Goal: Transaction & Acquisition: Obtain resource

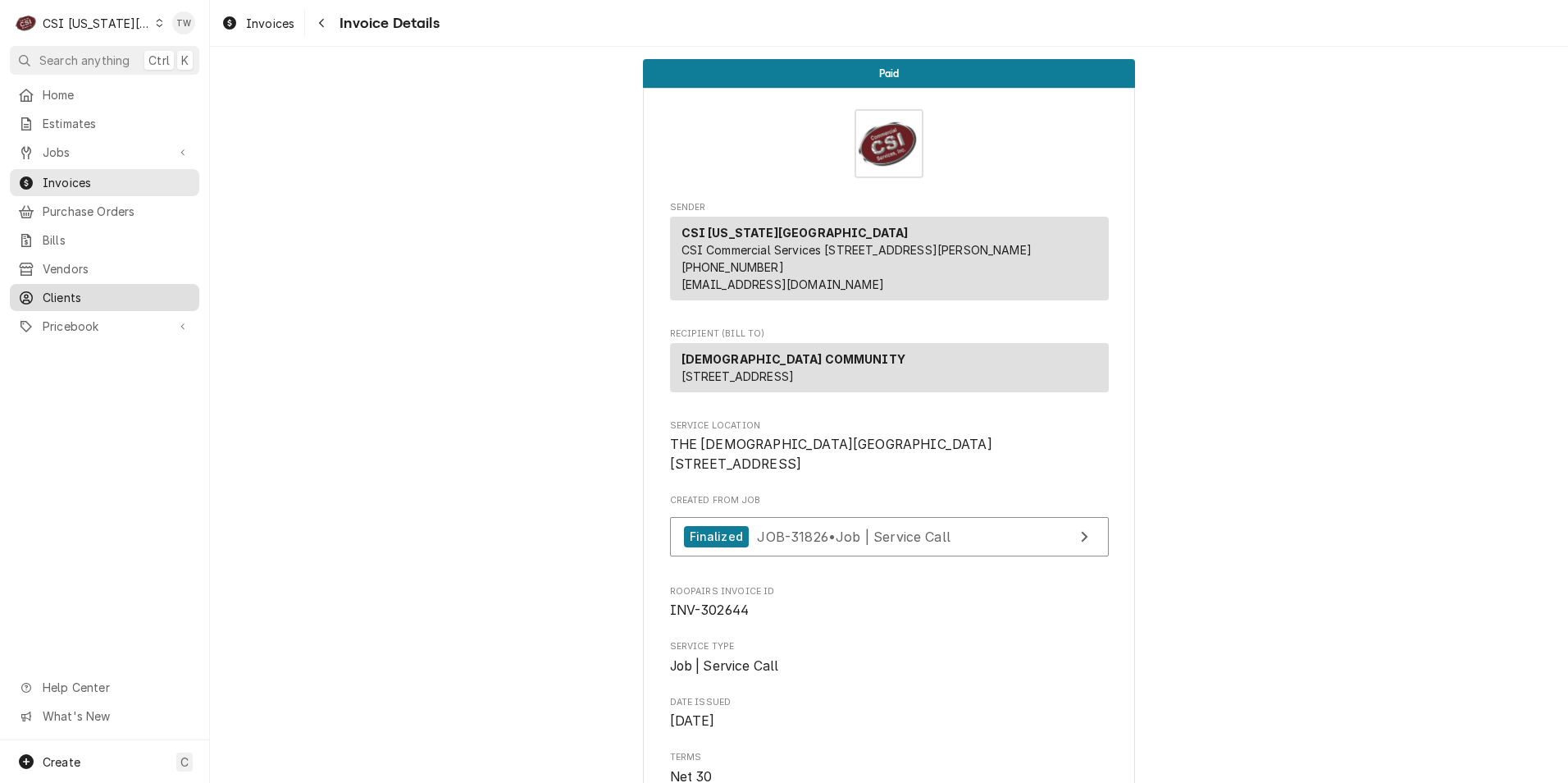
click at [68, 284] on link "Clients" at bounding box center [104, 298] width 190 height 28
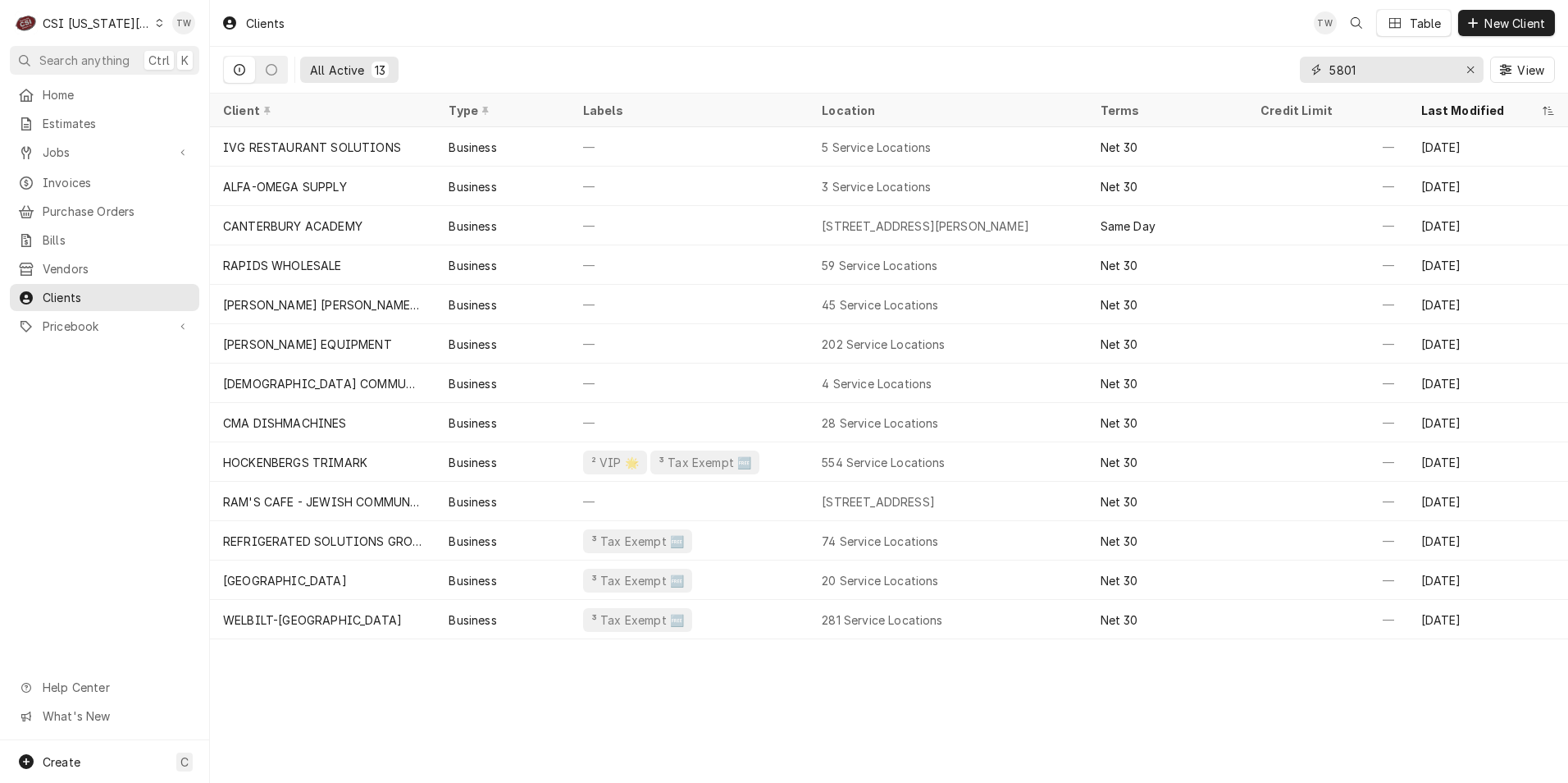
drag, startPoint x: 1313, startPoint y: 65, endPoint x: 1288, endPoint y: 63, distance: 25.1
click at [1288, 63] on div "All Active 13 5801 View" at bounding box center [888, 70] width 1332 height 46
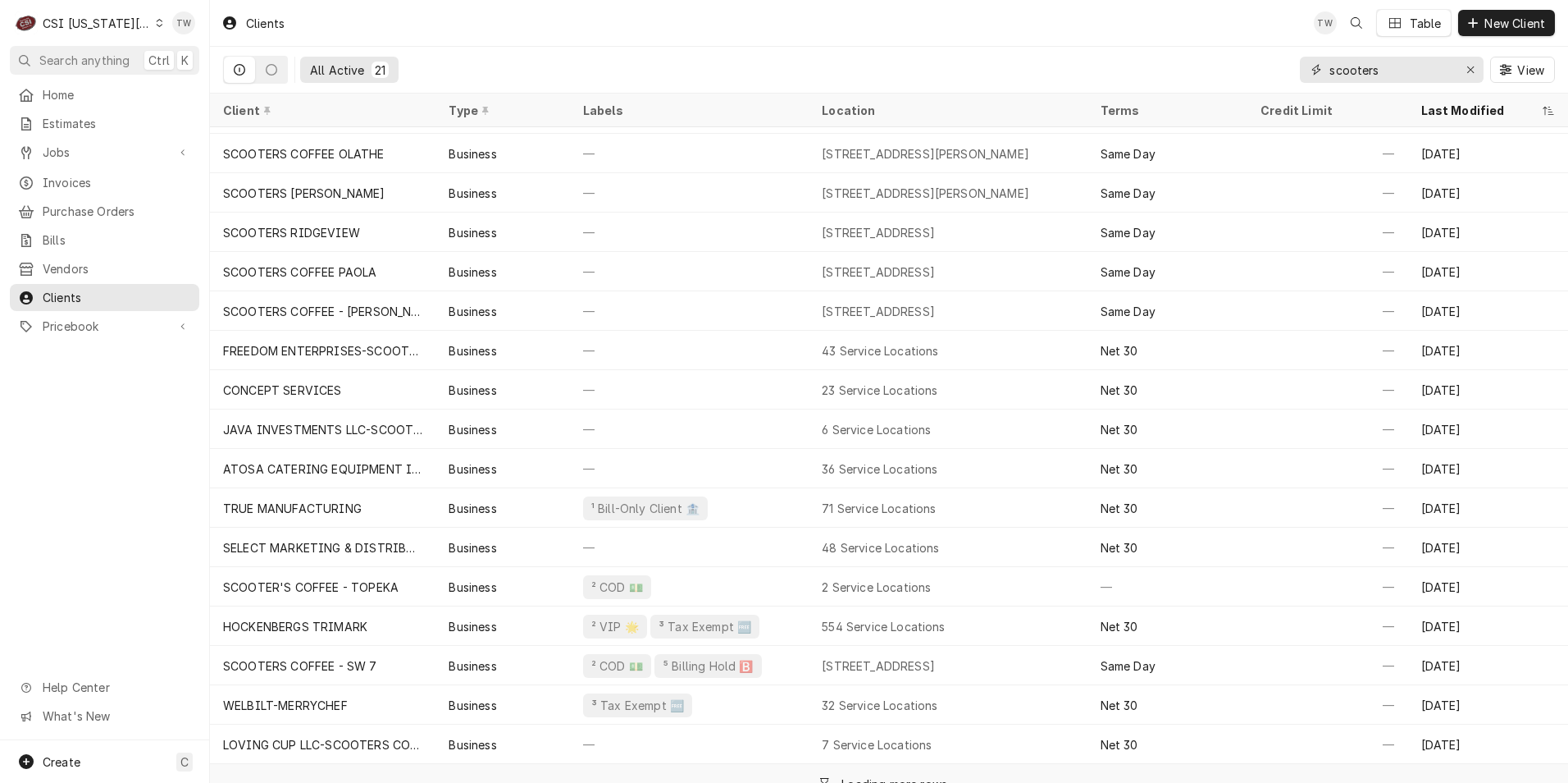
scroll to position [169, 0]
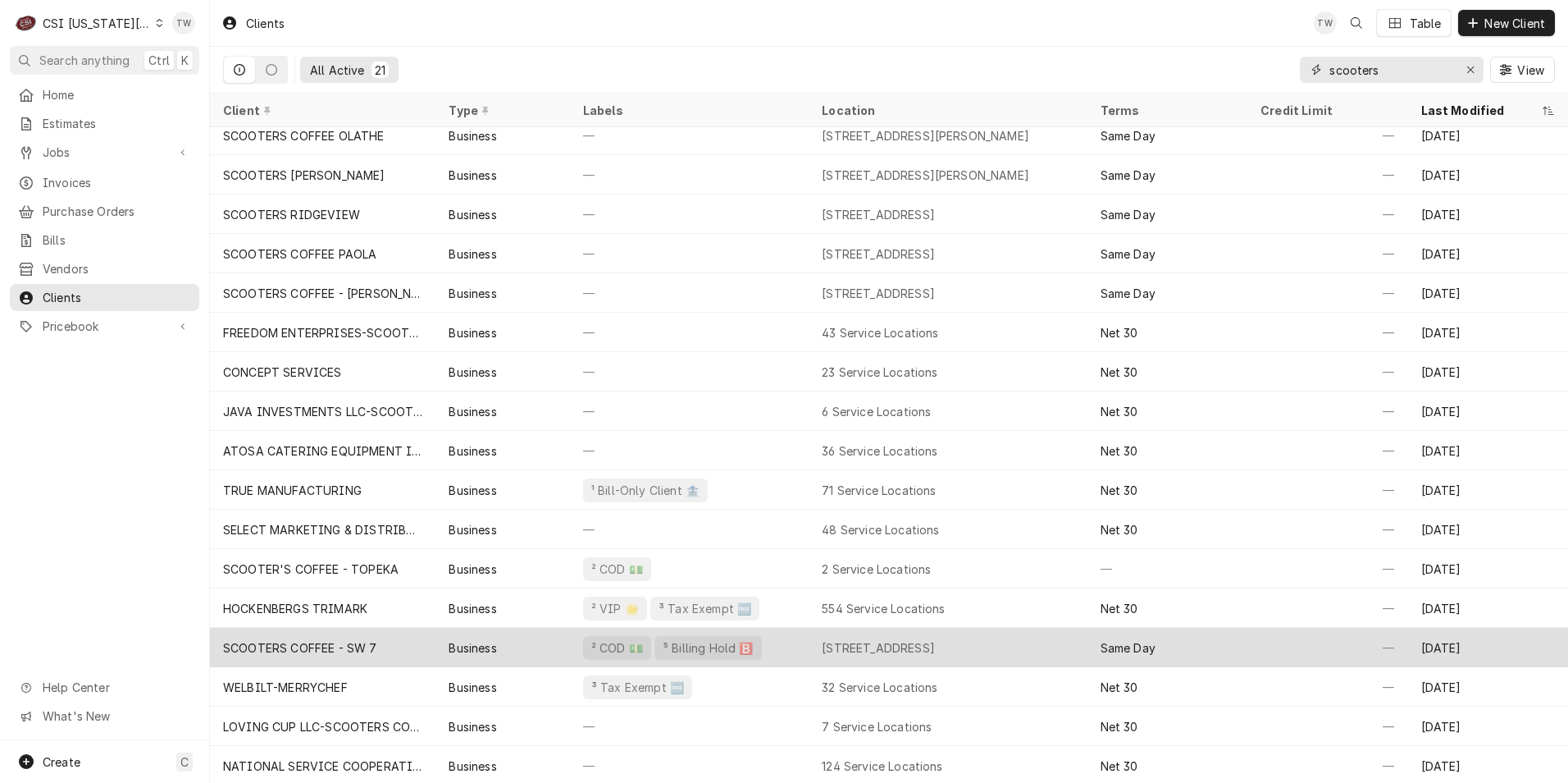
type input "scooters"
click at [529, 651] on div "Business" at bounding box center [502, 647] width 134 height 39
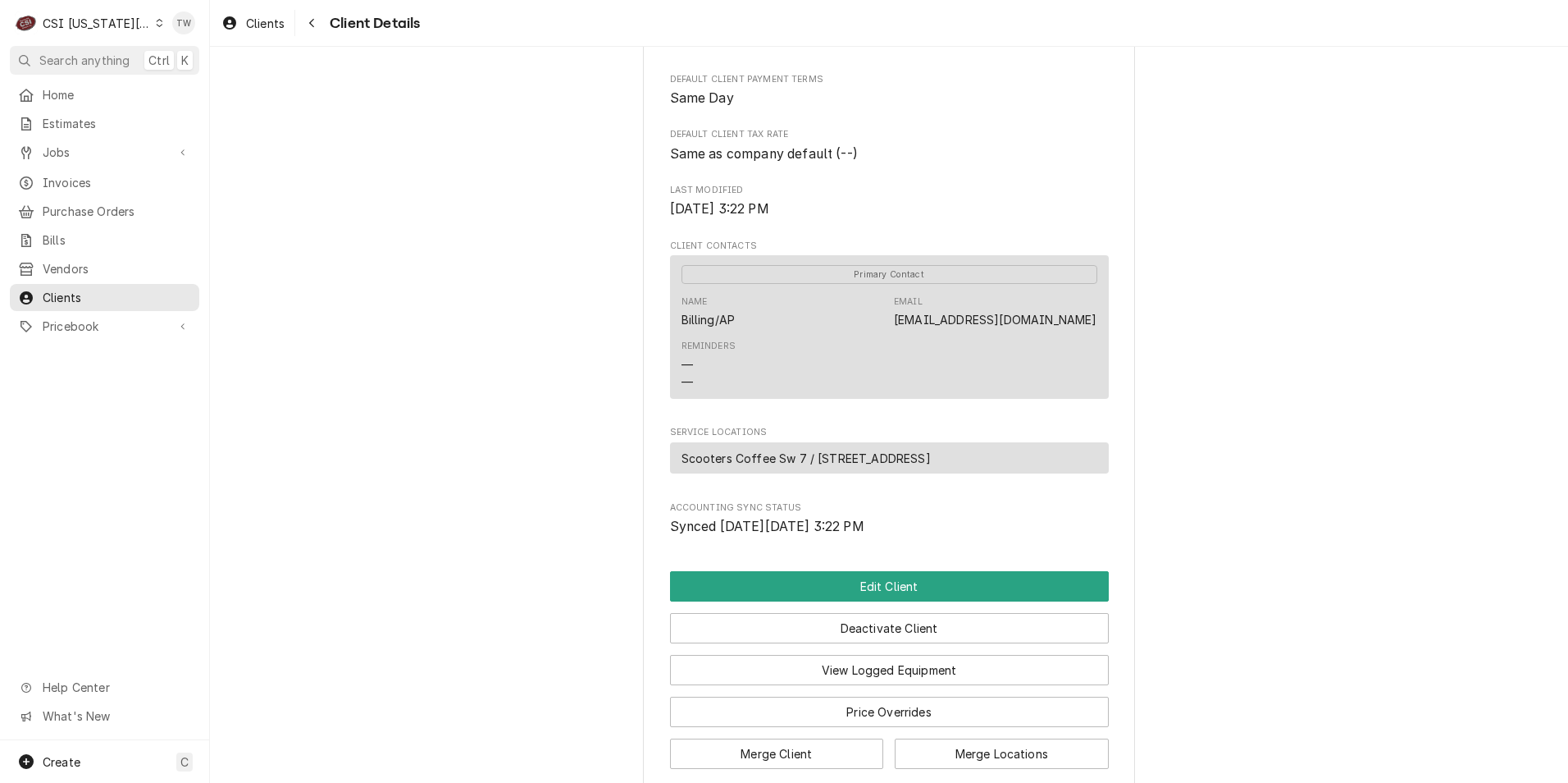
scroll to position [558, 0]
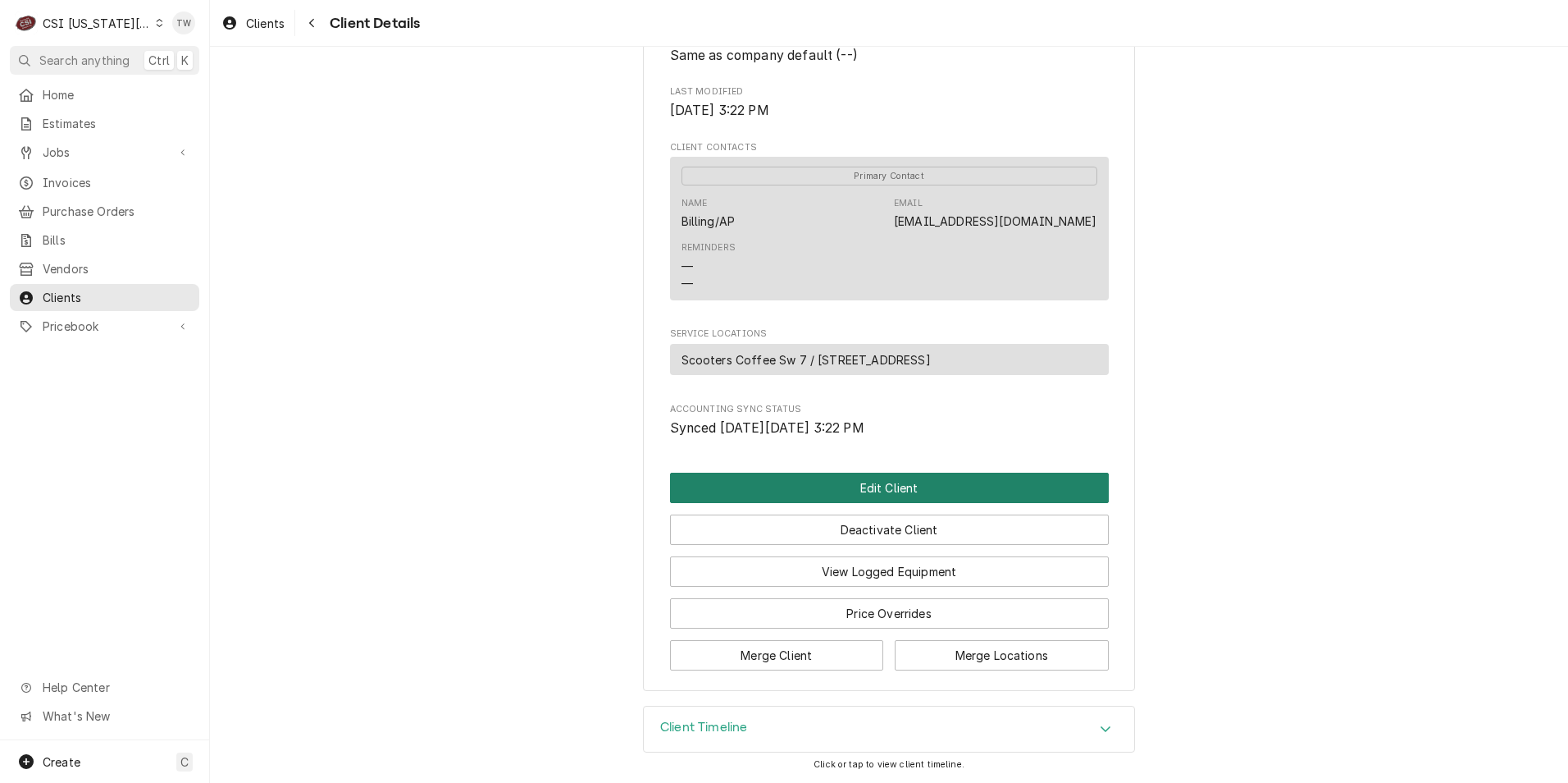
click at [768, 499] on button "Edit Client" at bounding box center [889, 487] width 439 height 30
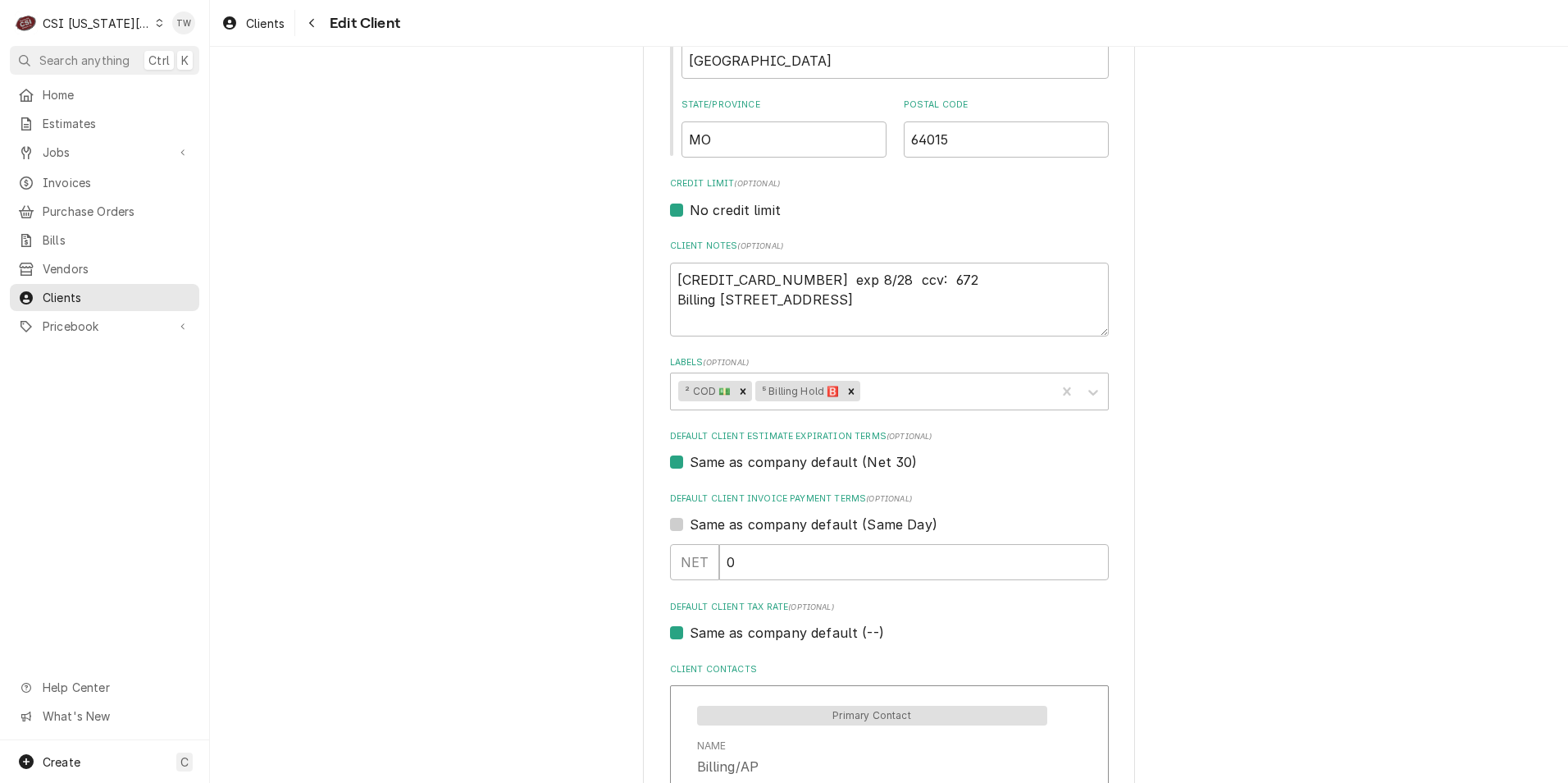
scroll to position [656, 0]
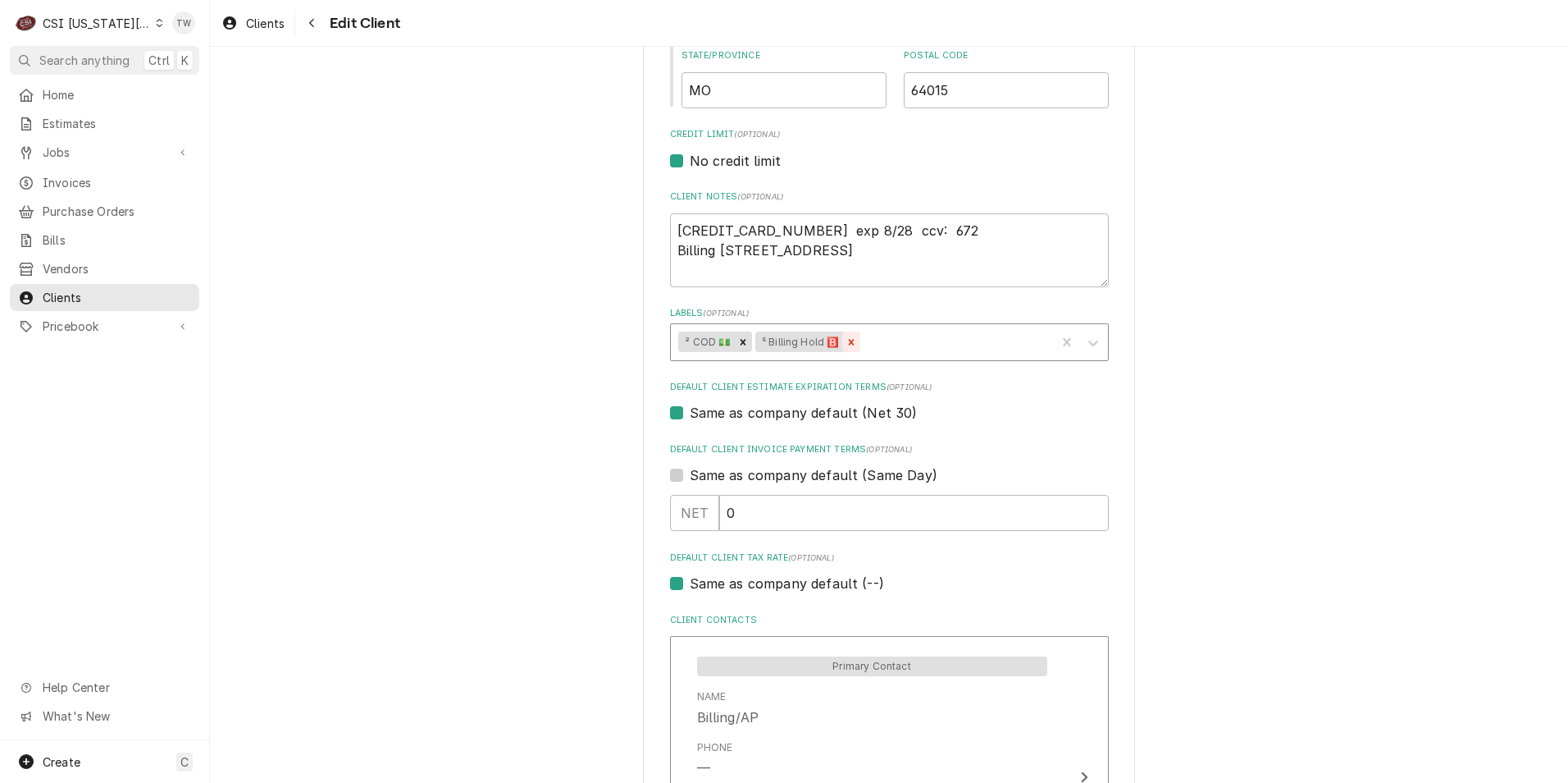
click at [849, 348] on div "Remove ⁵ Billing Hold 🅱️" at bounding box center [851, 342] width 18 height 21
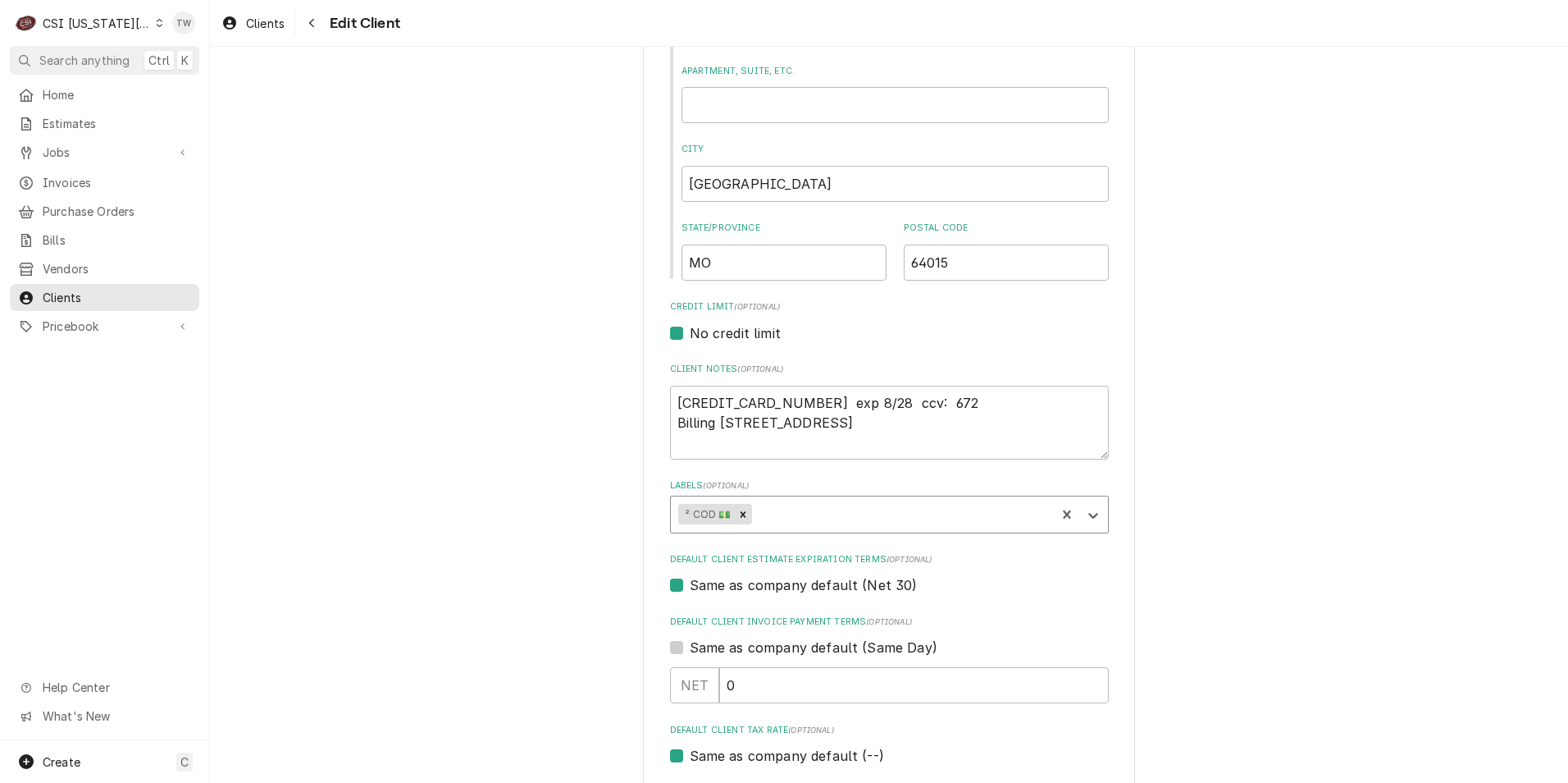
scroll to position [479, 0]
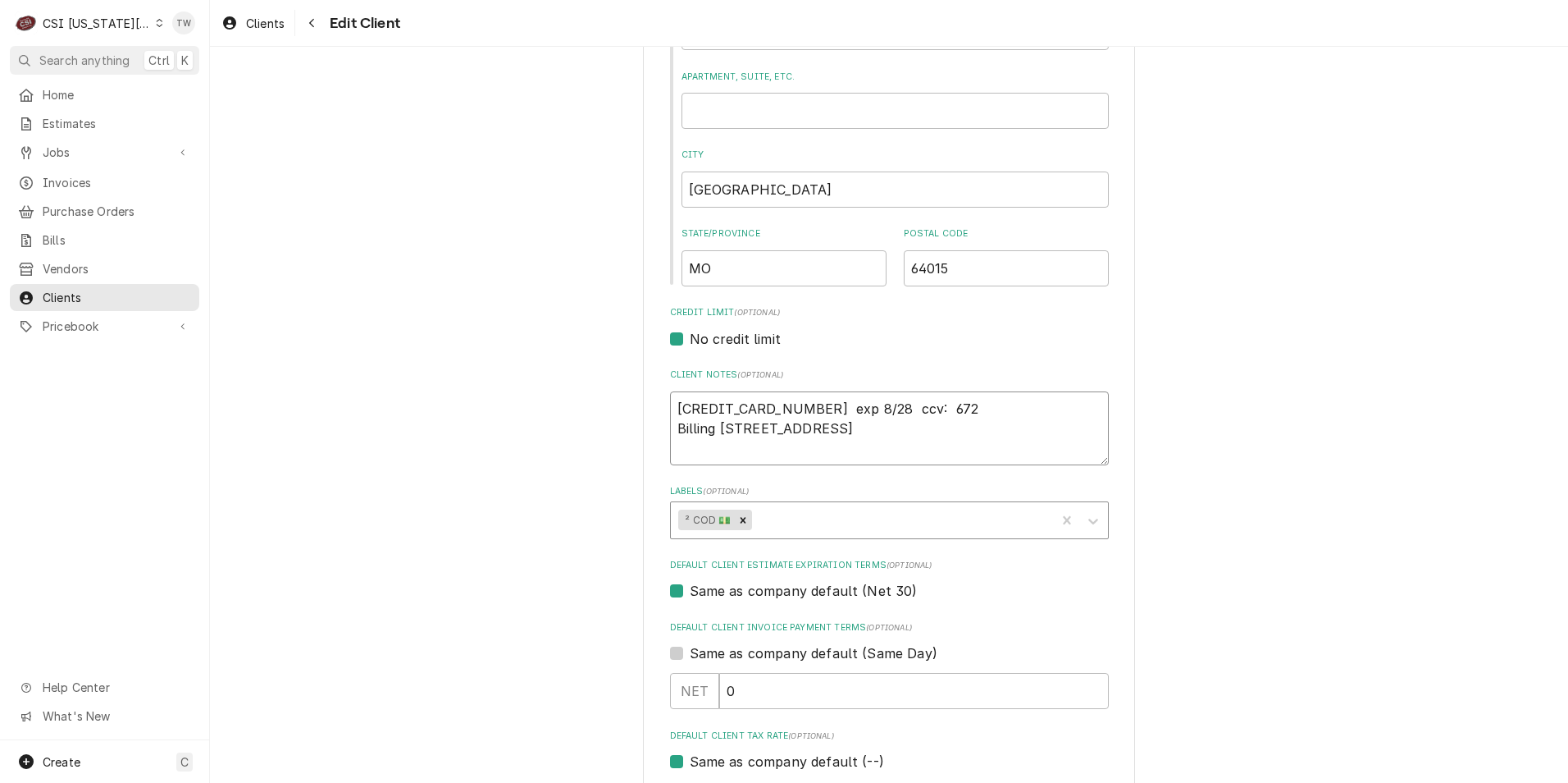
click at [670, 403] on textarea "4246 3153 7791 4054 exp 8/28 ccv: 672 Billing 201 NW 11th, Blue Springs, MO 640…" at bounding box center [889, 428] width 439 height 74
type textarea "x"
type textarea "ap4246 3153 7791 4054 exp 8/28 ccv: 672 Billing 201 NW 11th, Blue Springs, MO 6…"
type textarea "x"
type textarea "a4246 3153 7791 4054 exp 8/28 ccv: 672 Billing 201 NW 11th, Blue Springs, MO 64…"
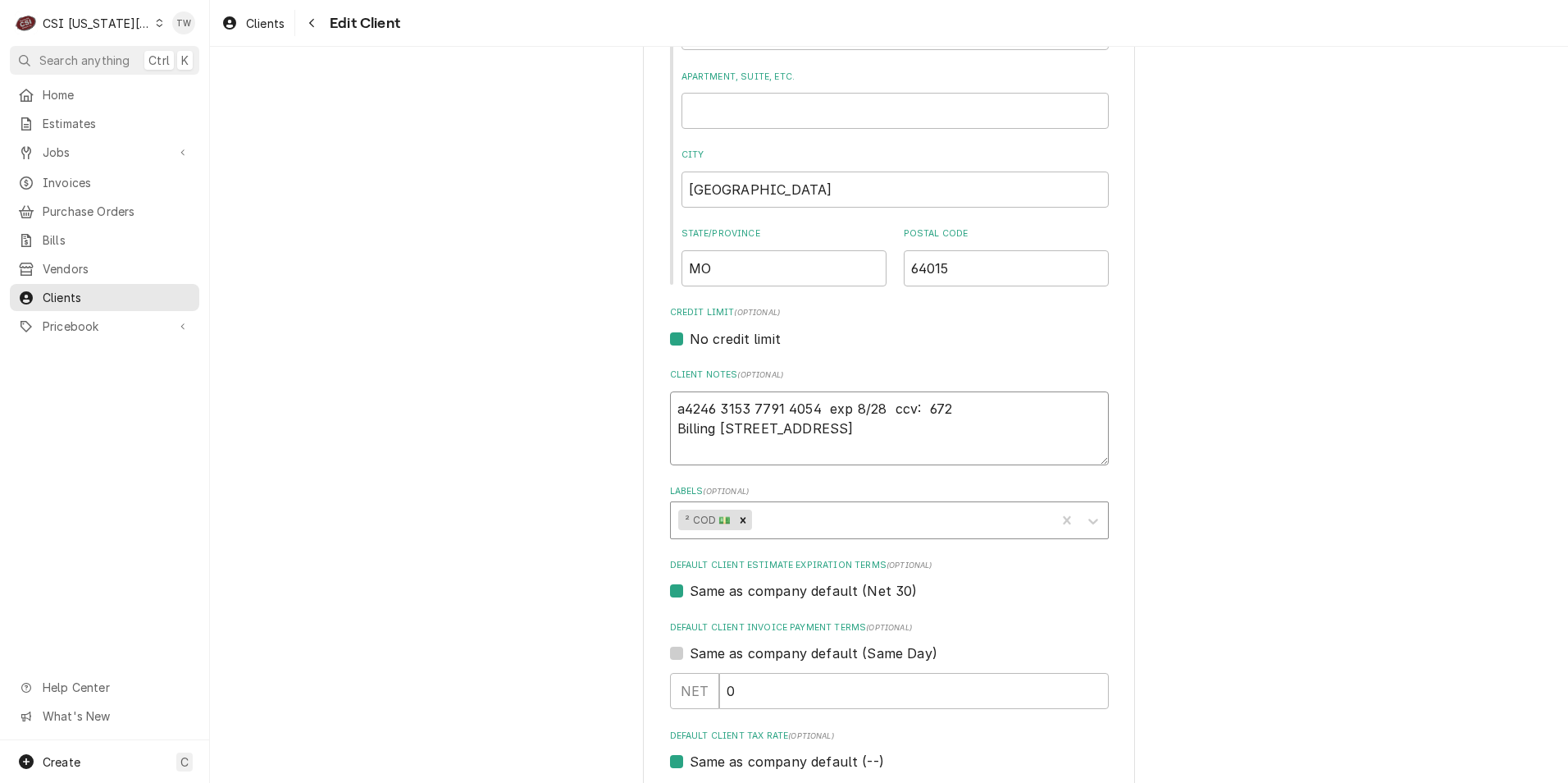
type textarea "x"
type textarea "4246 3153 7791 4054 exp 8/28 ccv: 672 Billing 201 NW 11th, Blue Springs, MO 640…"
click at [670, 410] on textarea "4246 3153 7791 4054 exp 8/28 ccv: 672 Billing 201 NW 11th, Blue Springs, MO 640…" at bounding box center [889, 428] width 439 height 74
type textarea "x"
type textarea "A4246 3153 7791 4054 exp 8/28 ccv: 672 Billing 201 NW 11th, Blue Springs, MO 64…"
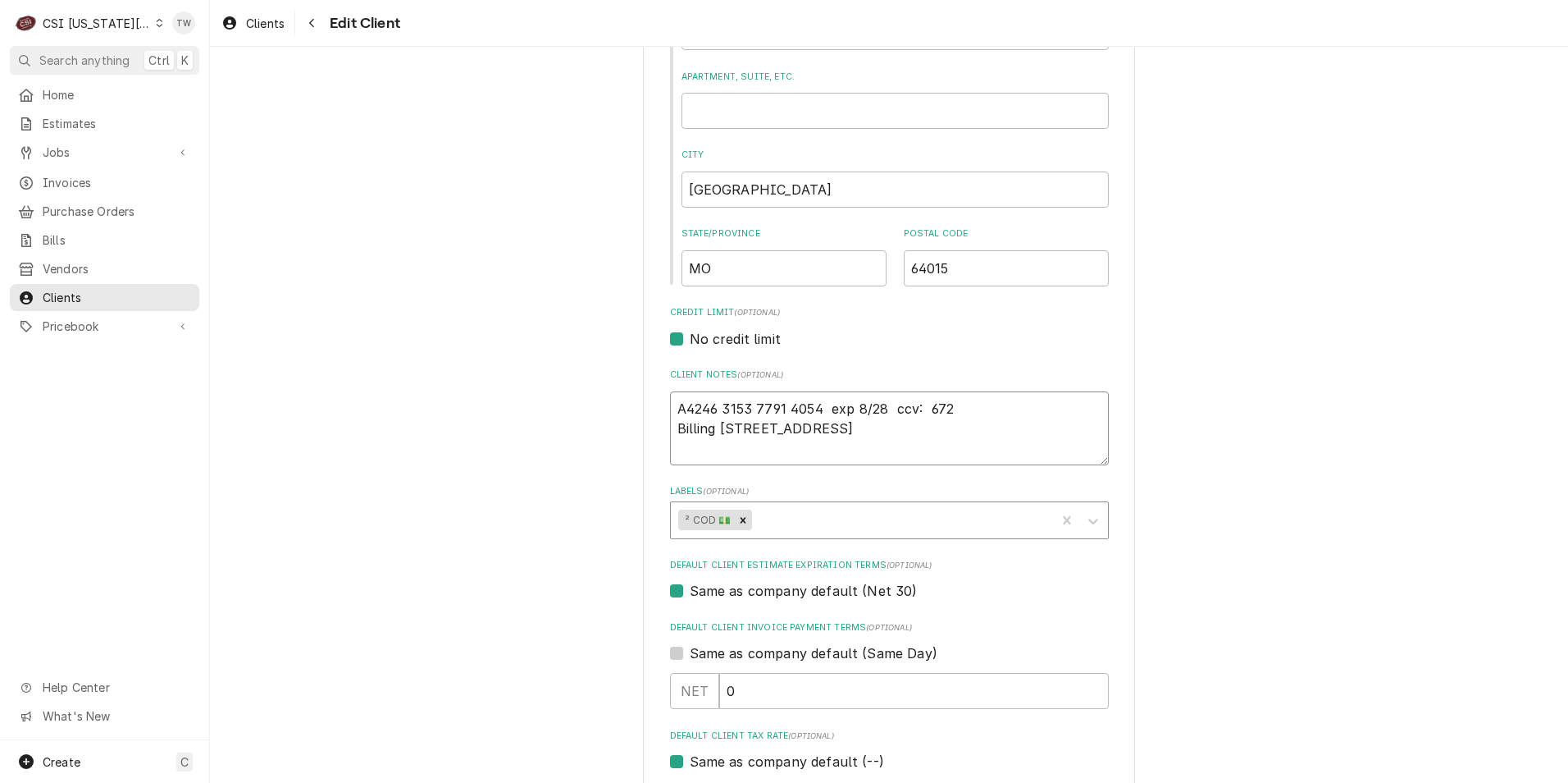
type textarea "x"
type textarea "AP4246 3153 7791 4054 exp 8/28 ccv: 672 Billing 201 NW 11th, Blue Springs, MO 6…"
type textarea "x"
type textarea "APA4246 3153 7791 4054 exp 8/28 ccv: 672 Billing 201 NW 11th, Blue Springs, MO …"
type textarea "x"
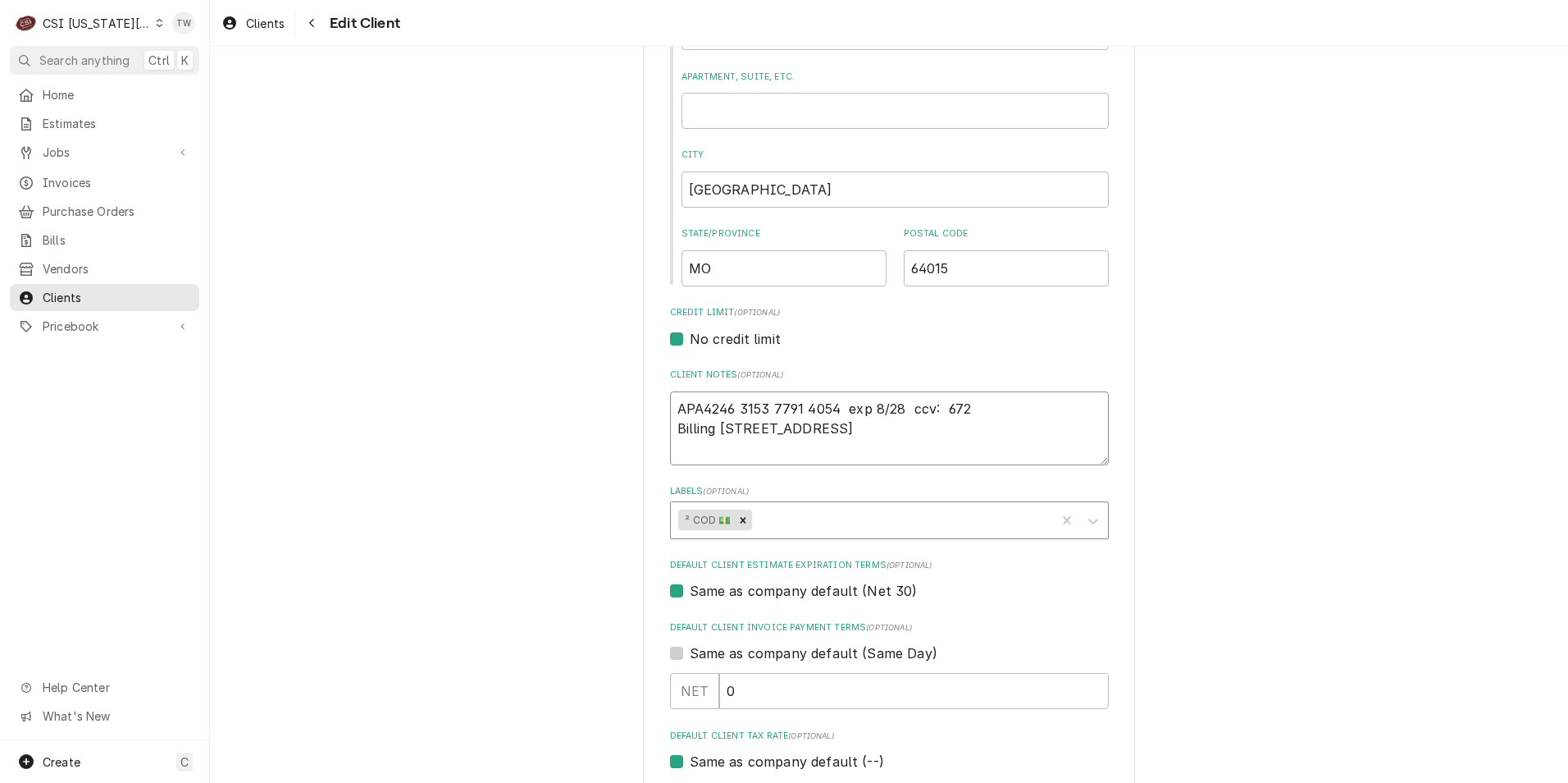
type textarea "APAR4246 3153 7791 4054 exp 8/28 ccv: 672 Billing 201 NW 11th, Blue Springs, MO…"
type textarea "x"
type textarea "APART 4246 3153 7791 4054 exp 8/28 ccv: 672 Billing 201 NW 11th, Blue Springs, …"
type textarea "x"
type textarea "APART O4246 3153 7791 4054 exp 8/28 ccv: 672 Billing 201 NW 11th, Blue Springs,…"
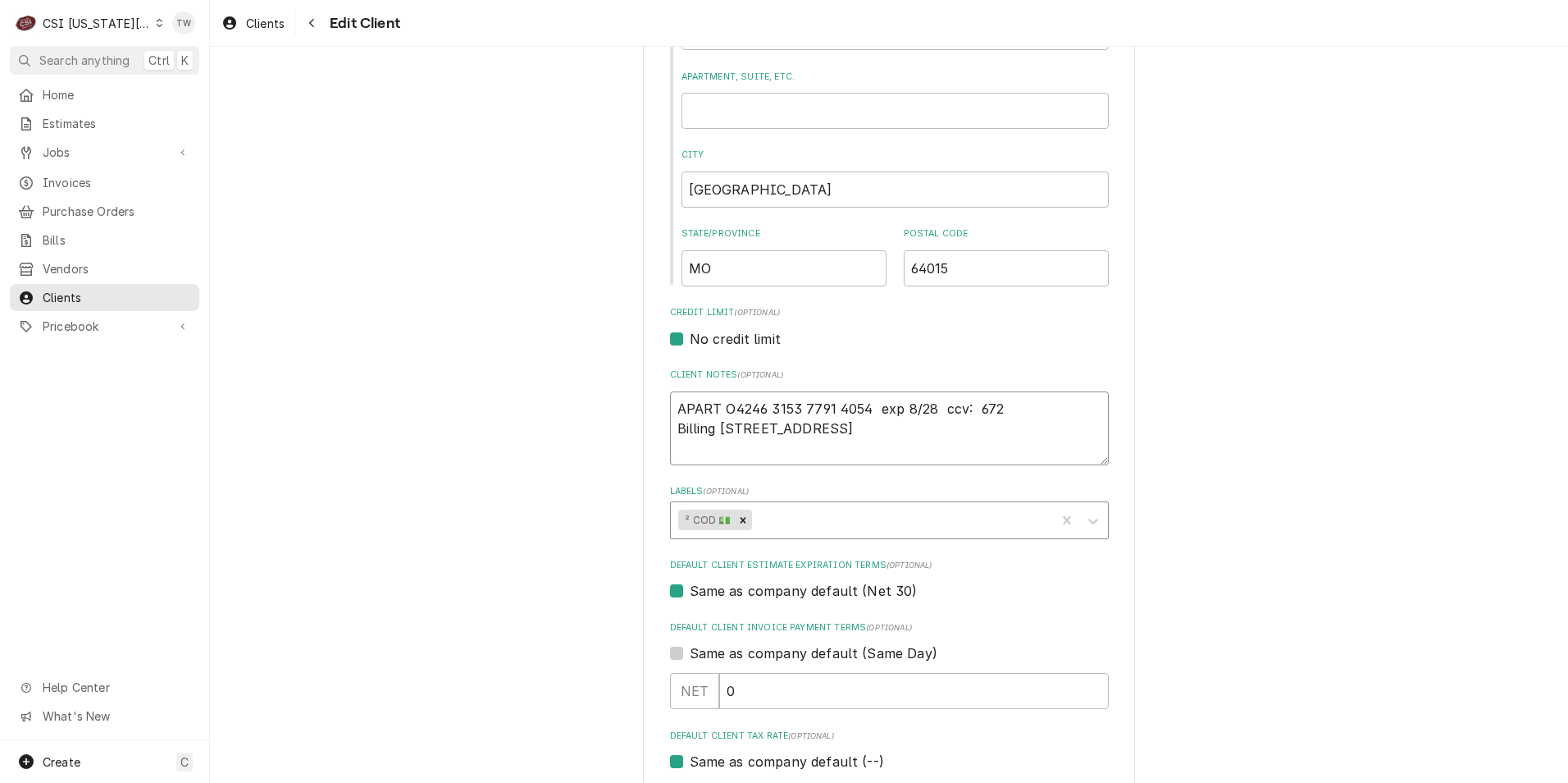
type textarea "x"
type textarea "APART OF4246 3153 7791 4054 exp 8/28 ccv: 672 Billing 201 NW 11th, Blue Springs…"
type textarea "x"
type textarea "APART OF 4246 3153 7791 4054 exp 8/28 ccv: 672 Billing 201 NW 11th, Blue Spring…"
type textarea "x"
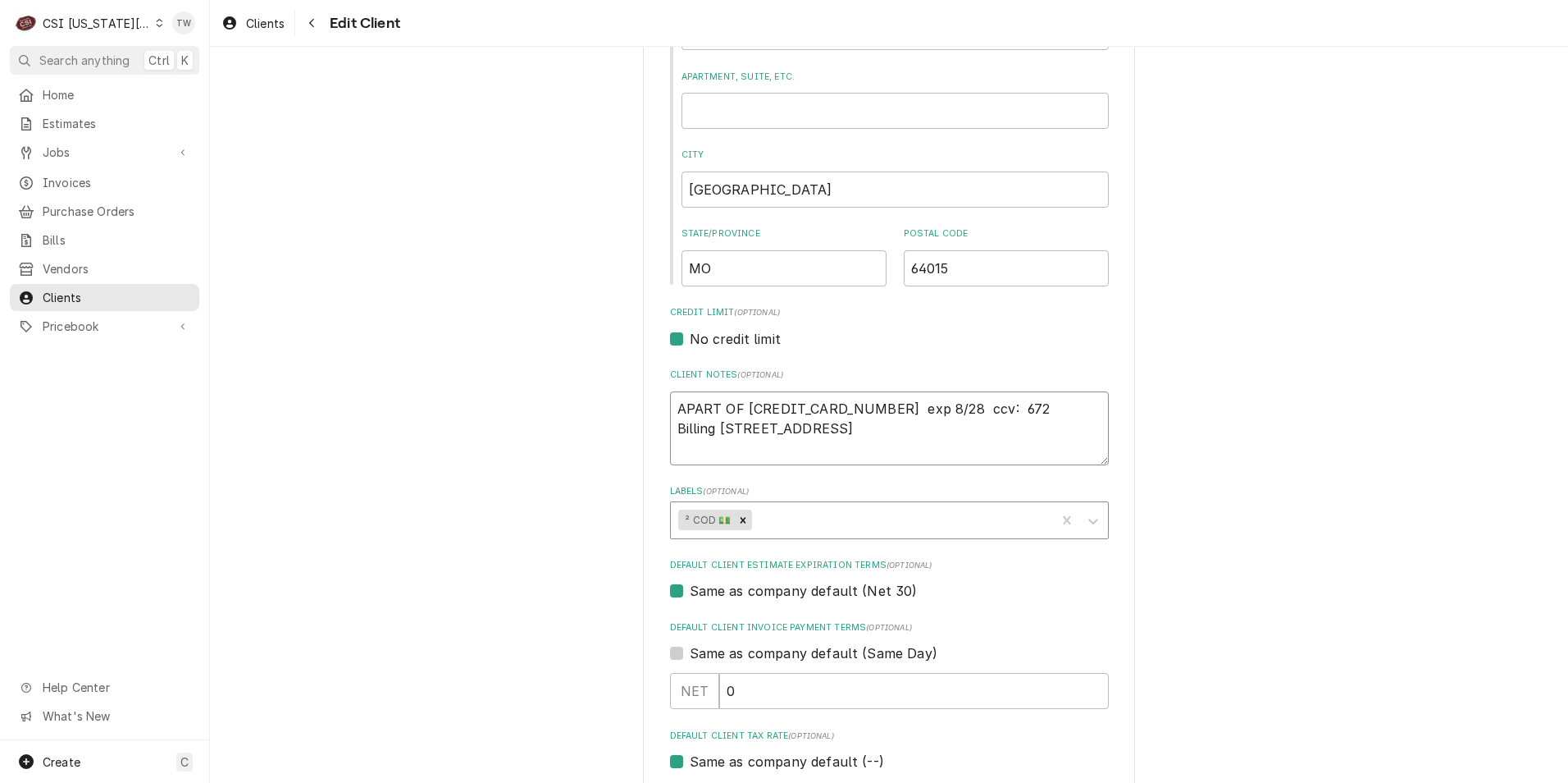
type textarea "APART OF L4246 3153 7791 4054 exp 8/28 ccv: 672 Billing 201 NW 11th, Blue Sprin…"
type textarea "x"
type textarea "APART OF LO4246 3153 7791 4054 exp 8/28 ccv: 672 Billing 201 NW 11th, Blue Spri…"
type textarea "x"
type textarea "APART OF LOV4246 3153 7791 4054 exp 8/28 ccv: 672 Billing 201 NW 11th, Blue Spr…"
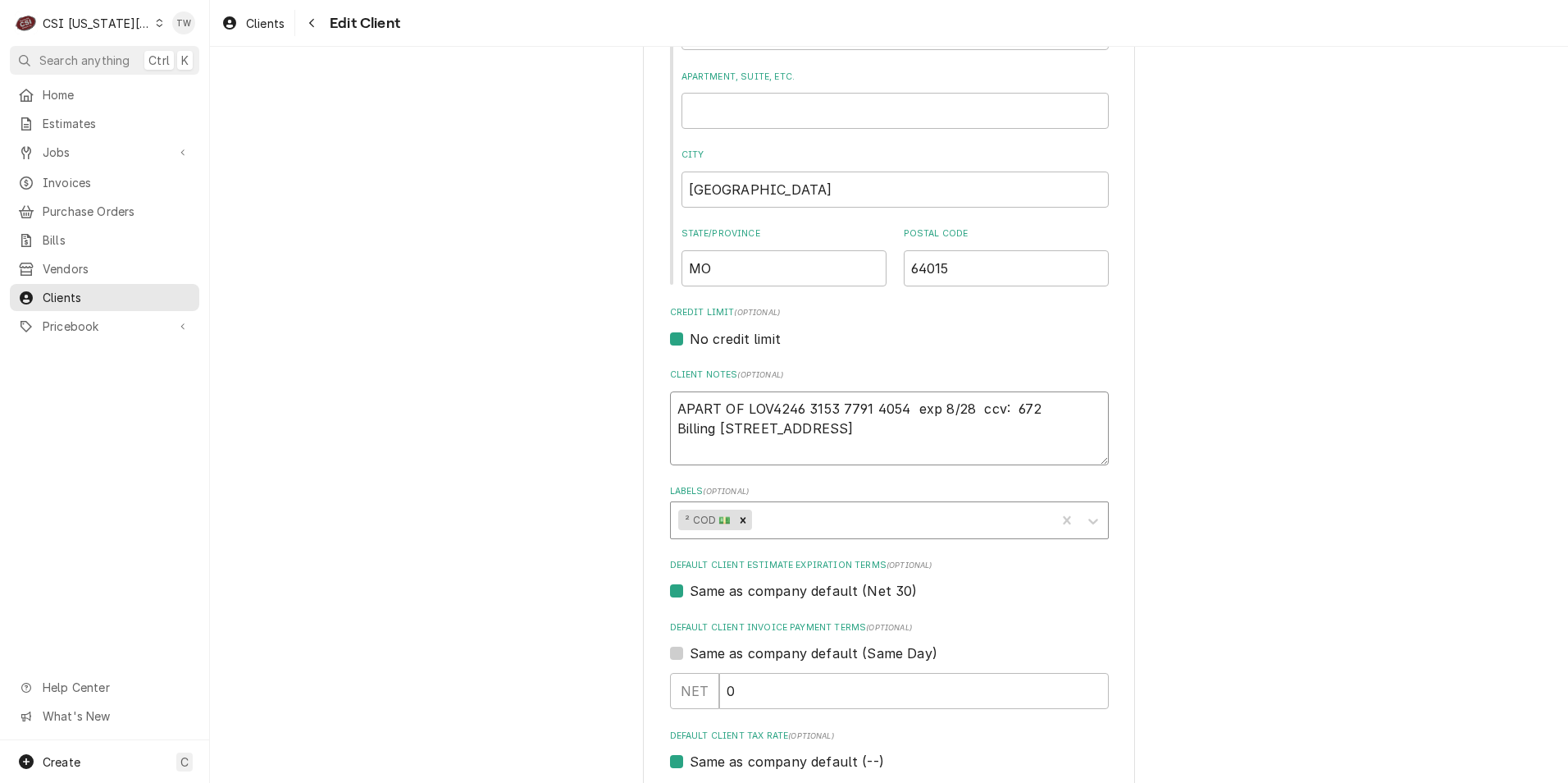
type textarea "x"
type textarea "APART OF LOVI4246 3153 7791 4054 exp 8/28 ccv: 672 Billing 201 NW 11th, Blue Sp…"
type textarea "x"
type textarea "APART OF LOVING4246 3153 7791 4054 exp 8/28 ccv: 672 Billing 201 NW 11th, Blue …"
type textarea "x"
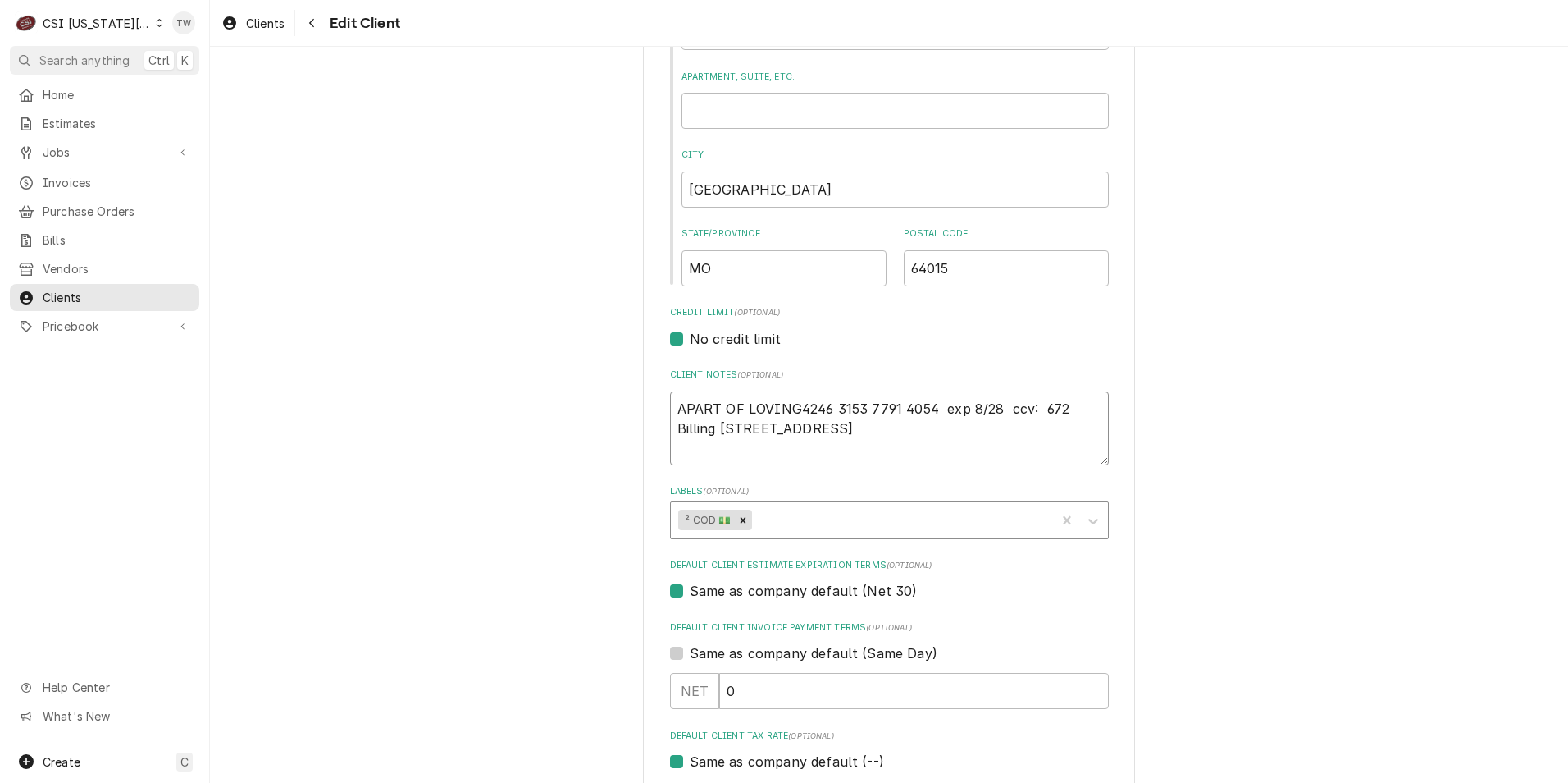
type textarea "APART OF LOVING 4246 3153 7791 4054 exp 8/28 ccv: 672 Billing 201 NW 11th, Blue…"
type textarea "x"
type textarea "APART OF LOVING C4246 3153 7791 4054 exp 8/28 ccv: 672 Billing 201 NW 11th, Blu…"
type textarea "x"
type textarea "APART OF LOVING CU4246 3153 7791 4054 exp 8/28 ccv: 672 Billing 201 NW 11th, Bl…"
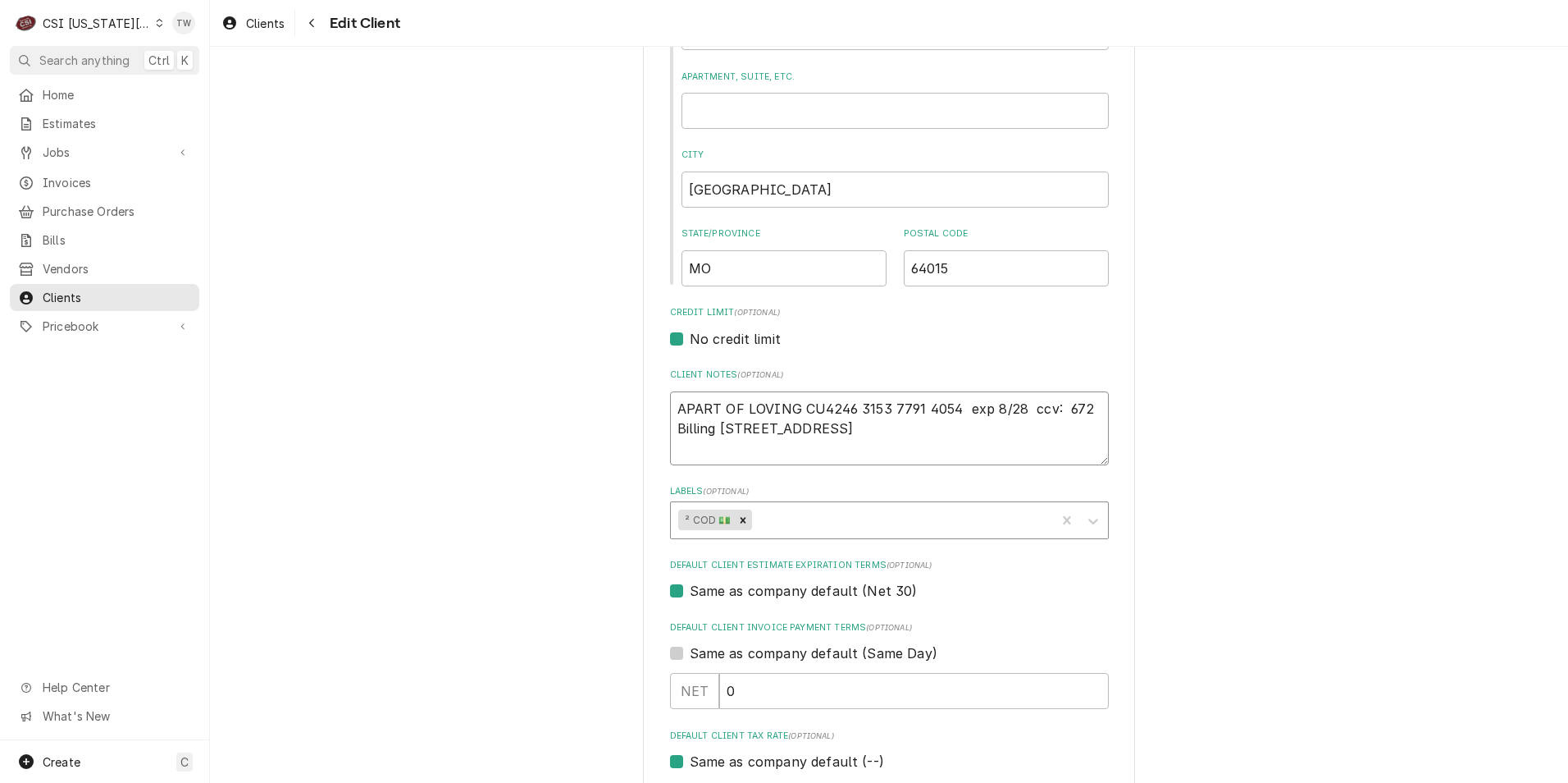
type textarea "x"
type textarea "APART OF LOVING CUP4246 3153 7791 4054 exp 8/28 ccv: 672 Billing 201 NW 11th, B…"
type textarea "x"
type textarea "APART OF LOVING CUP 4246 3153 7791 4054 exp 8/28 ccv: 672 Billing 201 NW 11th, …"
type textarea "x"
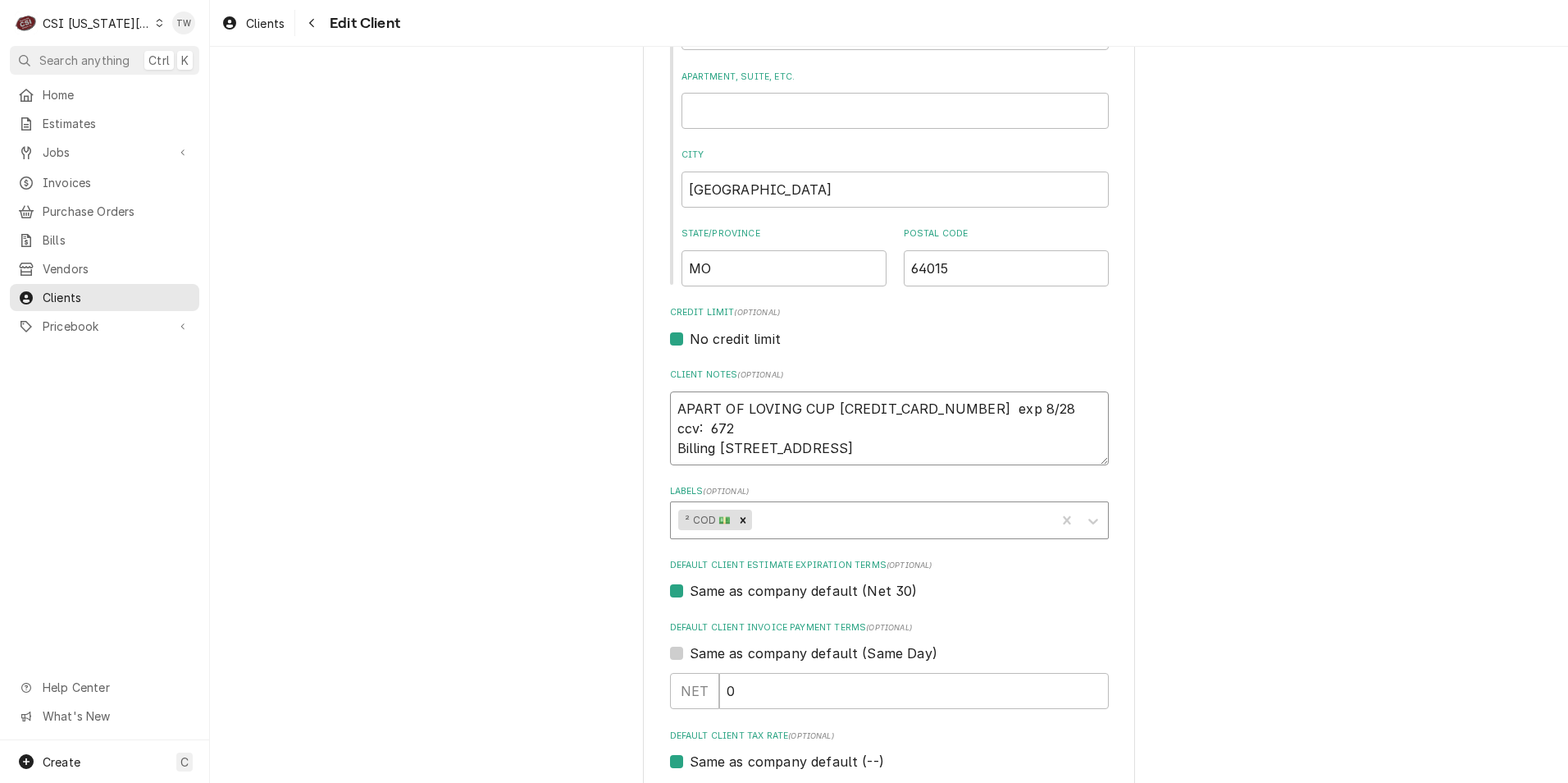
type textarea "APART OF LOVING CUP L4246 3153 7791 4054 exp 8/28 ccv: 672 Billing 201 NW 11th,…"
type textarea "x"
type textarea "APART OF LOVING CUP LL4246 3153 7791 4054 exp 8/28 ccv: 672 Billing 201 NW 11th…"
type textarea "x"
type textarea "APART OF LOVING CUP LLC4246 3153 7791 4054 exp 8/28 ccv: 672 Billing 201 NW 11t…"
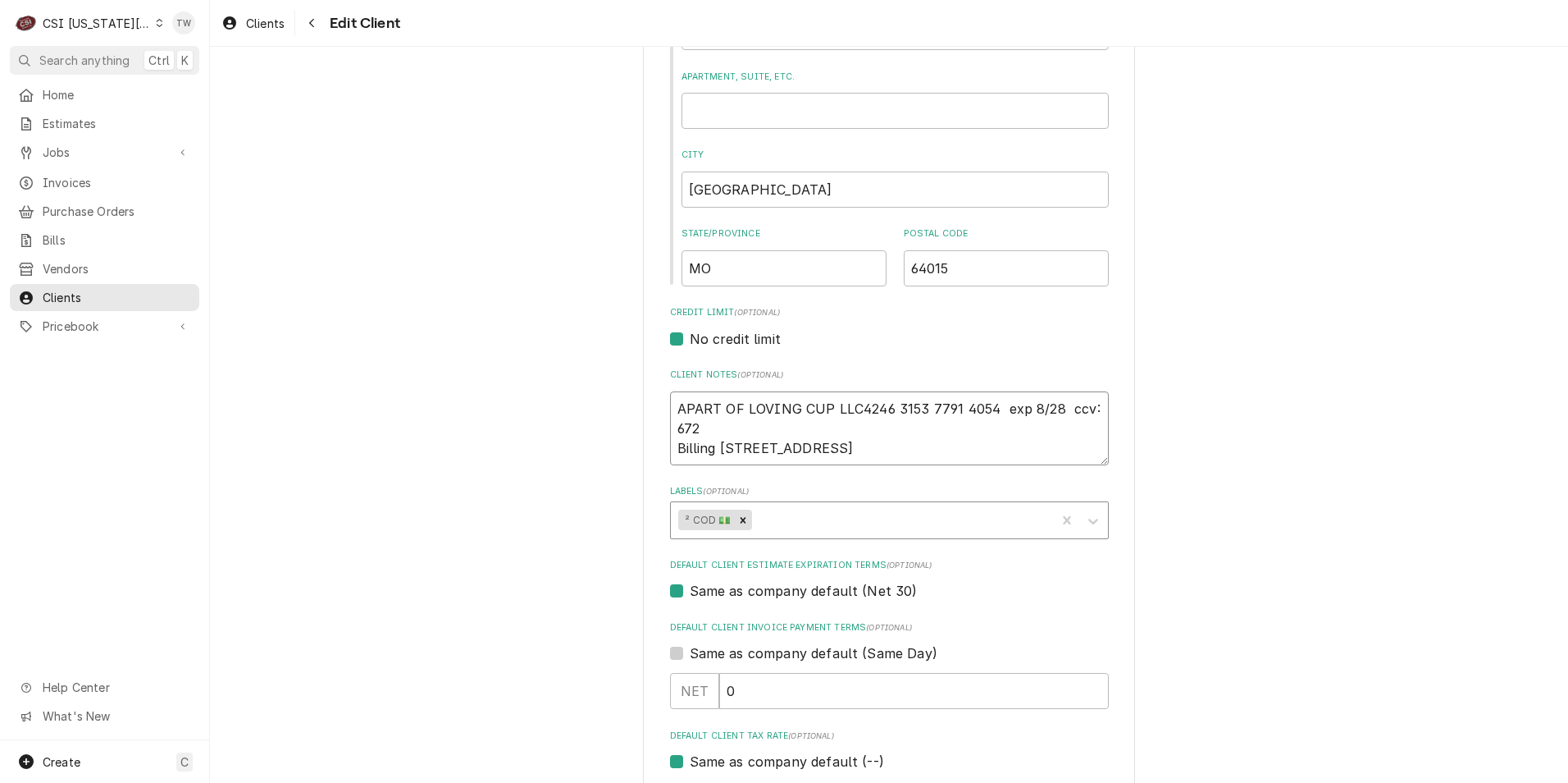
type textarea "x"
type textarea "APART OF LOVING CUP LLC-4246 3153 7791 4054 exp 8/28 ccv: 672 Billing 201 NW 11…"
type textarea "x"
type textarea "APART OF LOVING CUP LLC- 4246 3153 7791 4054 exp 8/28 ccv: 672 Billing 201 NW 1…"
type textarea "x"
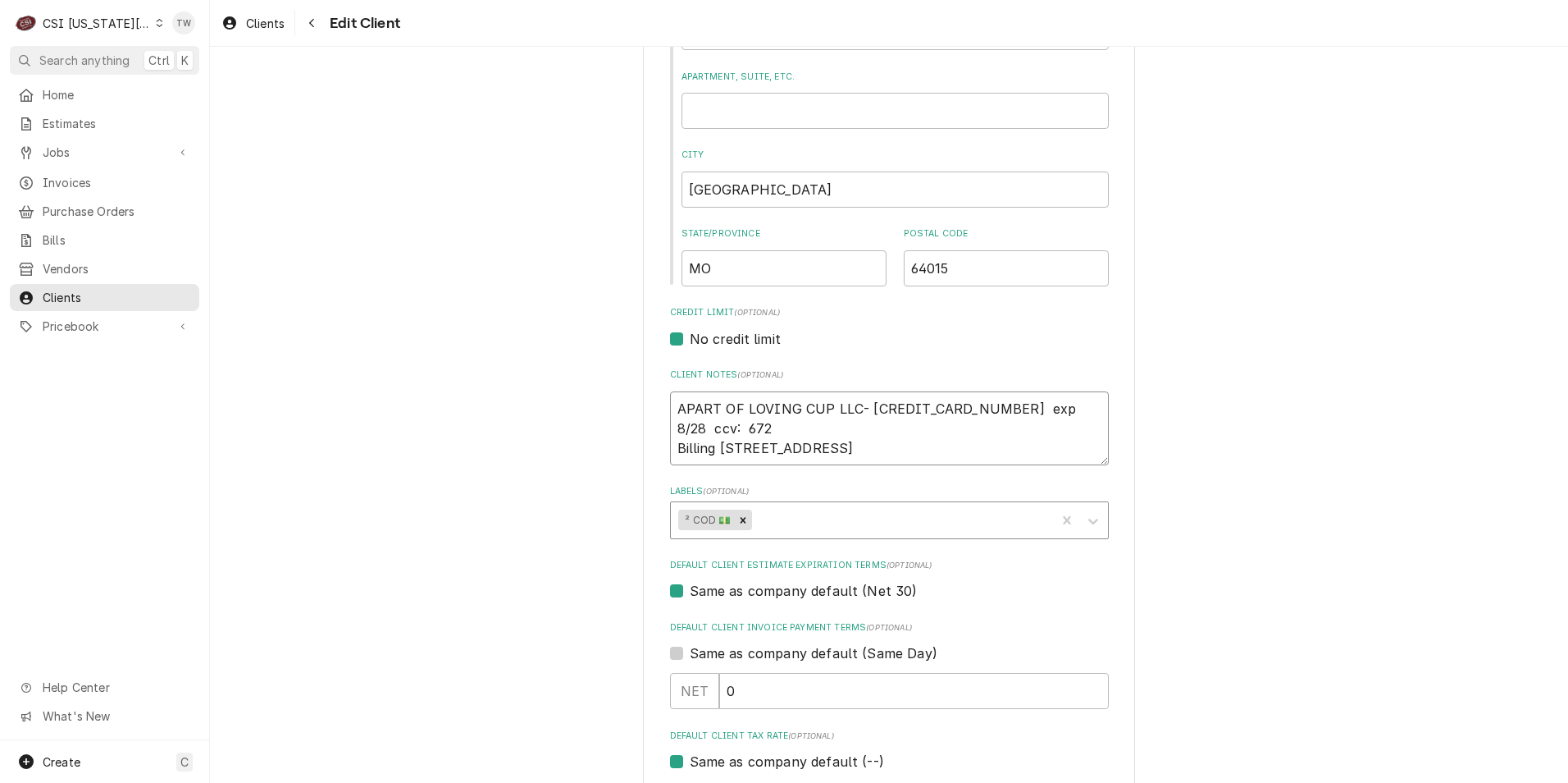
type textarea "APART OF LOVING CUP LLC- H4246 3153 7791 4054 exp 8/28 ccv: 672 Billing 201 NW …"
type textarea "x"
type textarea "APART OF LOVING CUP LLC- HA4246 3153 7791 4054 exp 8/28 ccv: 672 Billing 201 NW…"
type textarea "x"
type textarea "APART OF LOVING CUP LLC- HAS4246 3153 7791 4054 exp 8/28 ccv: 672 Billing 201 N…"
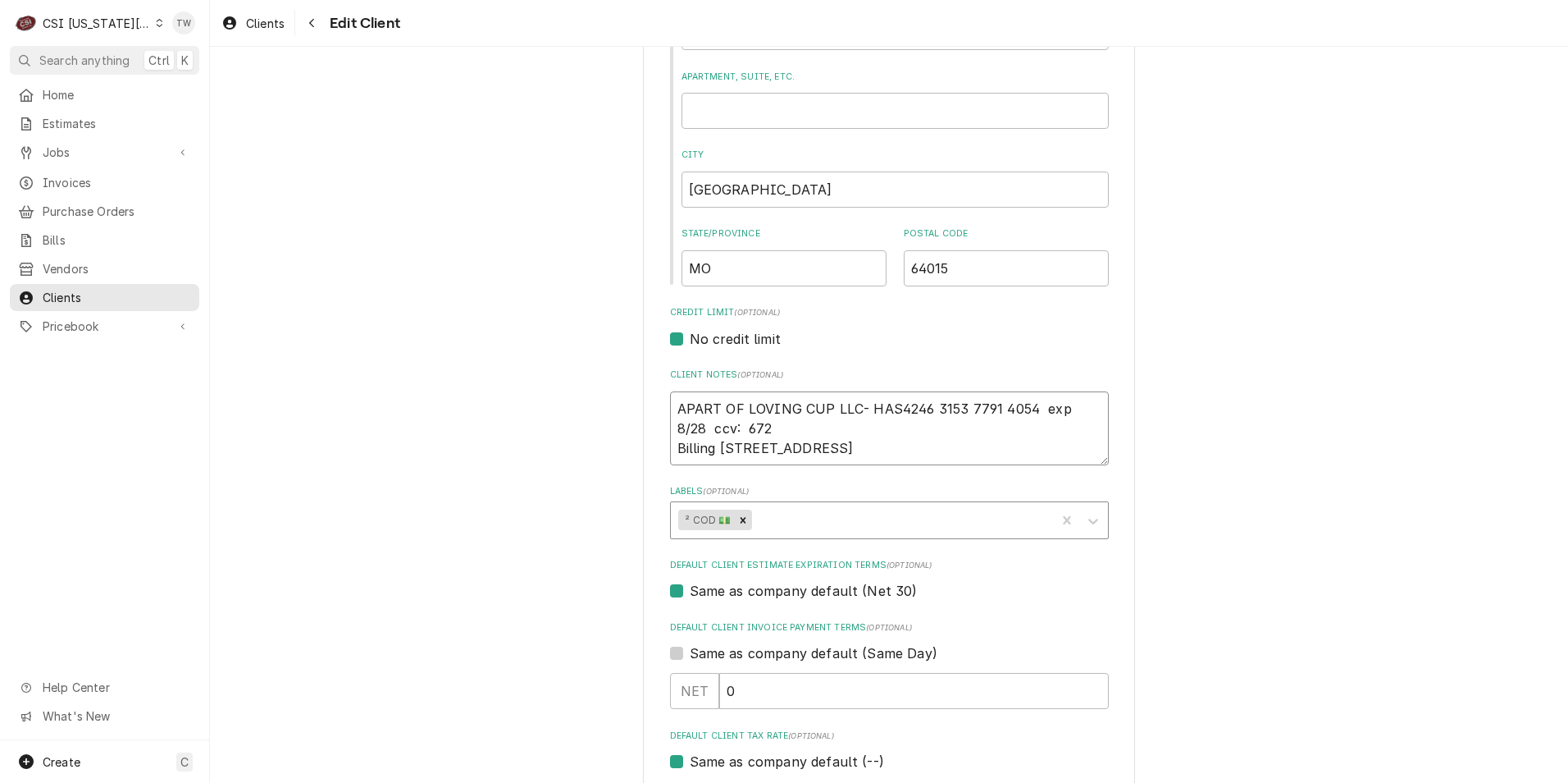
type textarea "x"
type textarea "APART OF LOVING CUP LLC- HAS 4246 3153 7791 4054 exp 8/28 ccv: 672 Billing 201 …"
type textarea "x"
type textarea "APART OF LOVING CUP LLC- HAS N4246 3153 7791 4054 exp 8/28 ccv: 672 Billing 201…"
type textarea "x"
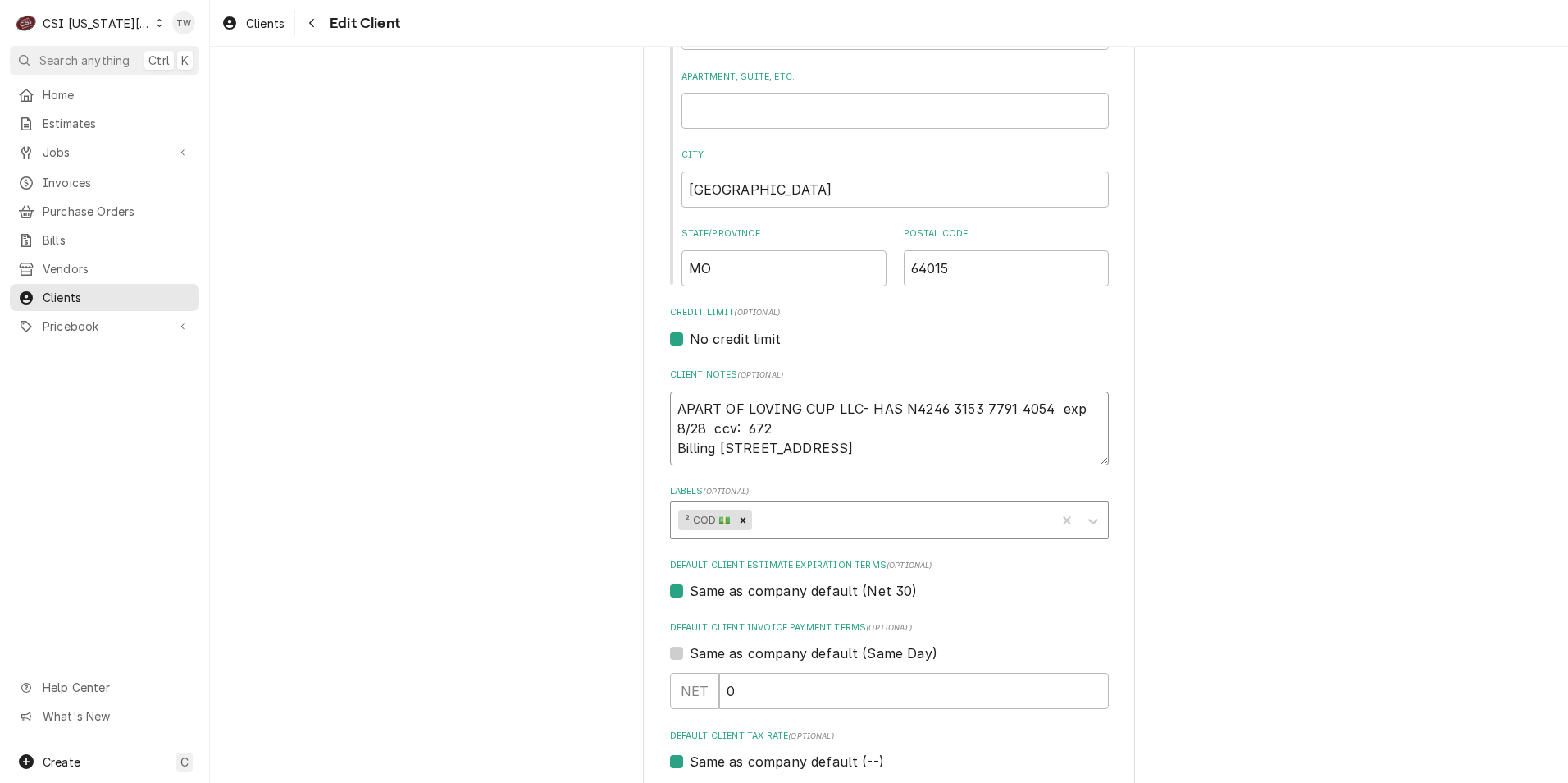
type textarea "APART OF LOVING CUP LLC- HAS NE4246 3153 7791 4054 exp 8/28 ccv: 672 Billing 20…"
type textarea "x"
type textarea "APART OF LOVING CUP LLC- HAS NET4246 3153 7791 4054 exp 8/28 ccv: 672 Billing 2…"
type textarea "x"
type textarea "APART OF LOVING CUP LLC- HAS NET 4246 3153 7791 4054 exp 8/28 ccv: 672 Billing …"
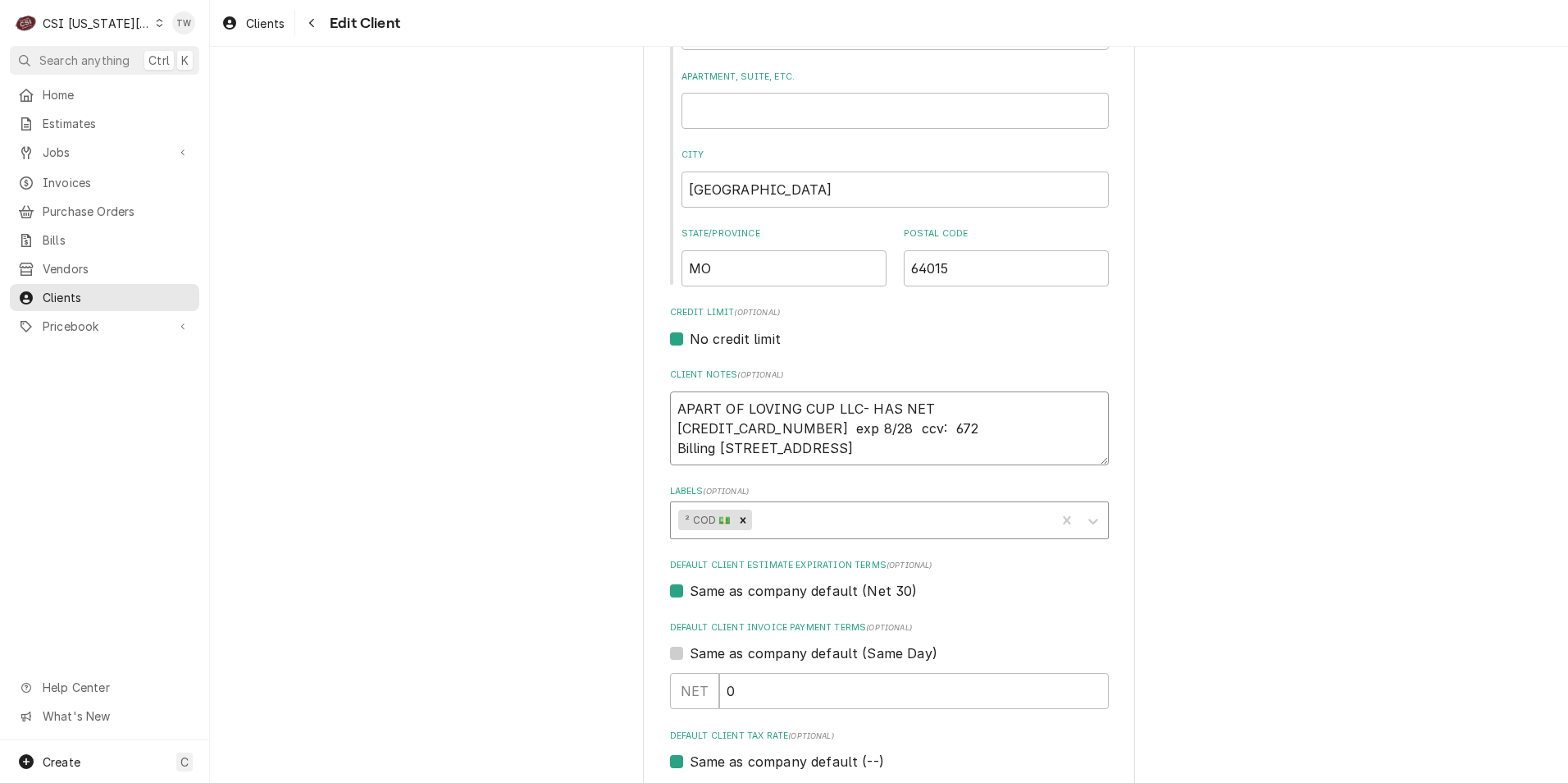
type textarea "x"
type textarea "APART OF LOVING CUP LLC- HAS NET 34246 3153 7791 4054 exp 8/28 ccv: 672 Billing…"
type textarea "x"
type textarea "APART OF LOVING CUP LLC- HAS NET 304246 3153 7791 4054 exp 8/28 ccv: 672 Billin…"
type textarea "x"
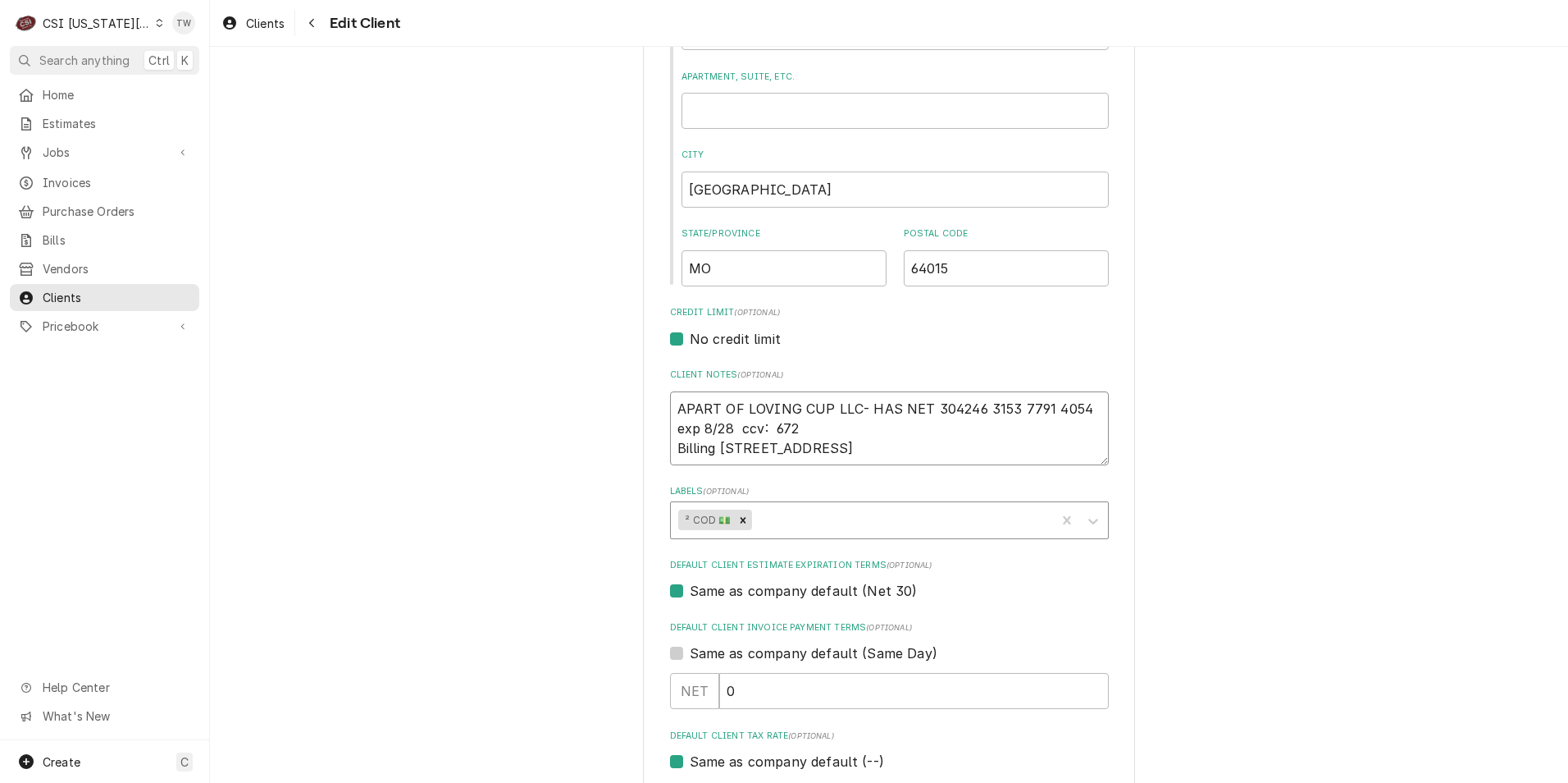
type textarea "APART OF LOVING CUP LLC- HAS NET 30 4246 3153 7791 4054 exp 8/28 ccv: 672 Billi…"
type textarea "x"
type textarea "APART OF LOVING CUP LLC- HAS NET 30 T4246 3153 7791 4054 exp 8/28 ccv: 672 Bill…"
type textarea "x"
type textarea "APART OF LOVING CUP LLC- HAS NET 30 TE4246 3153 7791 4054 exp 8/28 ccv: 672 Bil…"
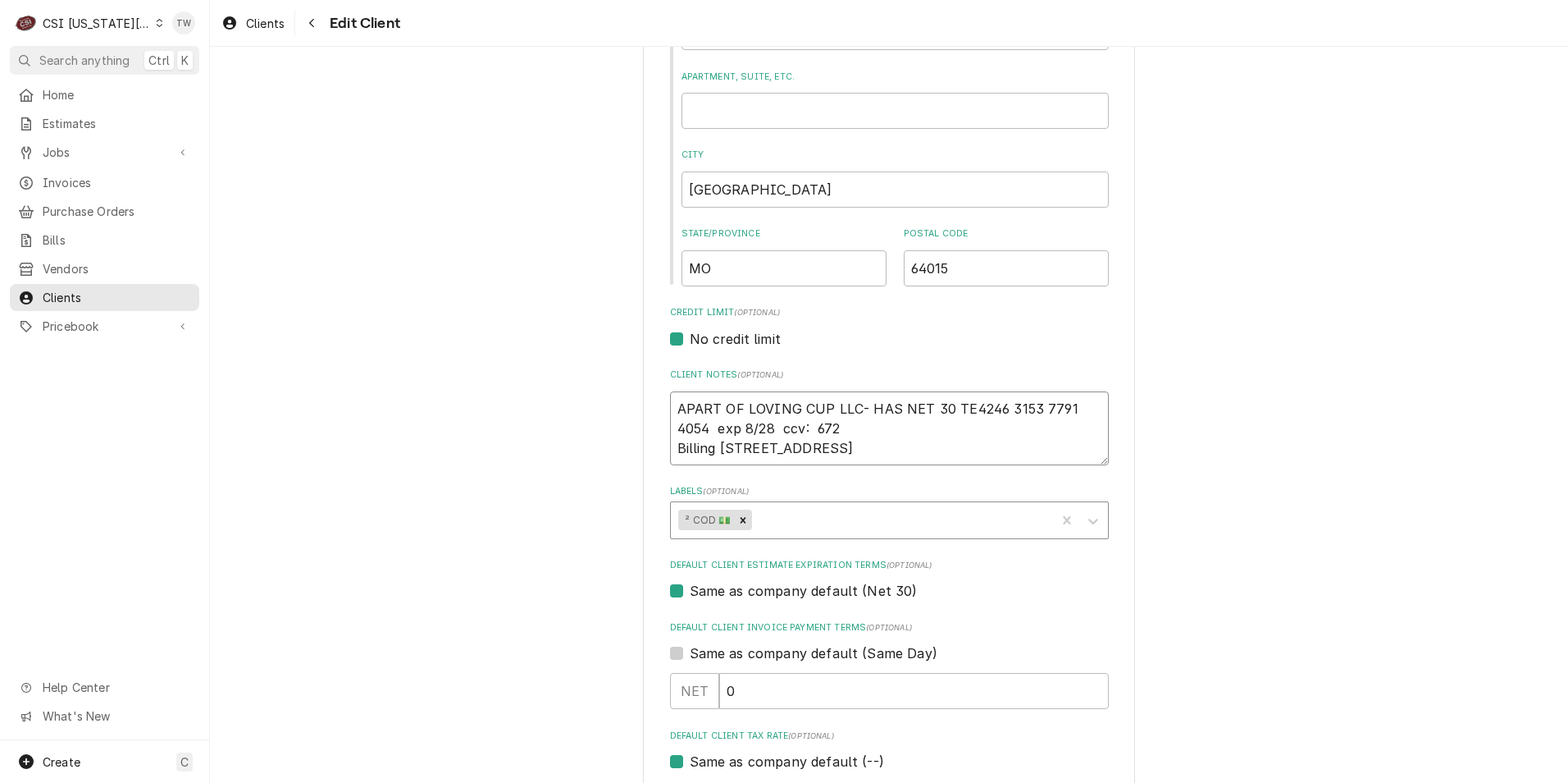
type textarea "x"
type textarea "APART OF LOVING CUP LLC- HAS NET 30 TERM4246 3153 7791 4054 exp 8/28 ccv: 672 B…"
type textarea "x"
type textarea "APART OF LOVING CUP LLC- HAS NET 30 TERMS4246 3153 7791 4054 exp 8/28 ccv: 672 …"
type textarea "x"
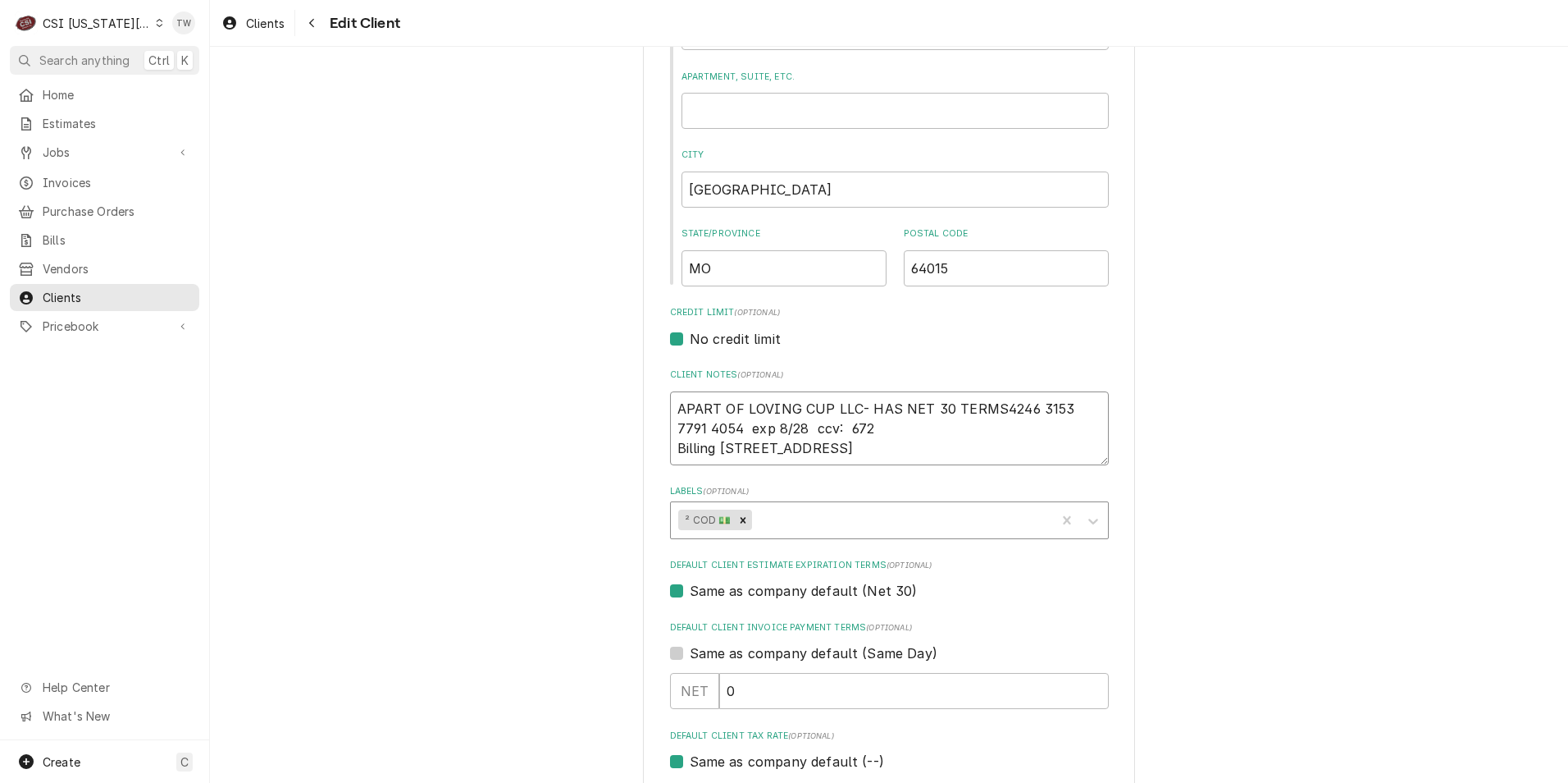
type textarea "APART OF LOVING CUP LLC- HAS NET 30 TERMS 4246 3153 7791 4054 exp 8/28 ccv: 672…"
type textarea "x"
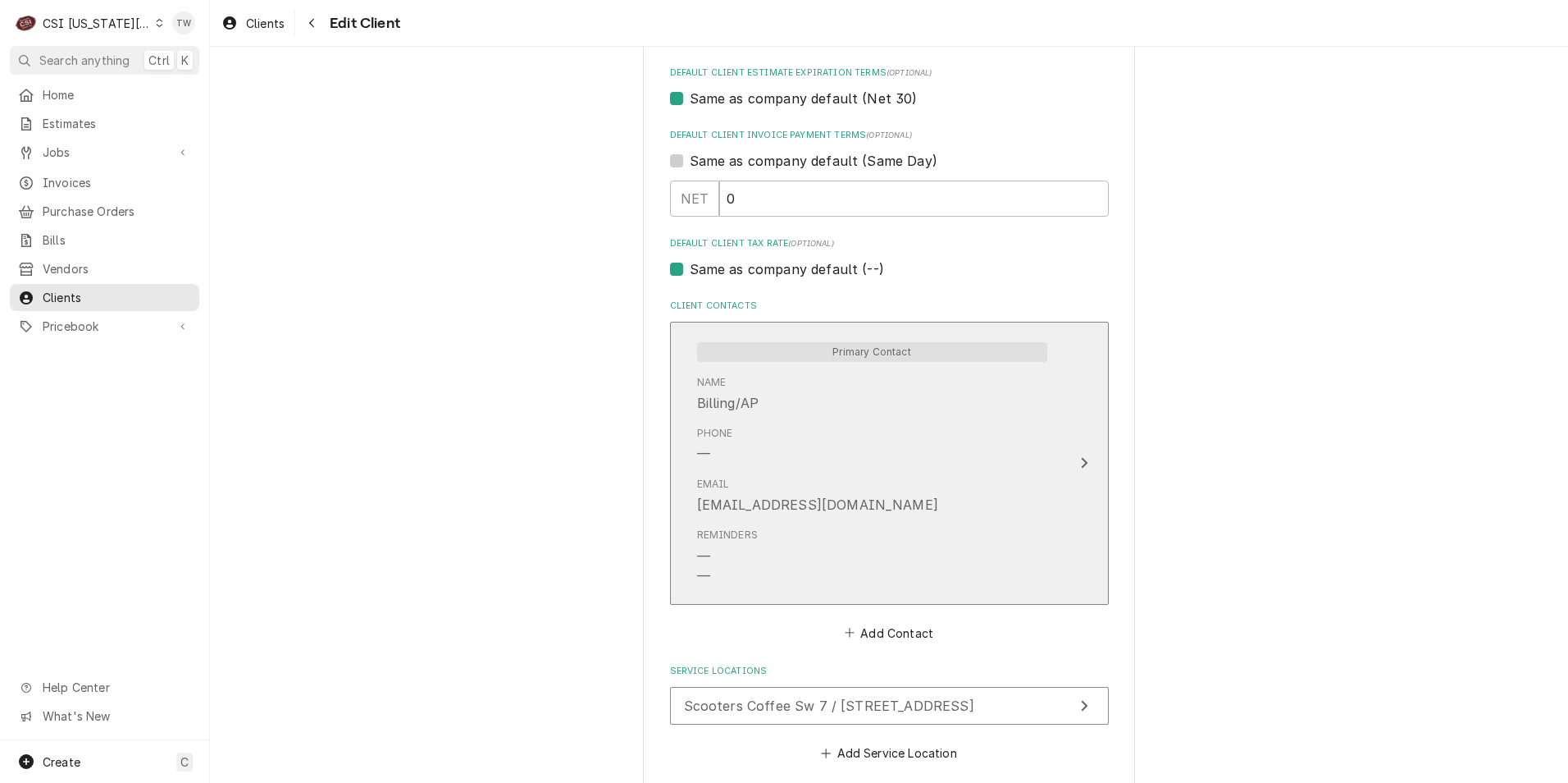
scroll to position [643, 0]
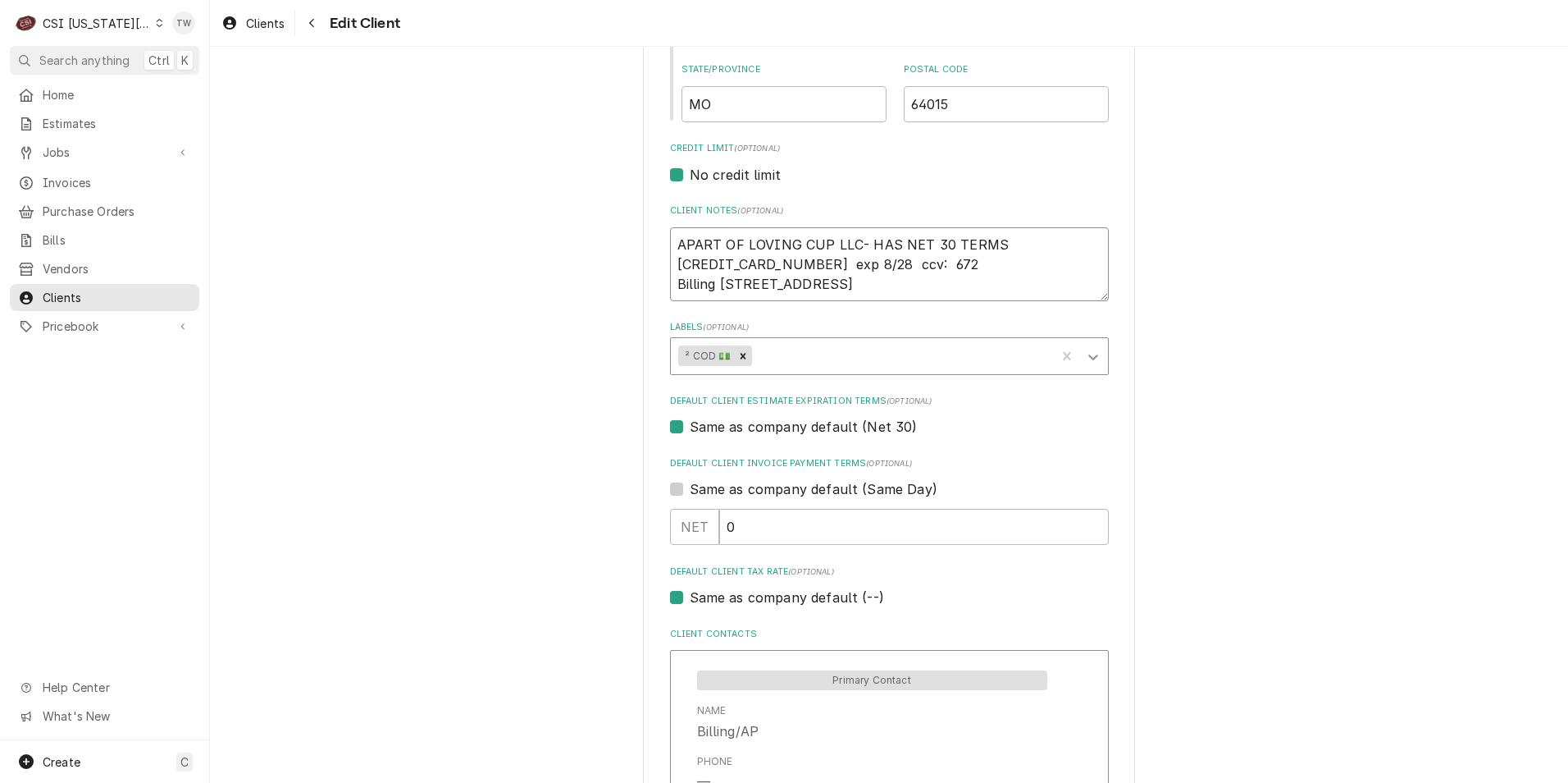
type textarea "APART OF LOVING CUP LLC- HAS NET 30 TERMS 4246 3153 7791 4054 exp 8/28 ccv: 672…"
click at [1085, 358] on icon "Labels" at bounding box center [1093, 357] width 16 height 17
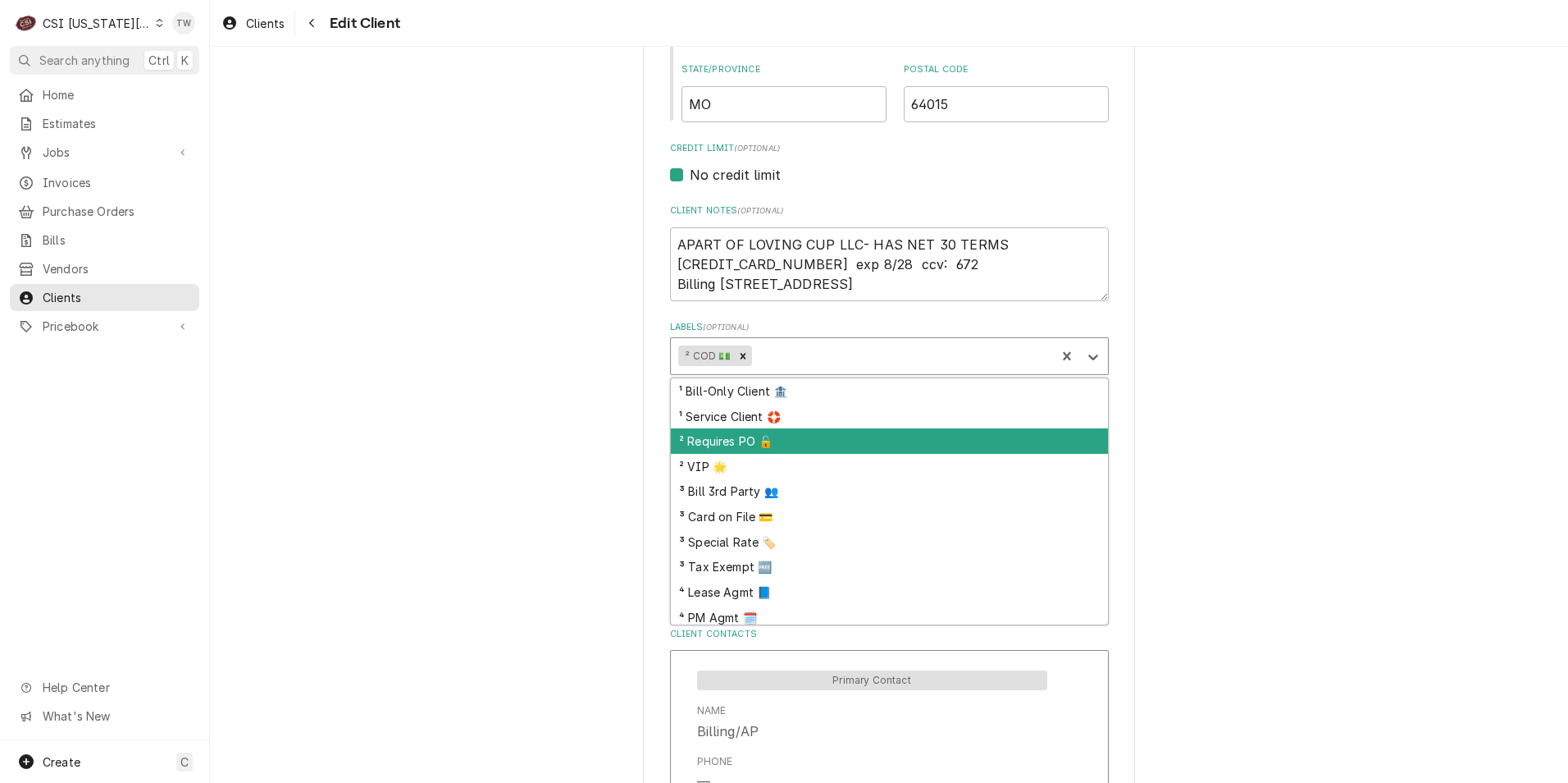
scroll to position [81, 0]
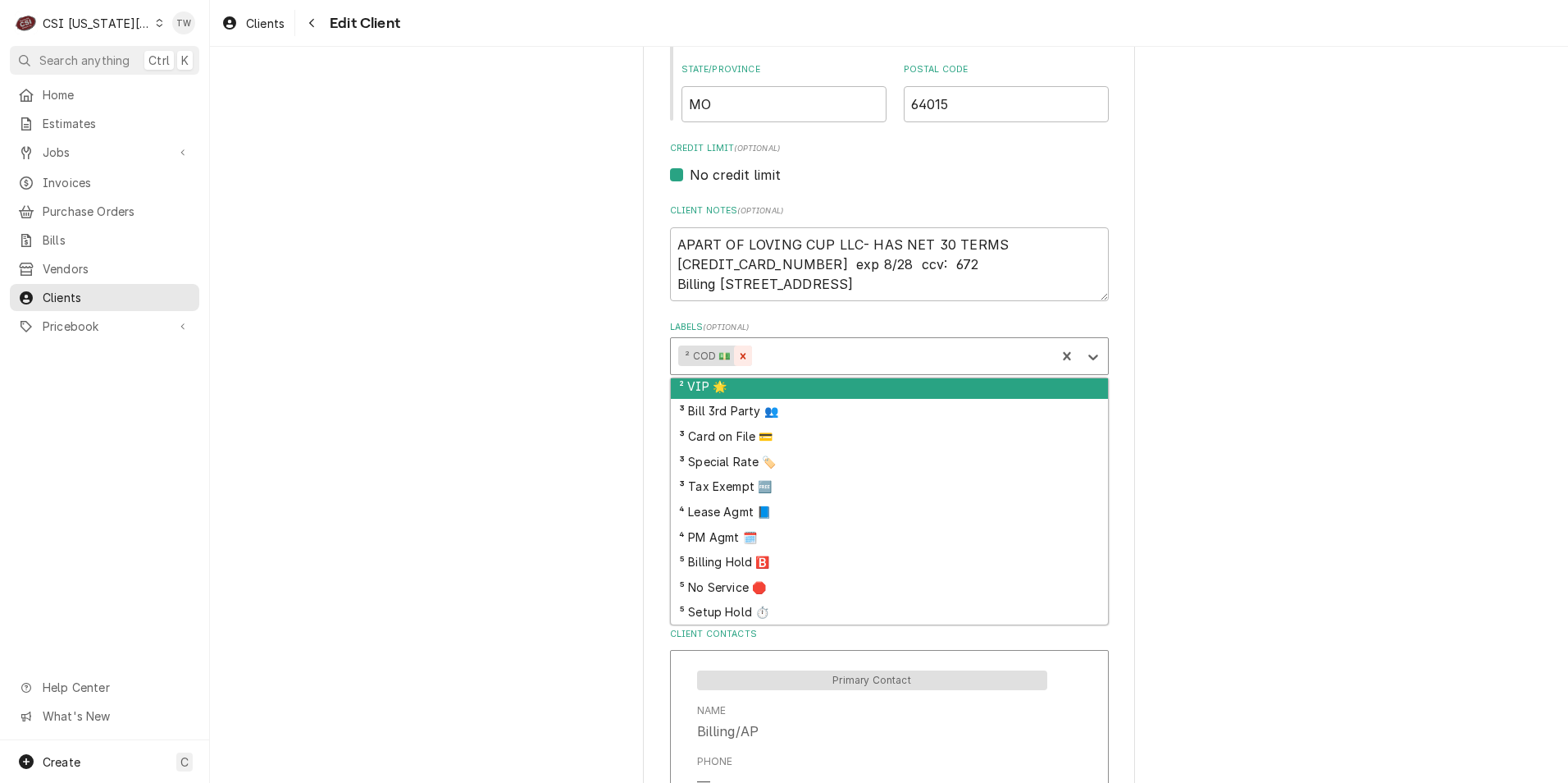
click at [740, 356] on icon "Remove ² COD 💵" at bounding box center [743, 356] width 5 height 6
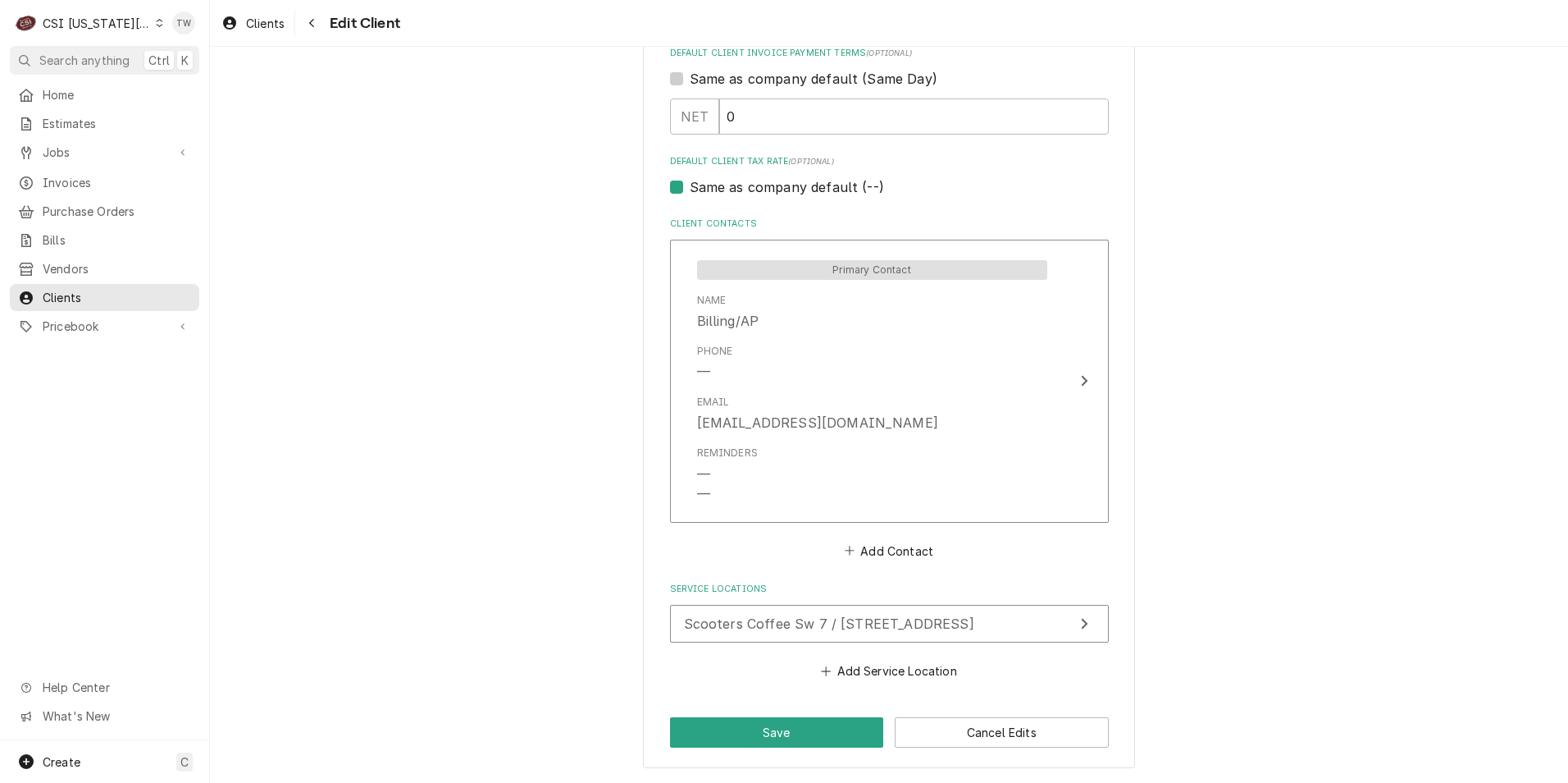
click at [769, 722] on button "Save" at bounding box center [777, 732] width 214 height 30
type textarea "x"
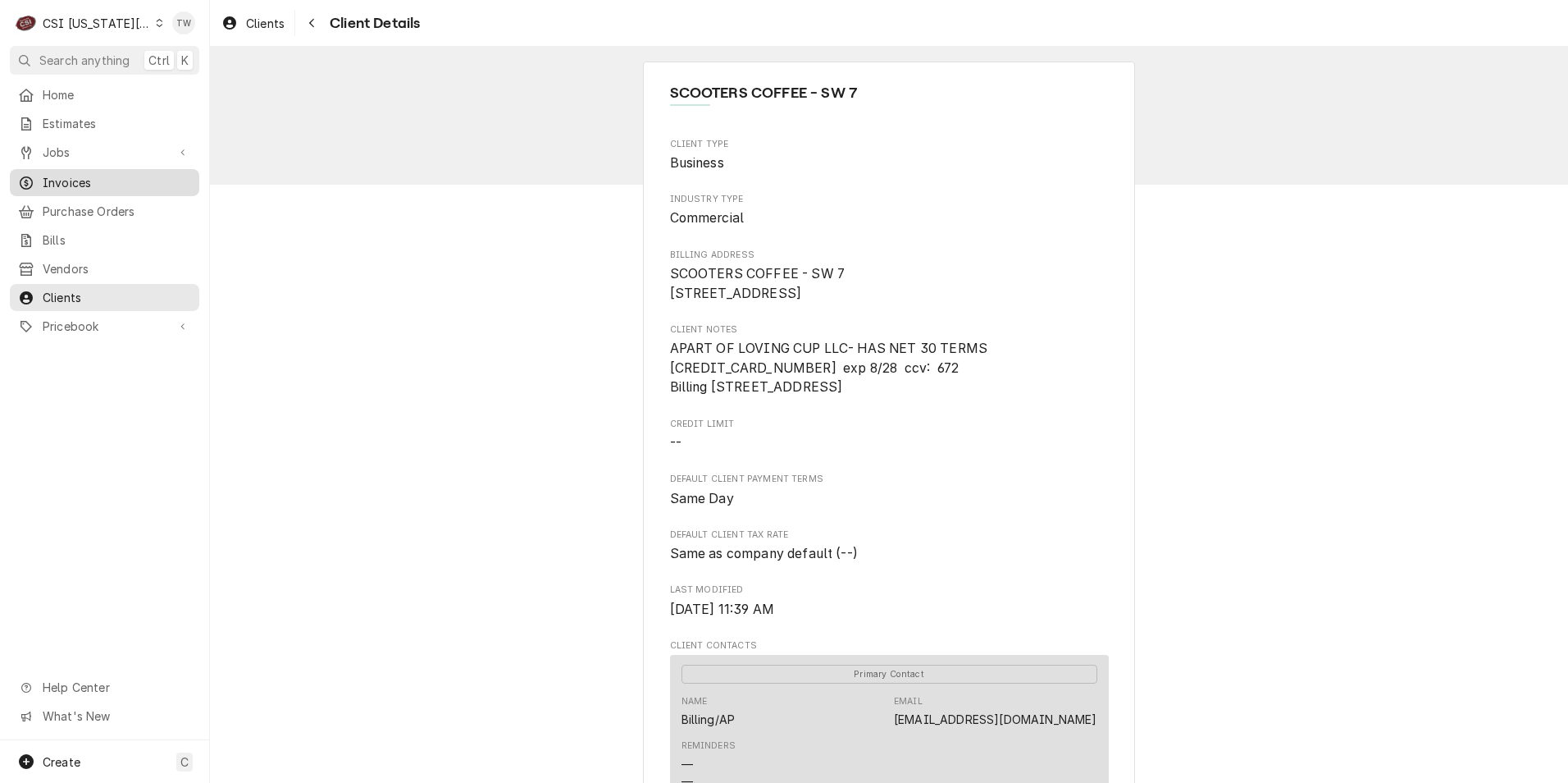
click at [89, 185] on div "Invoices" at bounding box center [104, 182] width 183 height 20
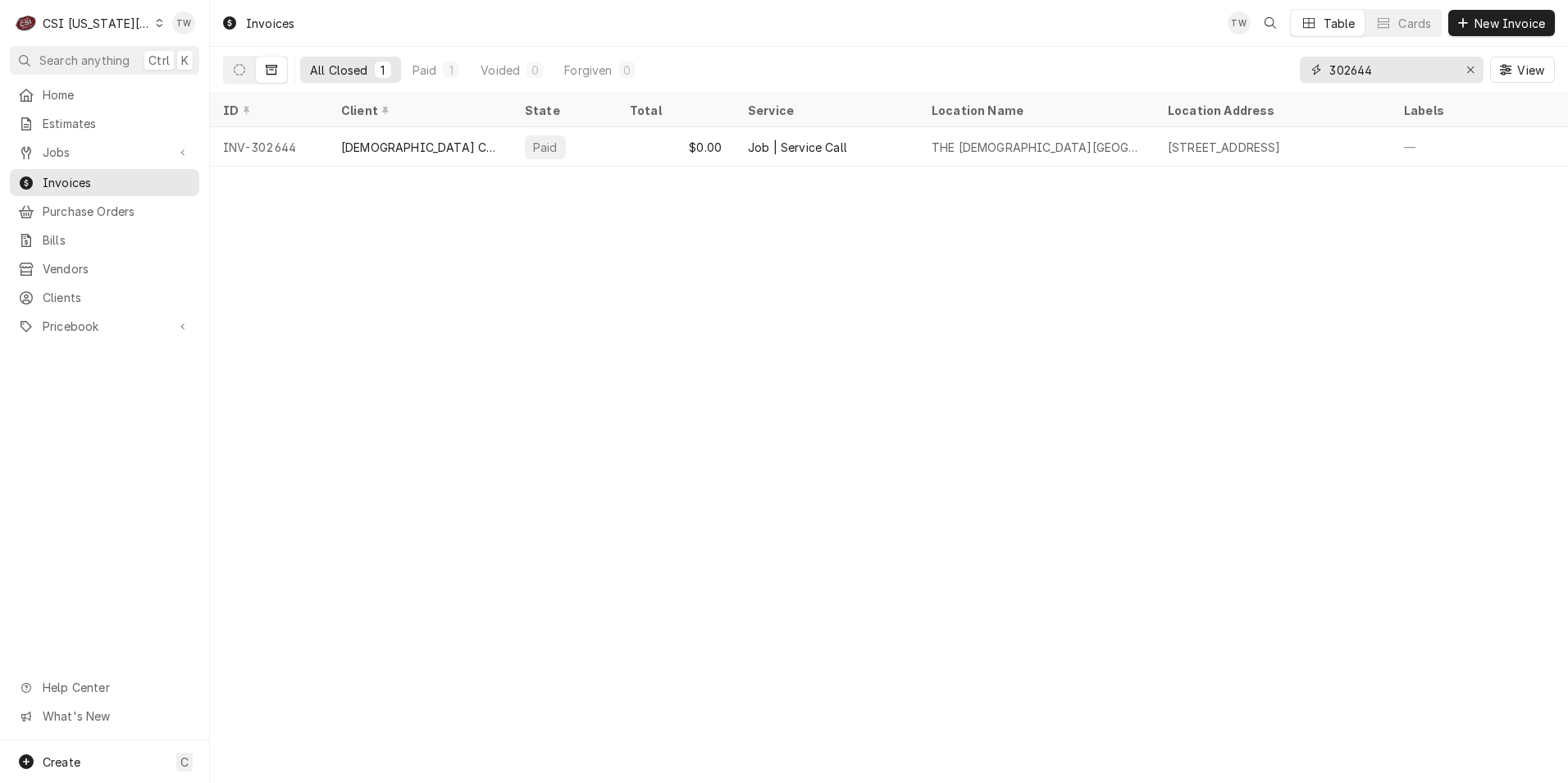
drag, startPoint x: 1383, startPoint y: 68, endPoint x: 1049, endPoint y: 24, distance: 336.9
click at [1050, 24] on div "Invoices TW Table Cards New Invoice All Closed 1 Paid 1 Voided 0 Forgiven 0 302…" at bounding box center [889, 47] width 1358 height 94
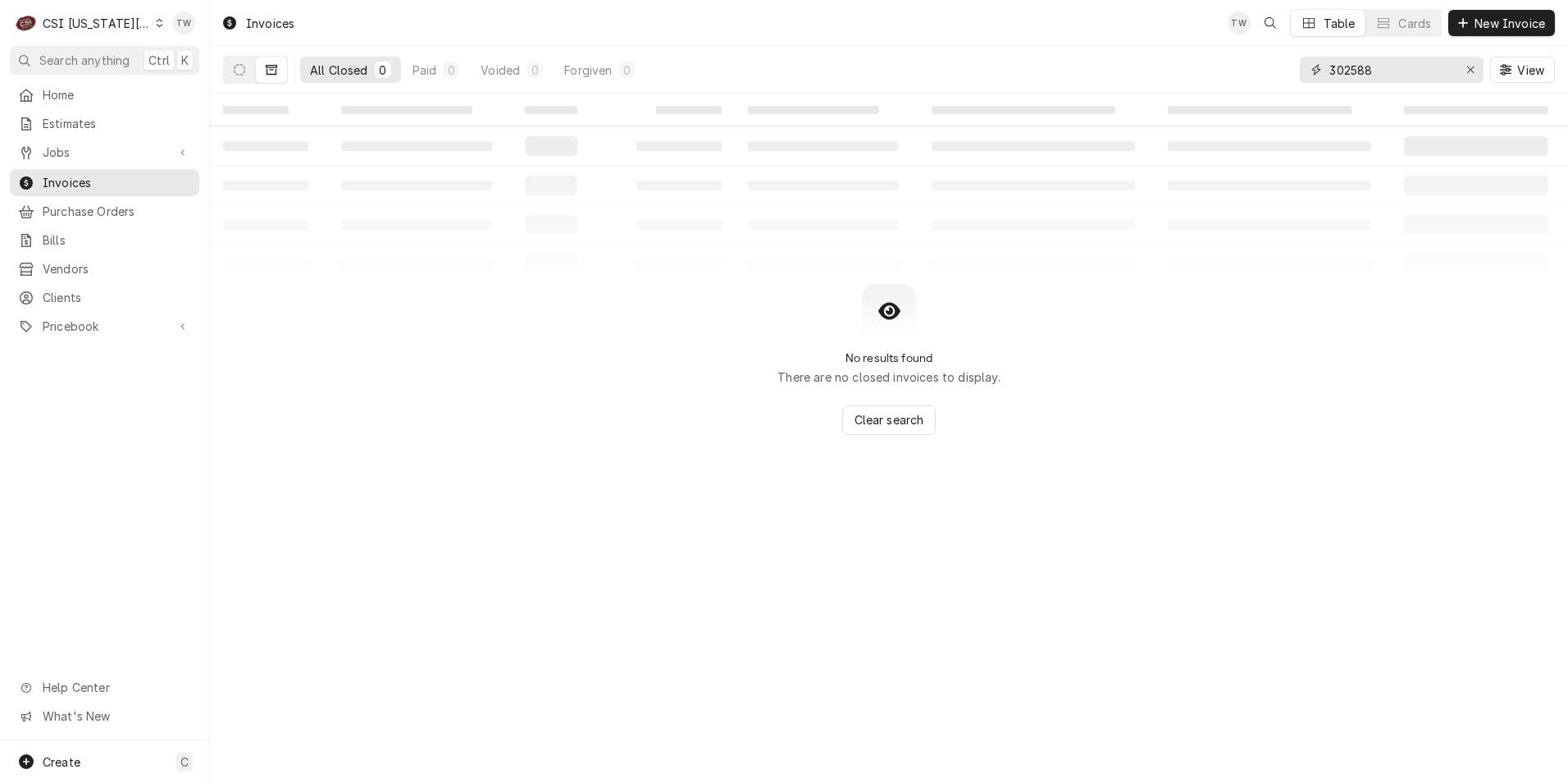
type input "302588"
click at [357, 69] on div "All Closed" at bounding box center [339, 70] width 59 height 17
click at [243, 67] on icon "Dynamic Content Wrapper" at bounding box center [239, 70] width 12 height 12
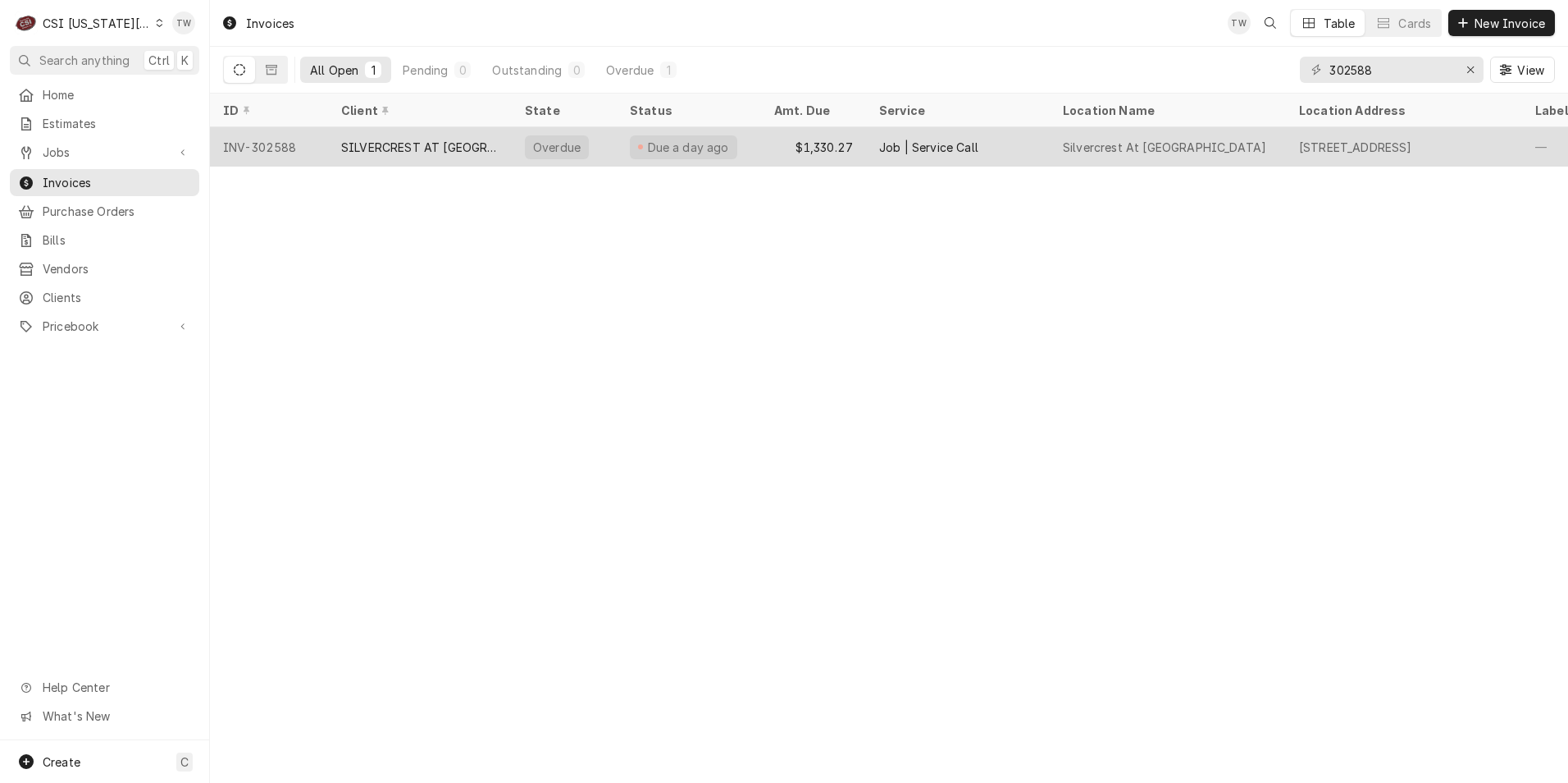
click at [433, 153] on div "SILVERCREST AT [GEOGRAPHIC_DATA]" at bounding box center [420, 147] width 183 height 39
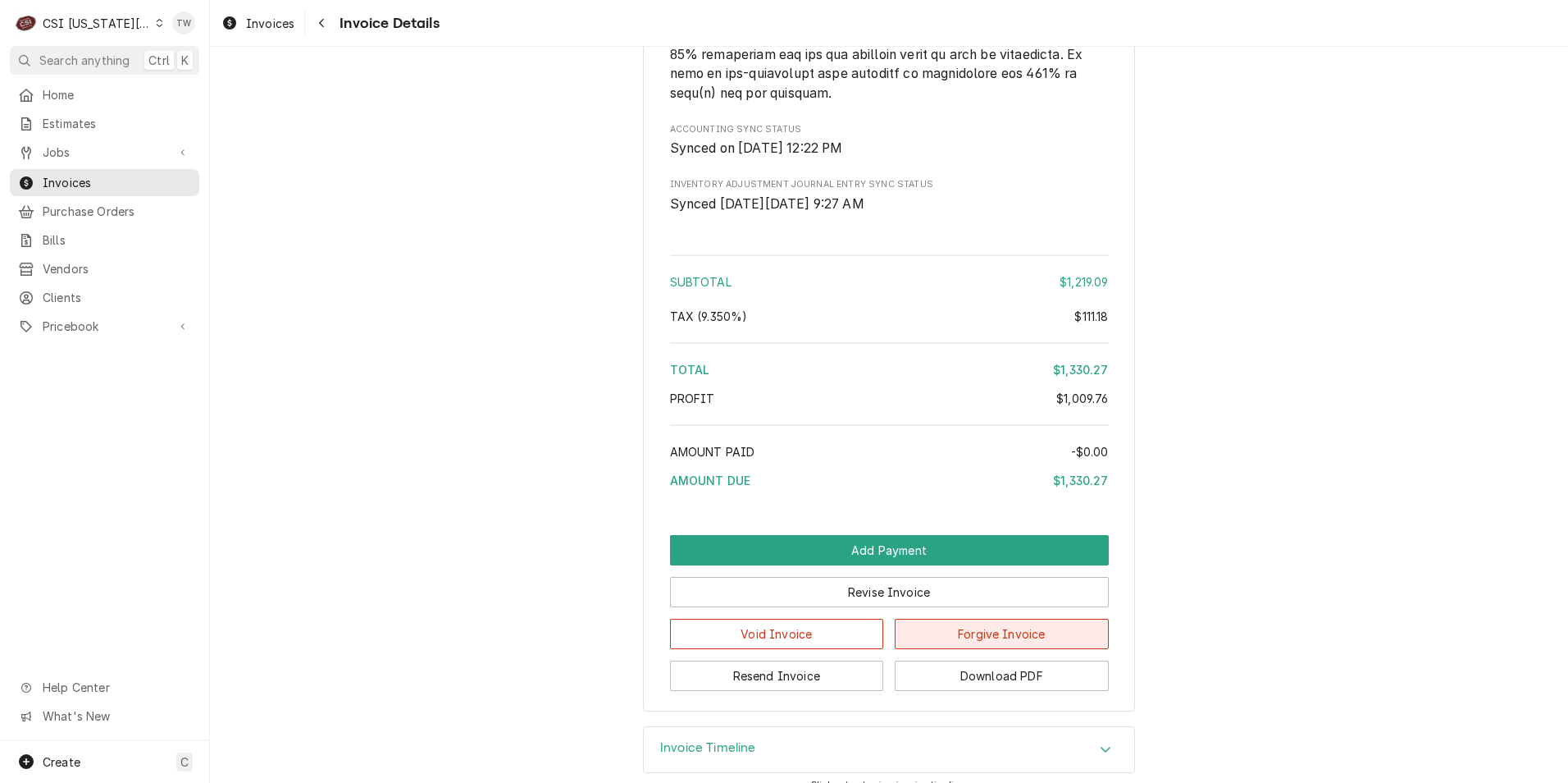
scroll to position [3369, 0]
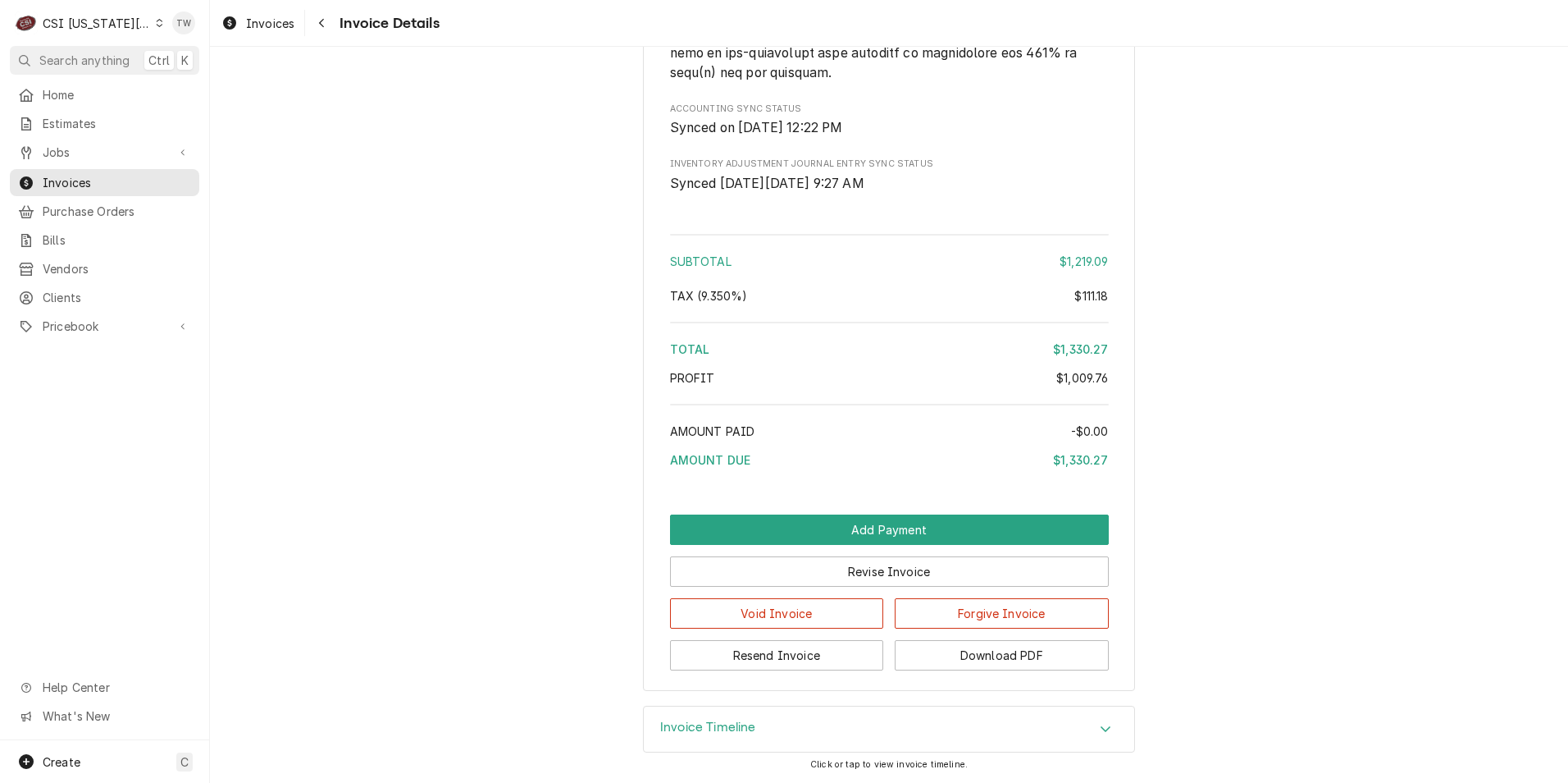
click at [905, 735] on div "Invoice Timeline" at bounding box center [888, 729] width 490 height 46
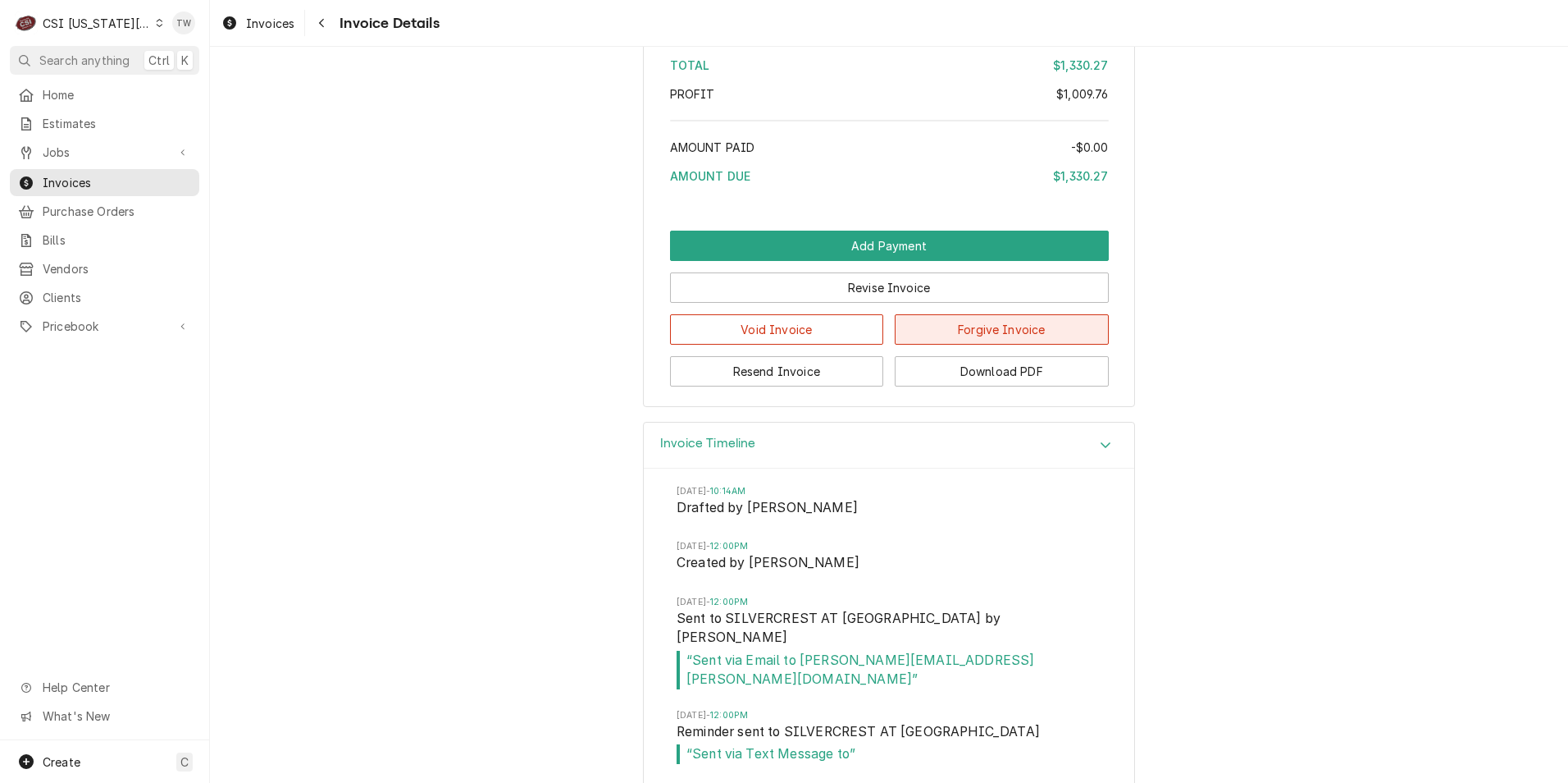
scroll to position [3365, 0]
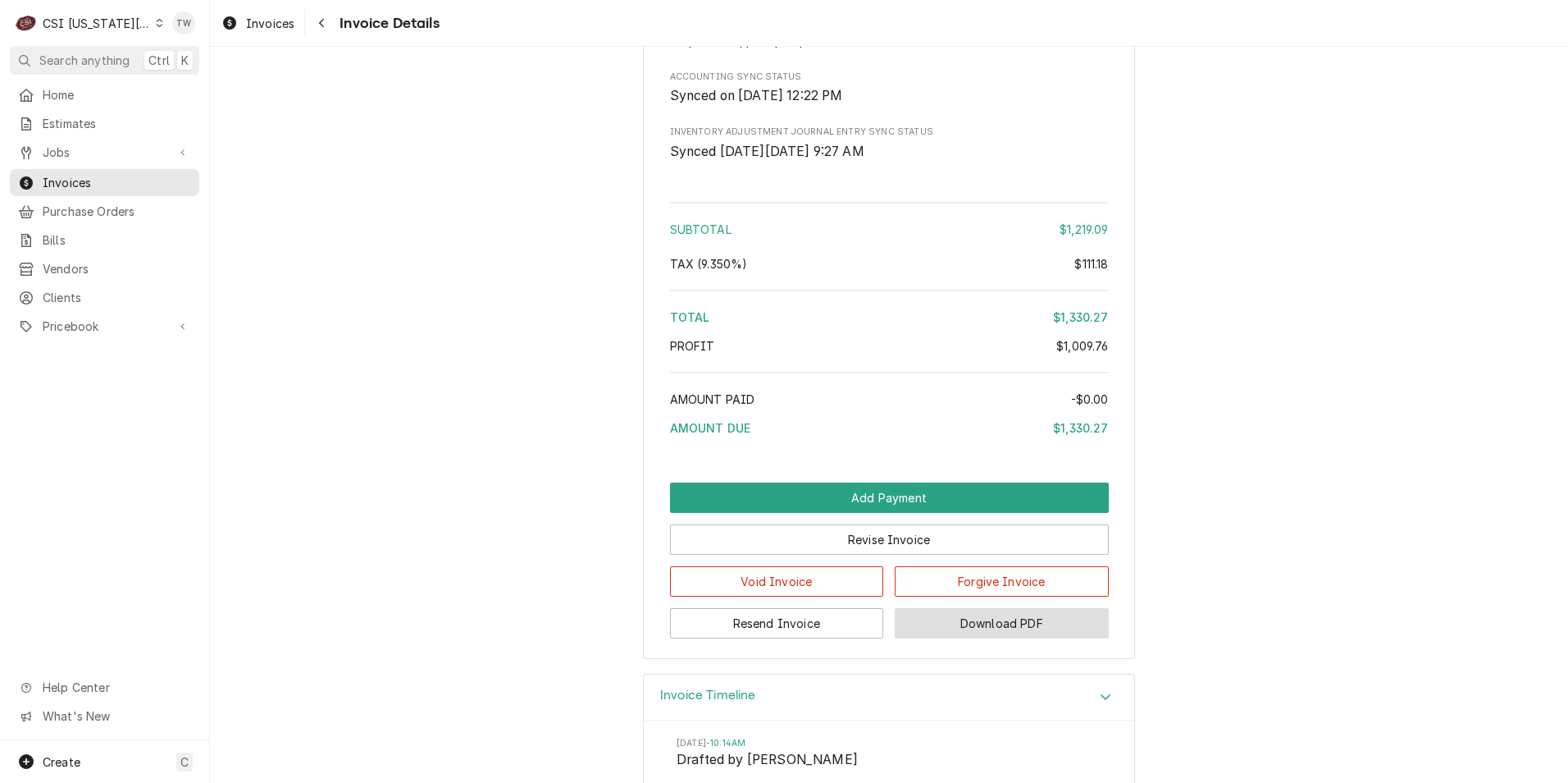
click at [984, 638] on button "Download PDF" at bounding box center [1002, 623] width 214 height 30
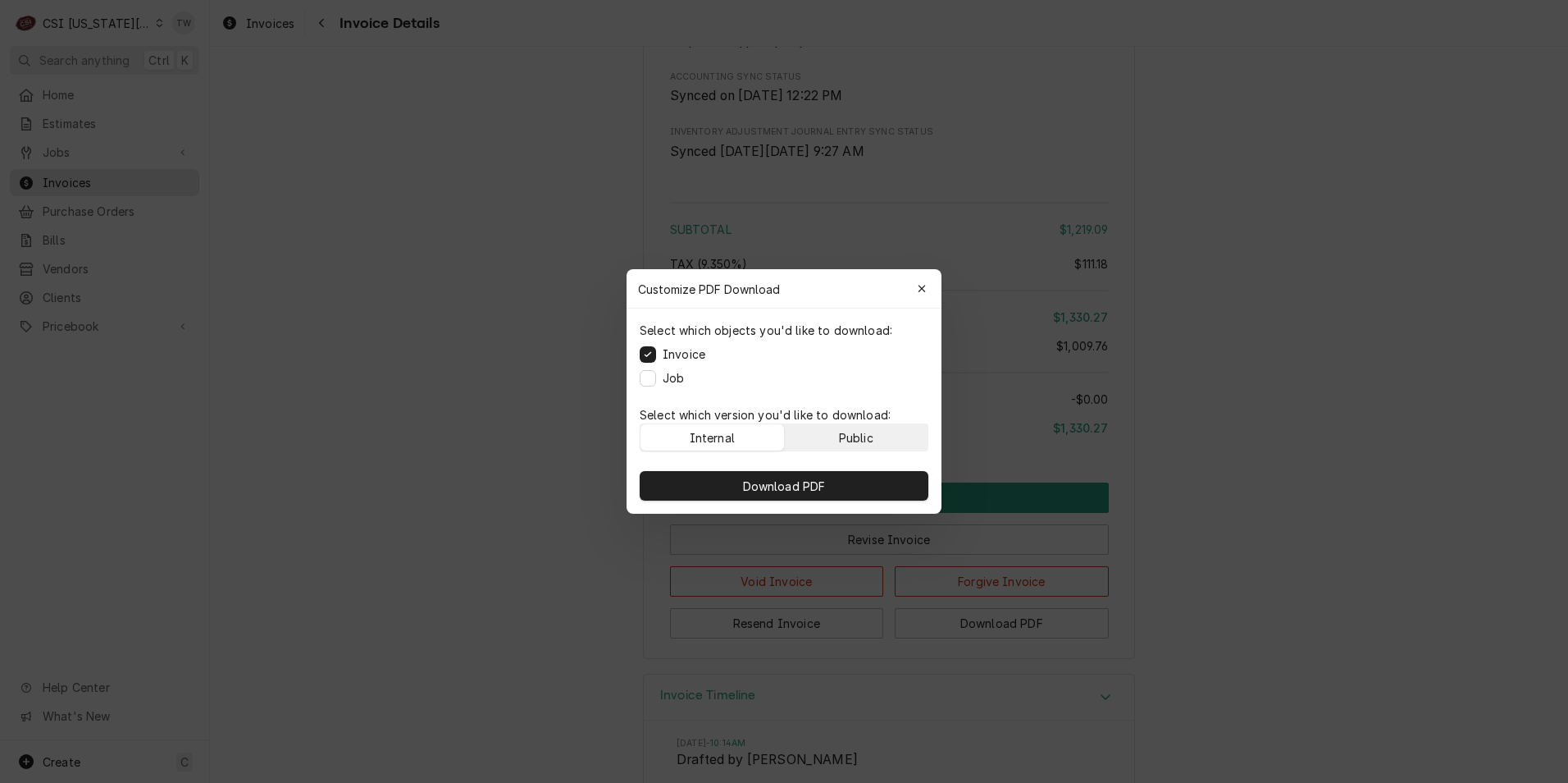
click at [843, 440] on div "Public" at bounding box center [856, 437] width 35 height 17
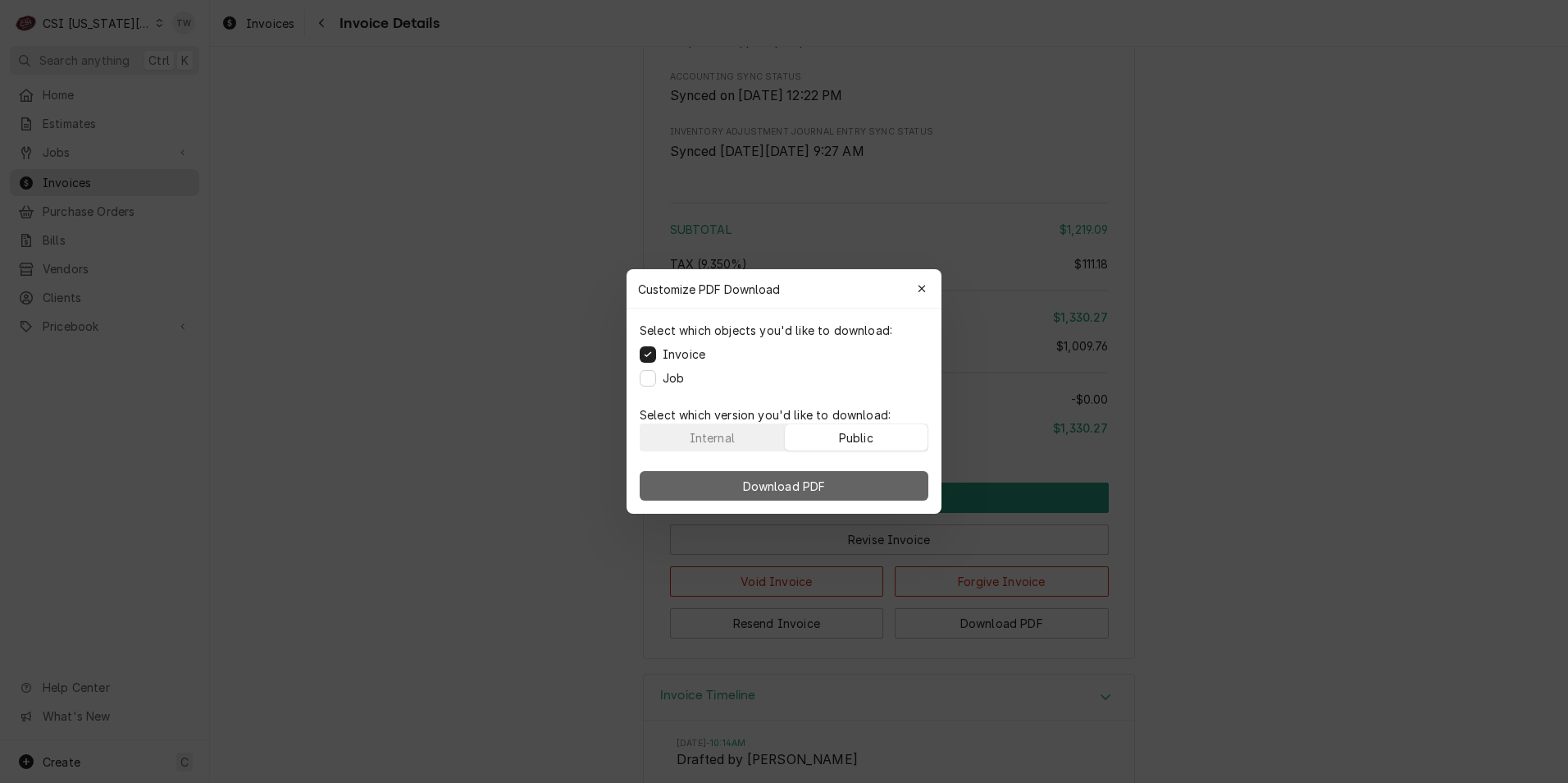
click at [823, 480] on span "Download PDF" at bounding box center [784, 486] width 90 height 17
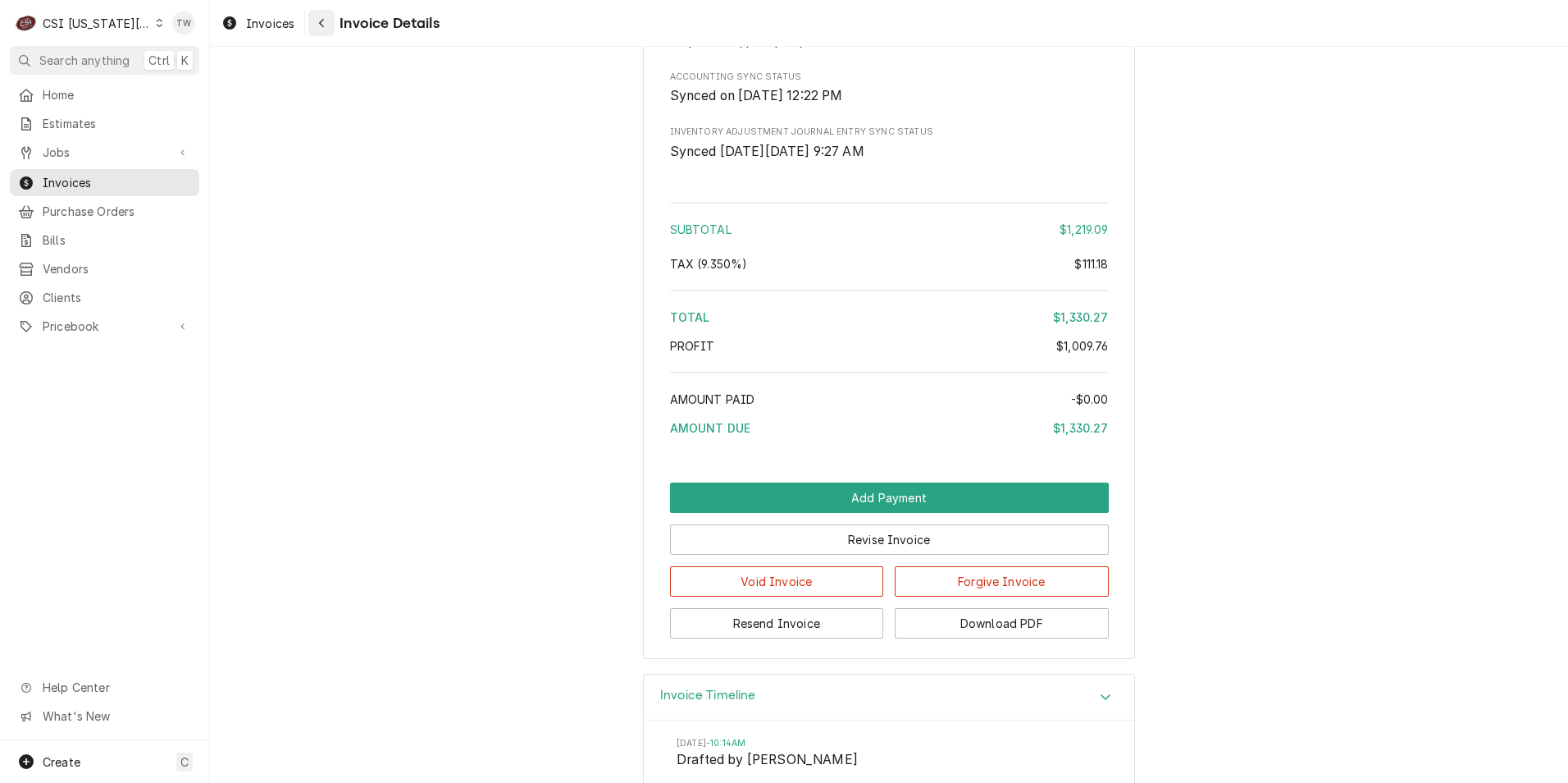
click at [326, 23] on div "Navigate back" at bounding box center [322, 23] width 16 height 17
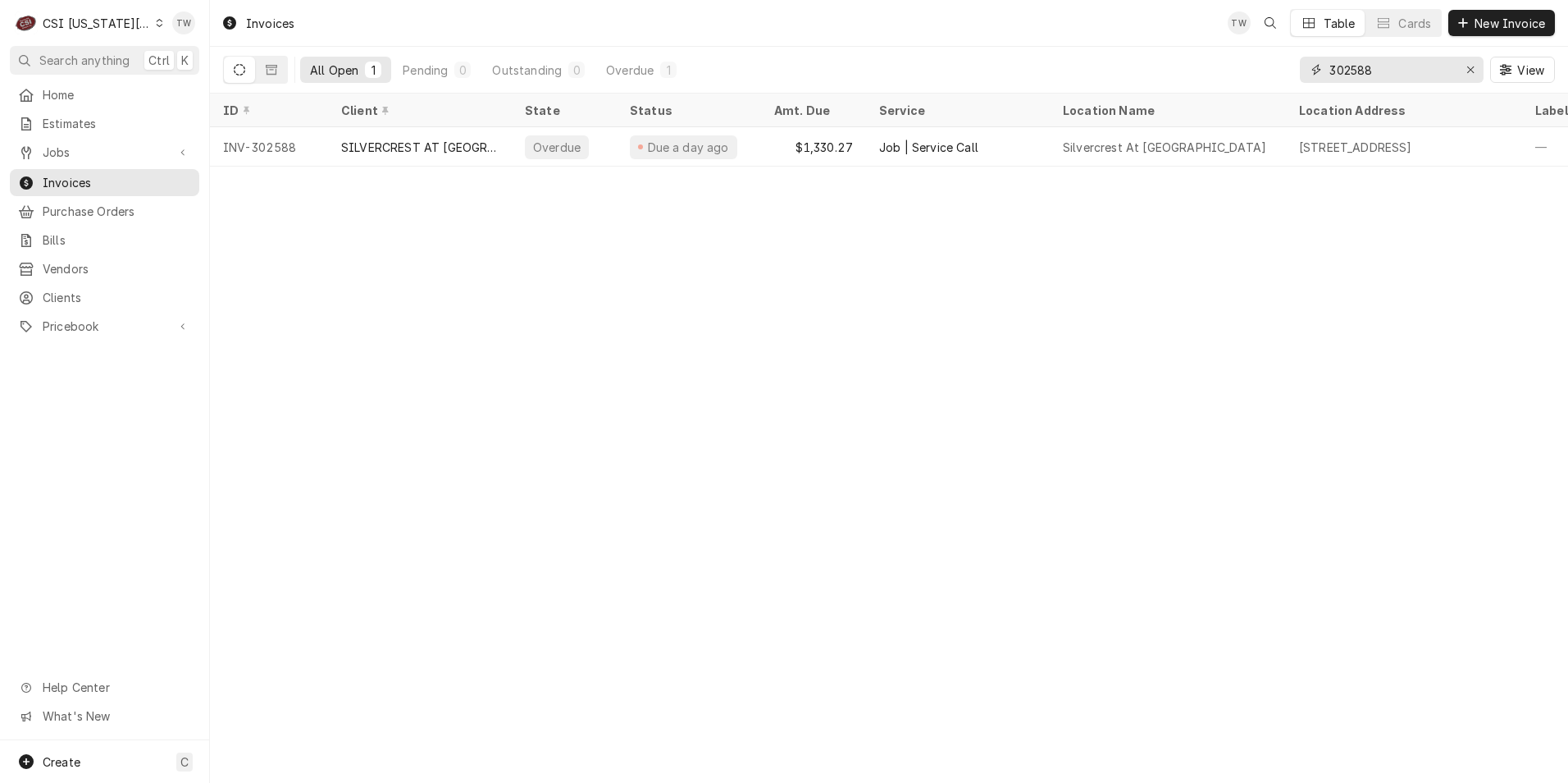
click at [1392, 71] on input "302588" at bounding box center [1390, 70] width 123 height 27
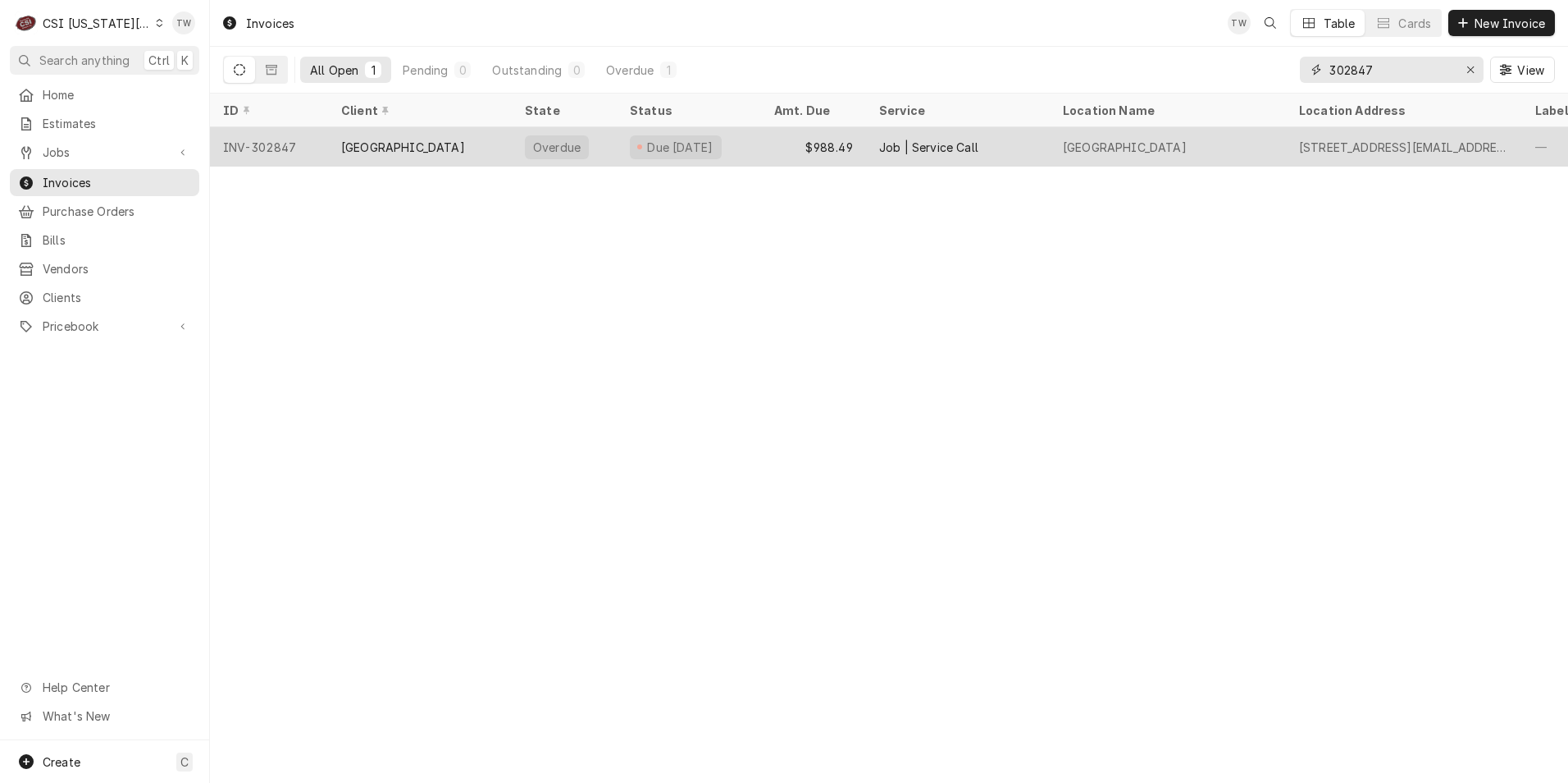
type input "302847"
click at [420, 143] on div "[GEOGRAPHIC_DATA]" at bounding box center [402, 147] width 124 height 17
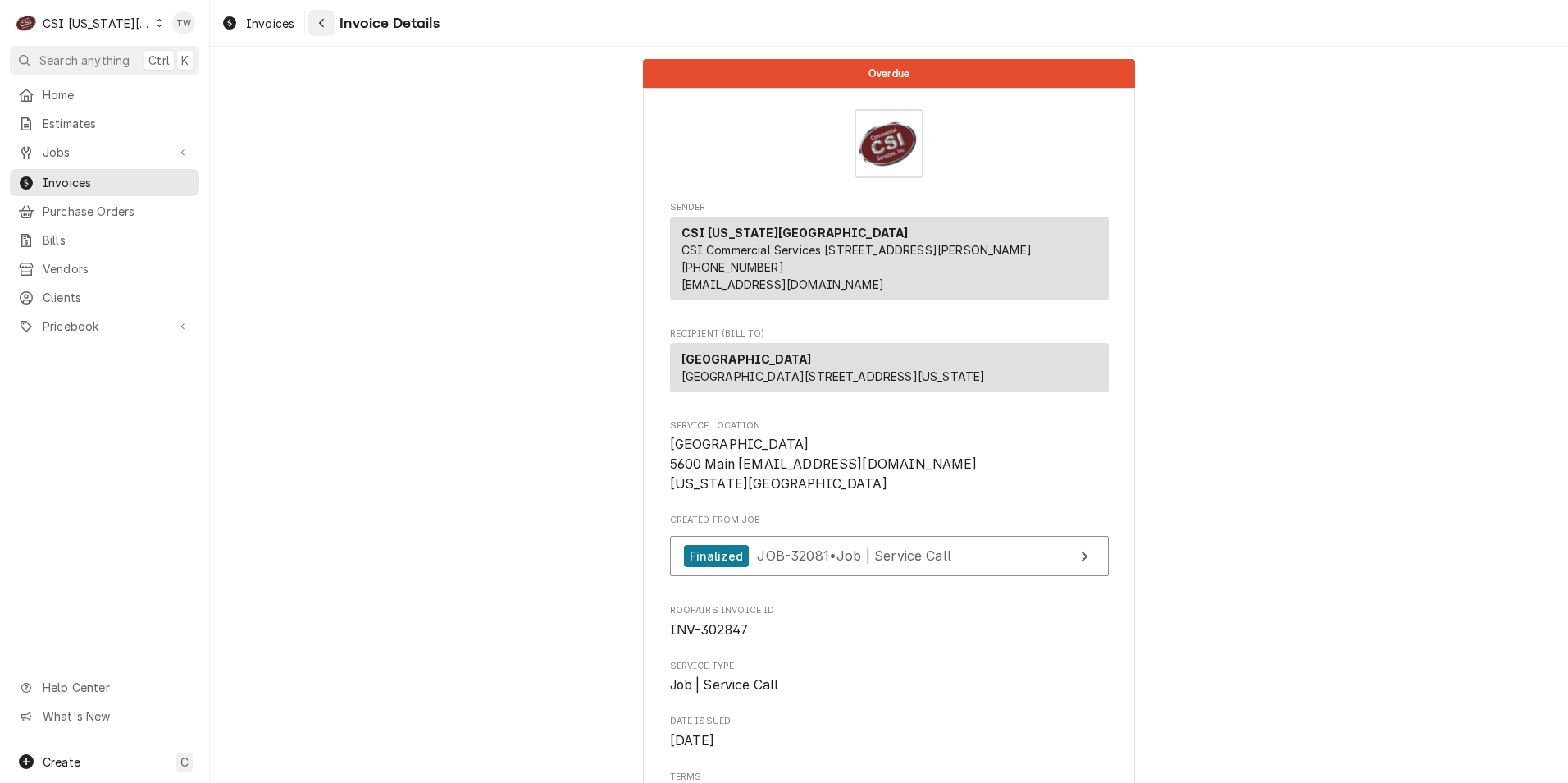
click at [317, 22] on div "Navigate back" at bounding box center [322, 23] width 16 height 17
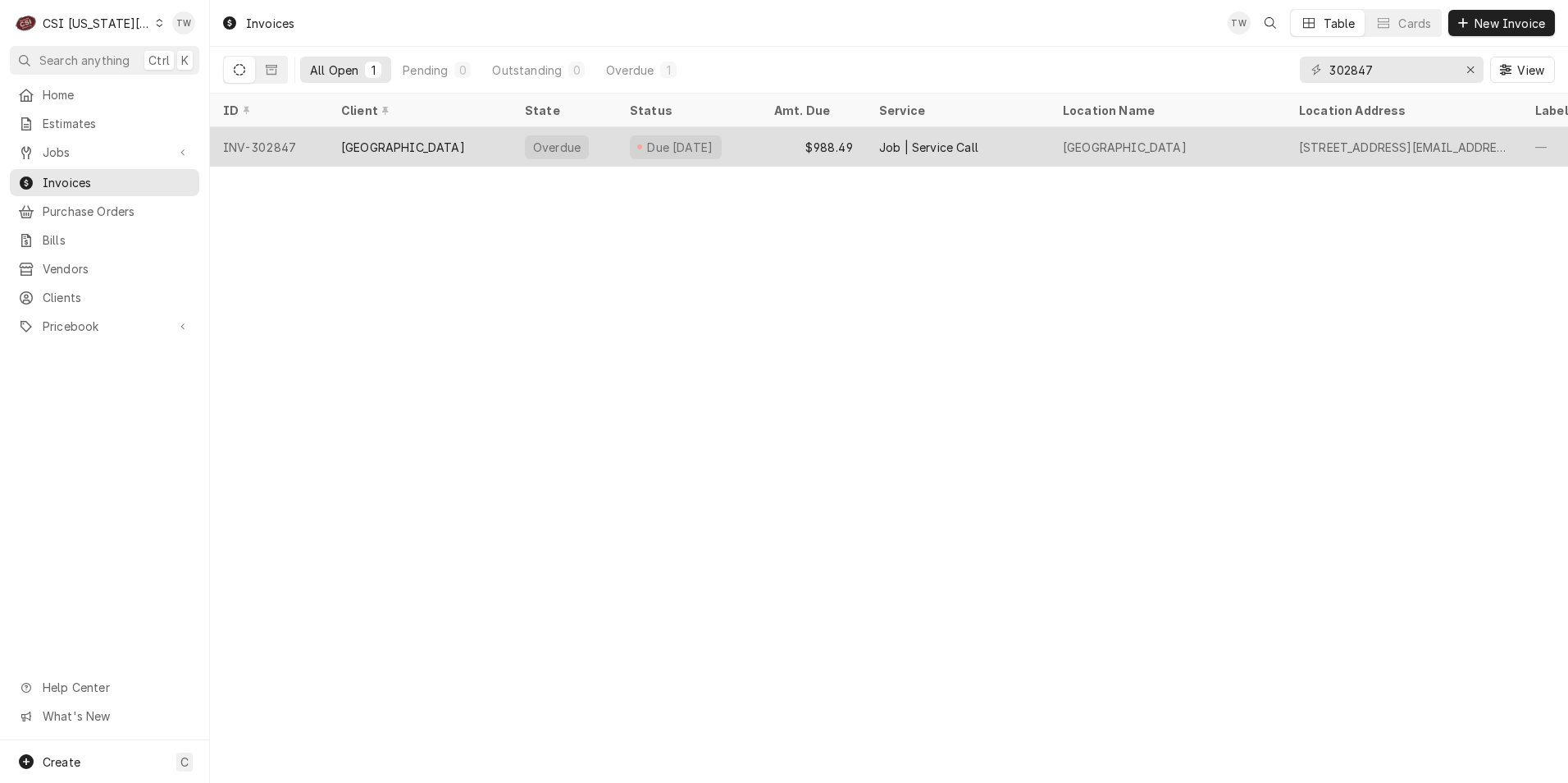
click at [456, 155] on div "[GEOGRAPHIC_DATA]" at bounding box center [420, 147] width 183 height 39
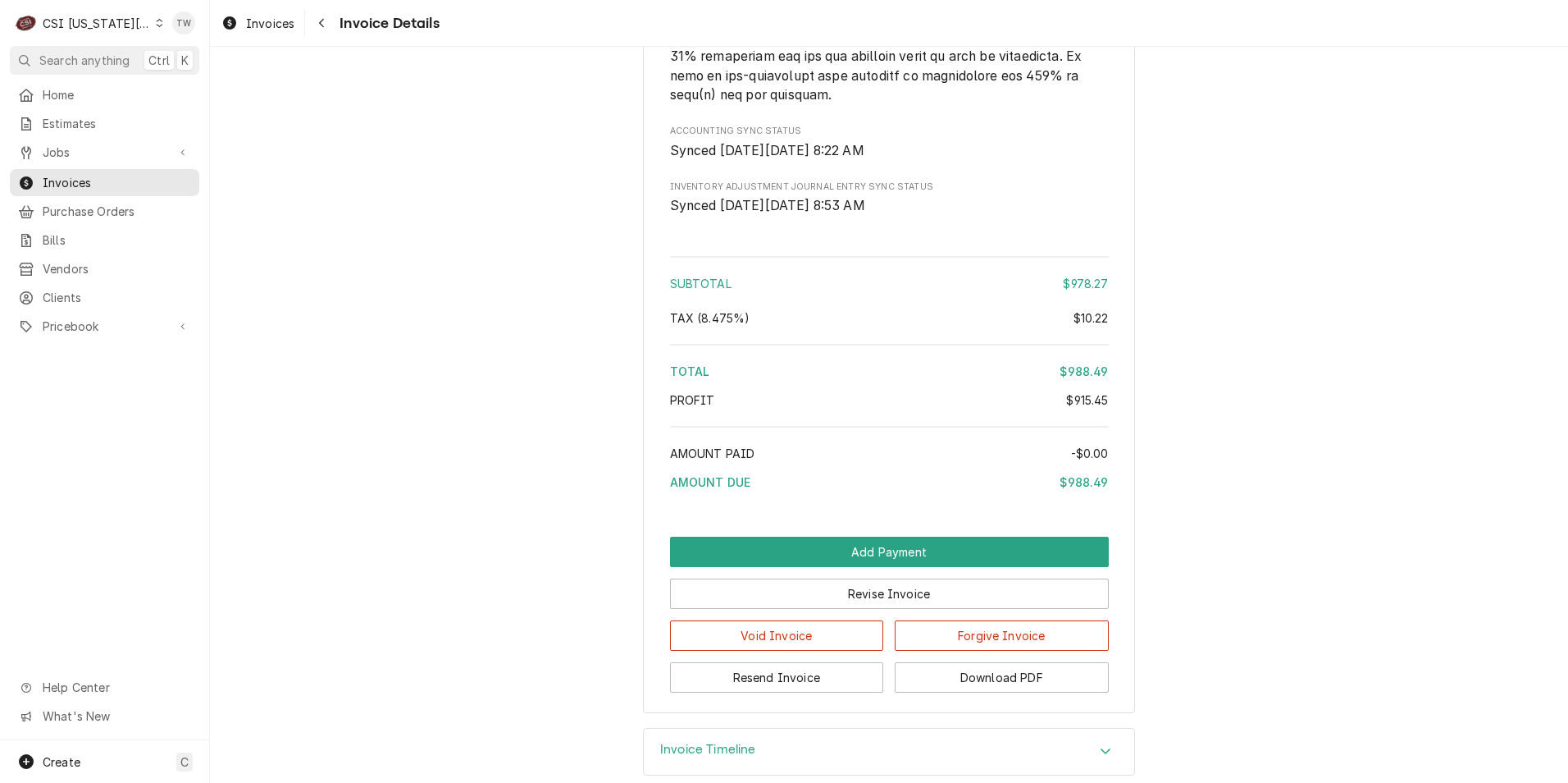
scroll to position [3496, 0]
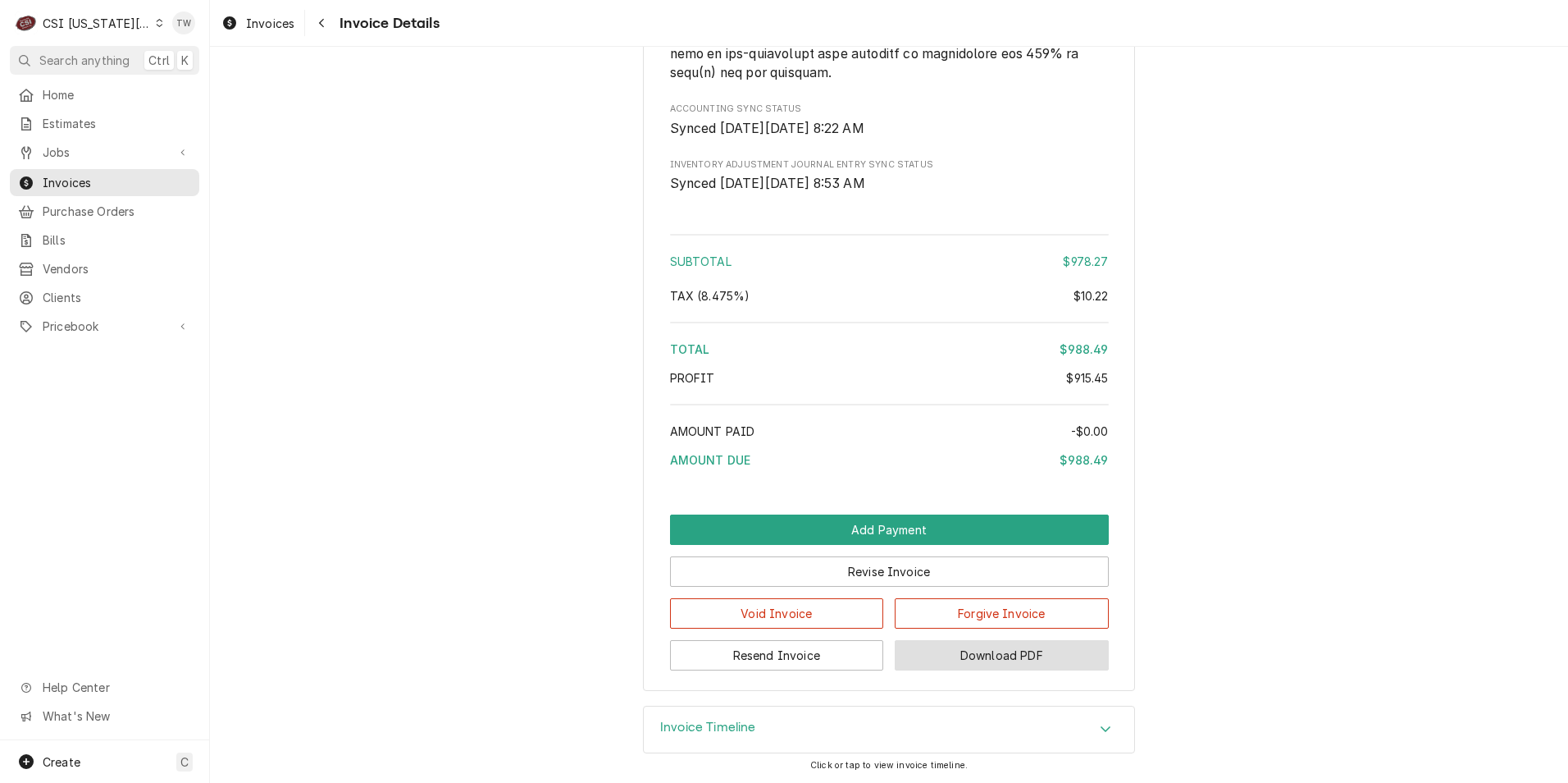
click at [964, 650] on button "Download PDF" at bounding box center [1002, 655] width 214 height 30
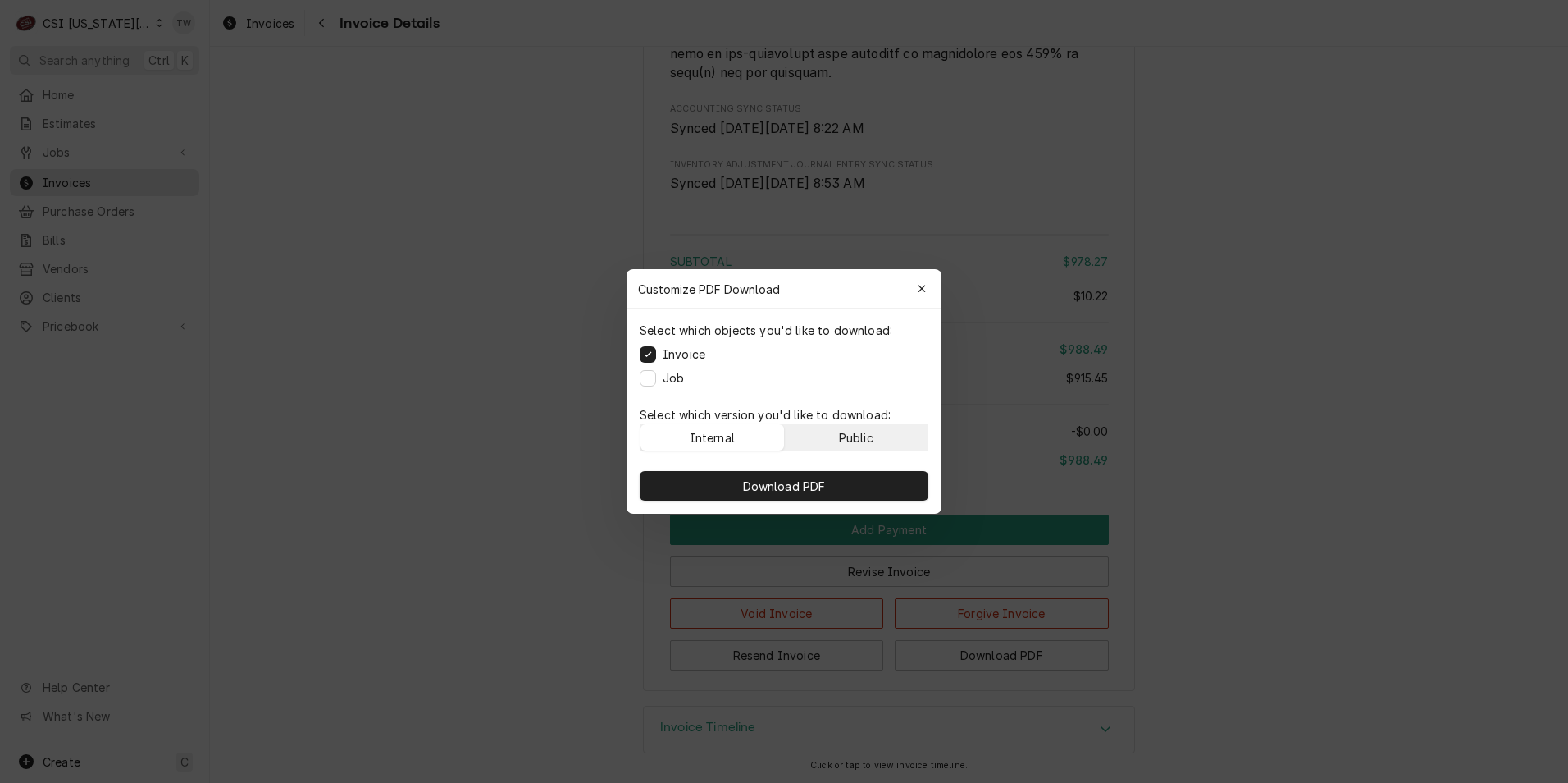
click at [870, 425] on button "Public" at bounding box center [856, 437] width 144 height 27
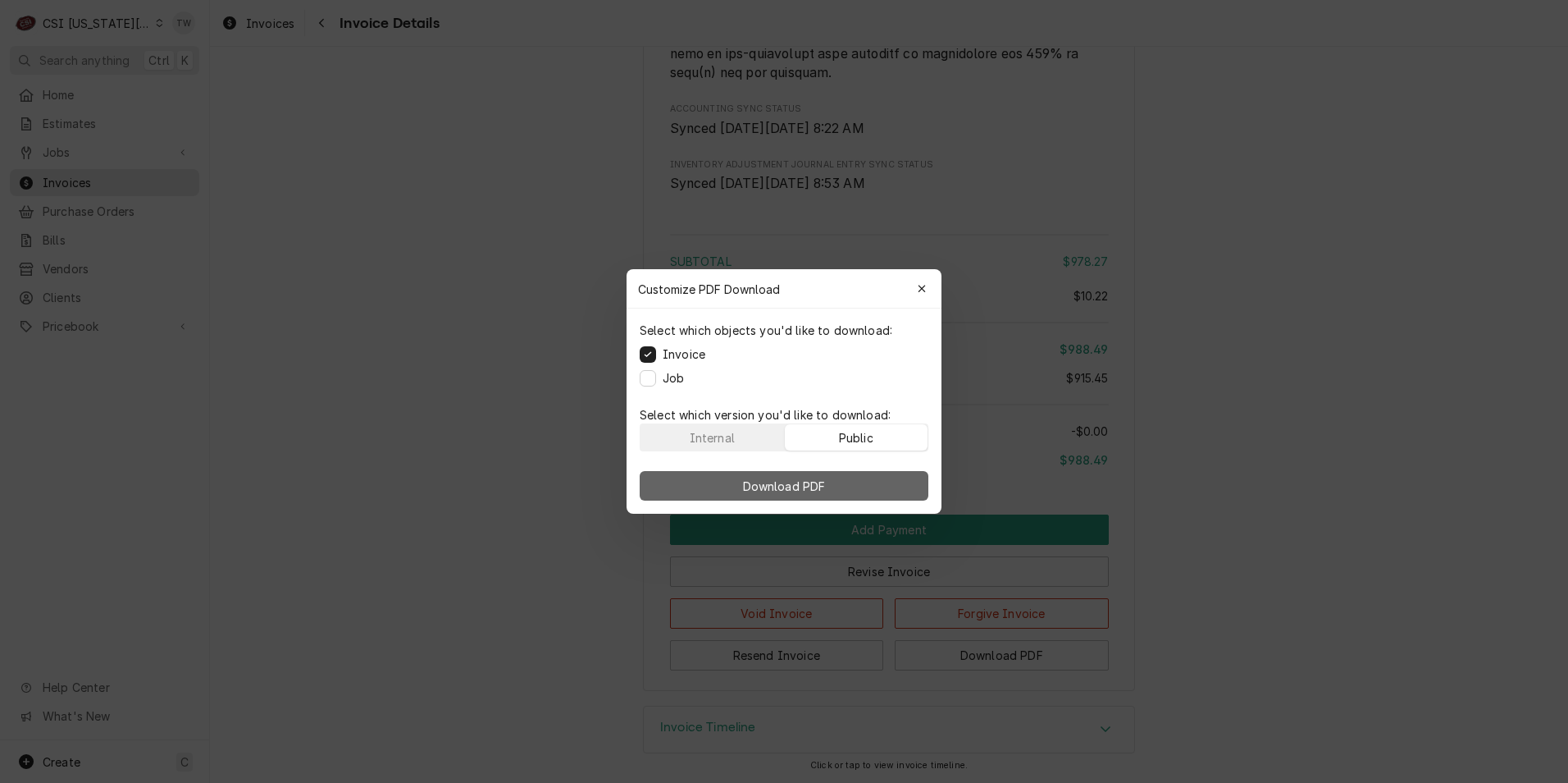
click at [840, 494] on button "Download PDF" at bounding box center [784, 486] width 289 height 29
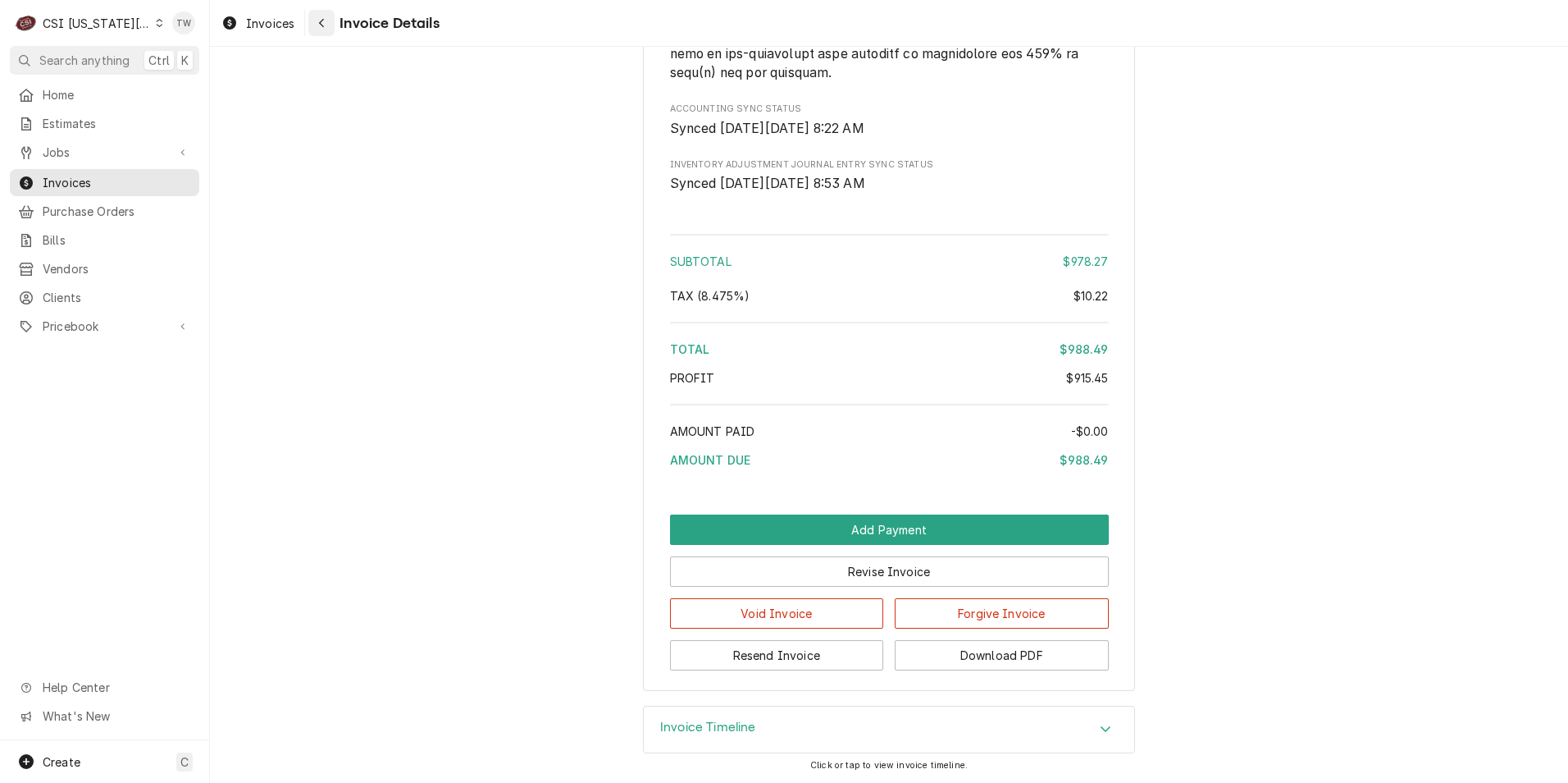
click at [319, 32] on button "Navigate back" at bounding box center [321, 23] width 27 height 27
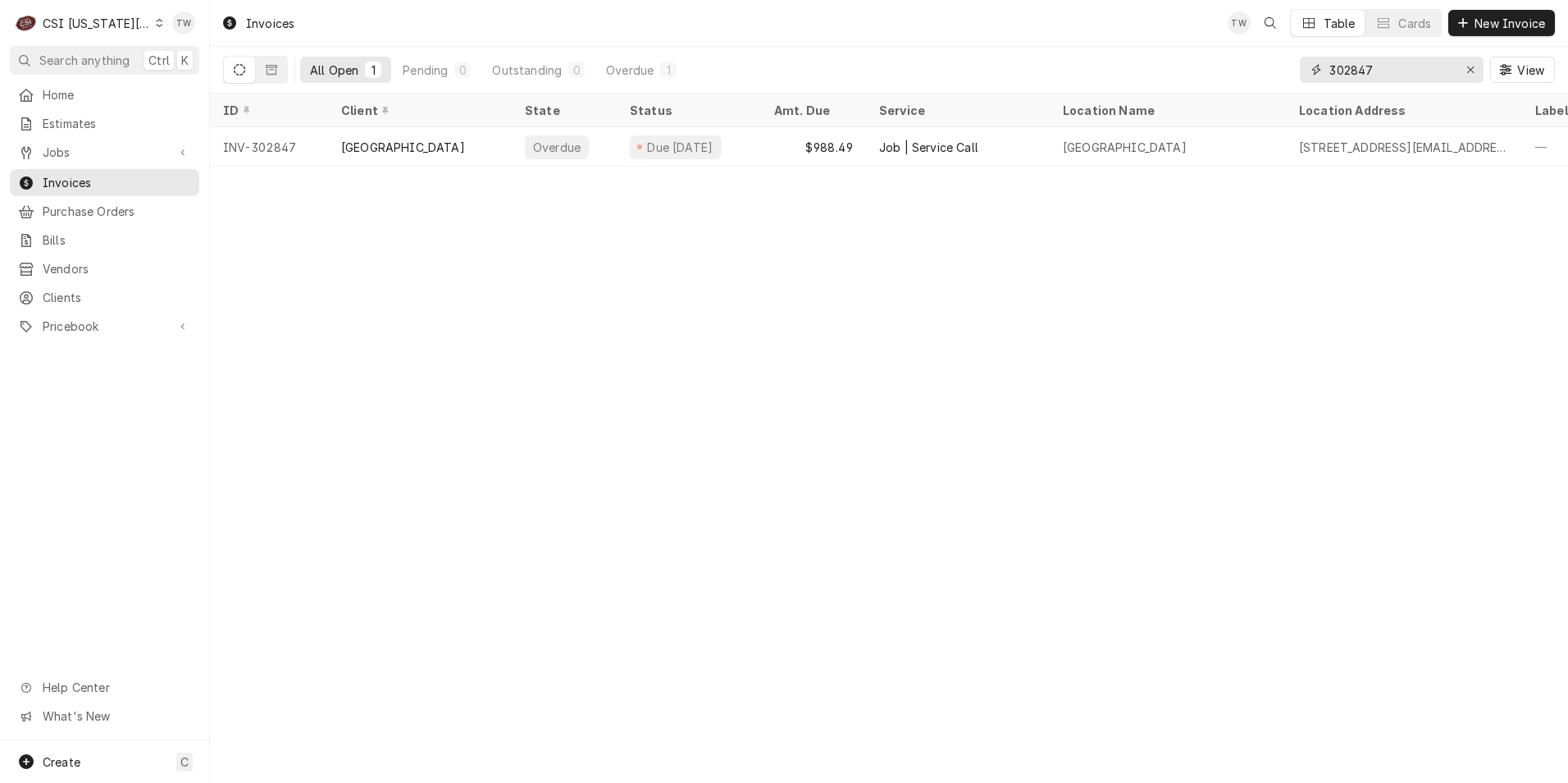
drag, startPoint x: 1399, startPoint y: 64, endPoint x: 1089, endPoint y: 53, distance: 310.2
click at [1089, 53] on div "All Open 1 Pending 0 Outstanding 0 Overdue 1 302847 View" at bounding box center [888, 70] width 1332 height 46
click at [105, 287] on div "Clients" at bounding box center [104, 297] width 183 height 20
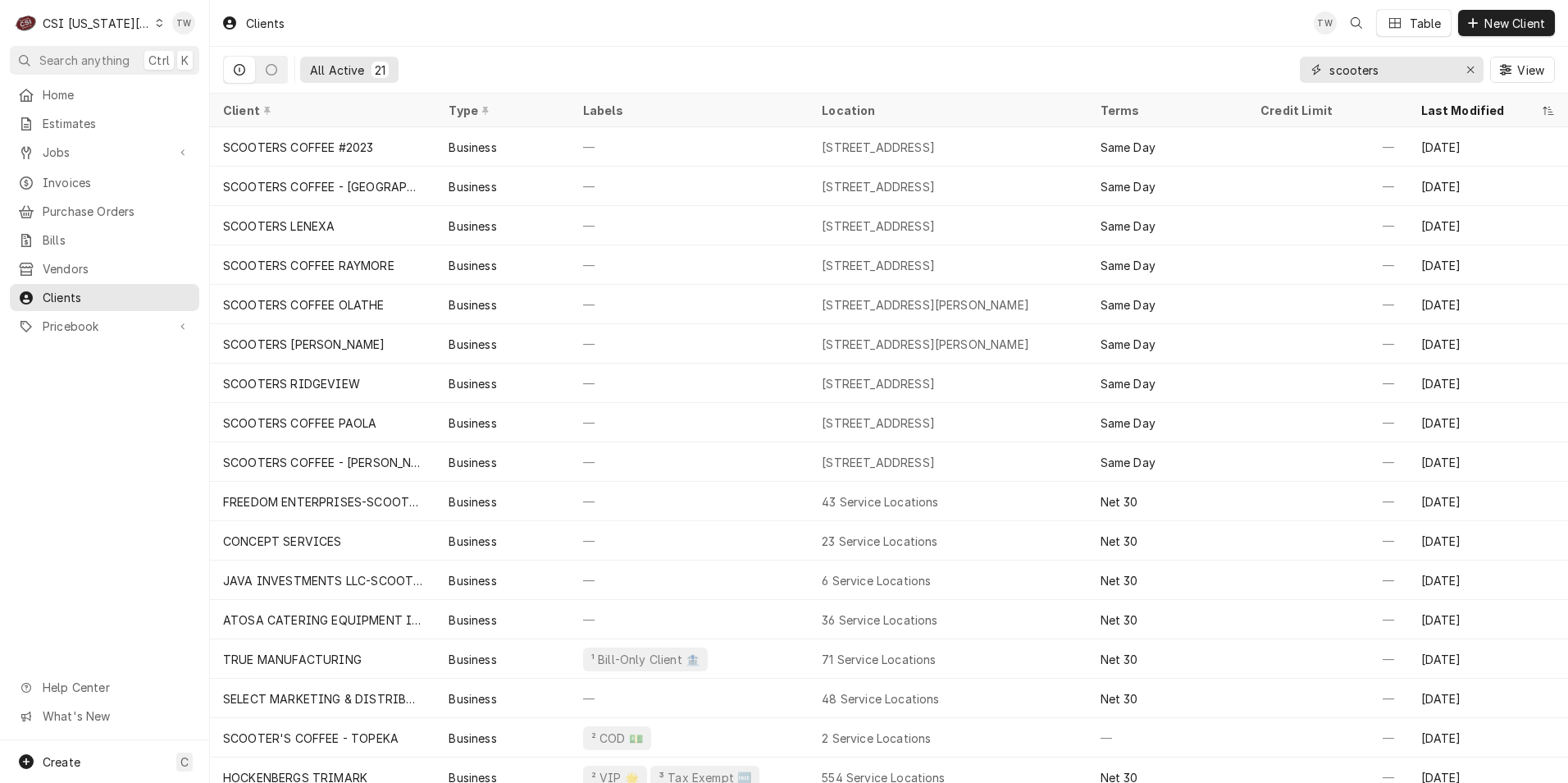
drag, startPoint x: 1328, startPoint y: 72, endPoint x: 1157, endPoint y: 74, distance: 171.0
click at [1157, 74] on div "All Active 21 scooters View" at bounding box center [888, 70] width 1332 height 46
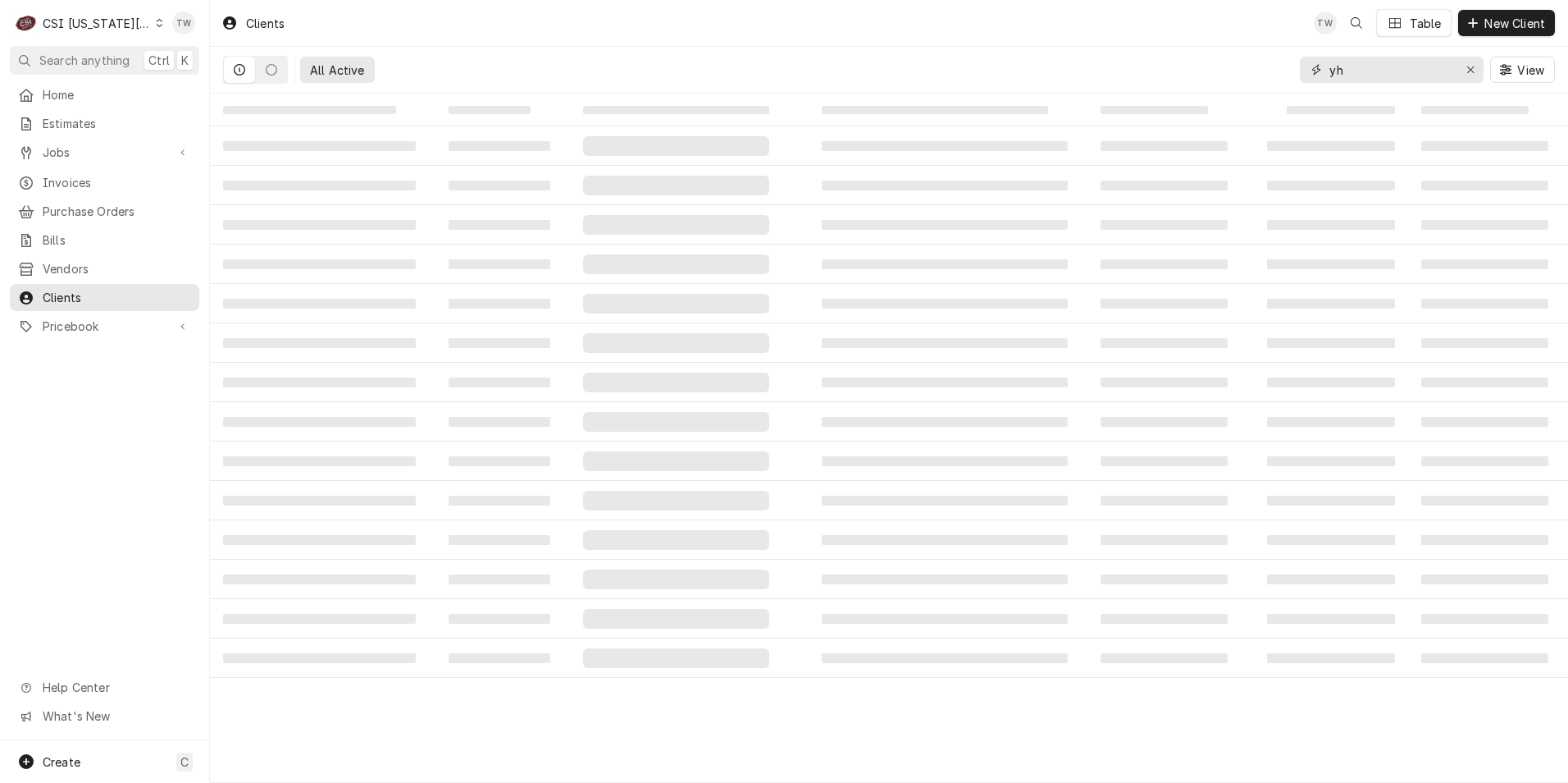
type input "y"
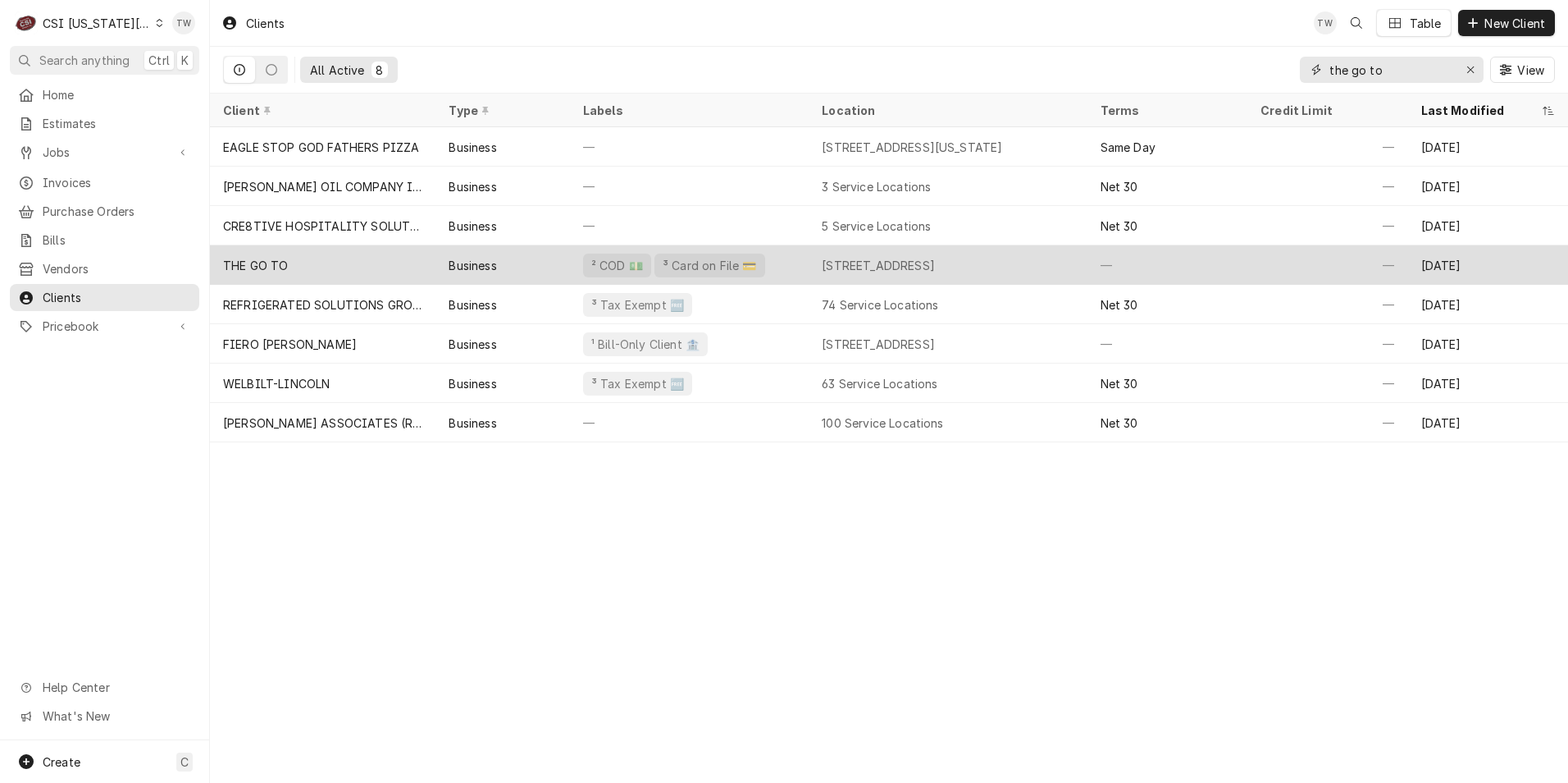
type input "the go to"
click at [552, 264] on div "Business" at bounding box center [502, 265] width 134 height 39
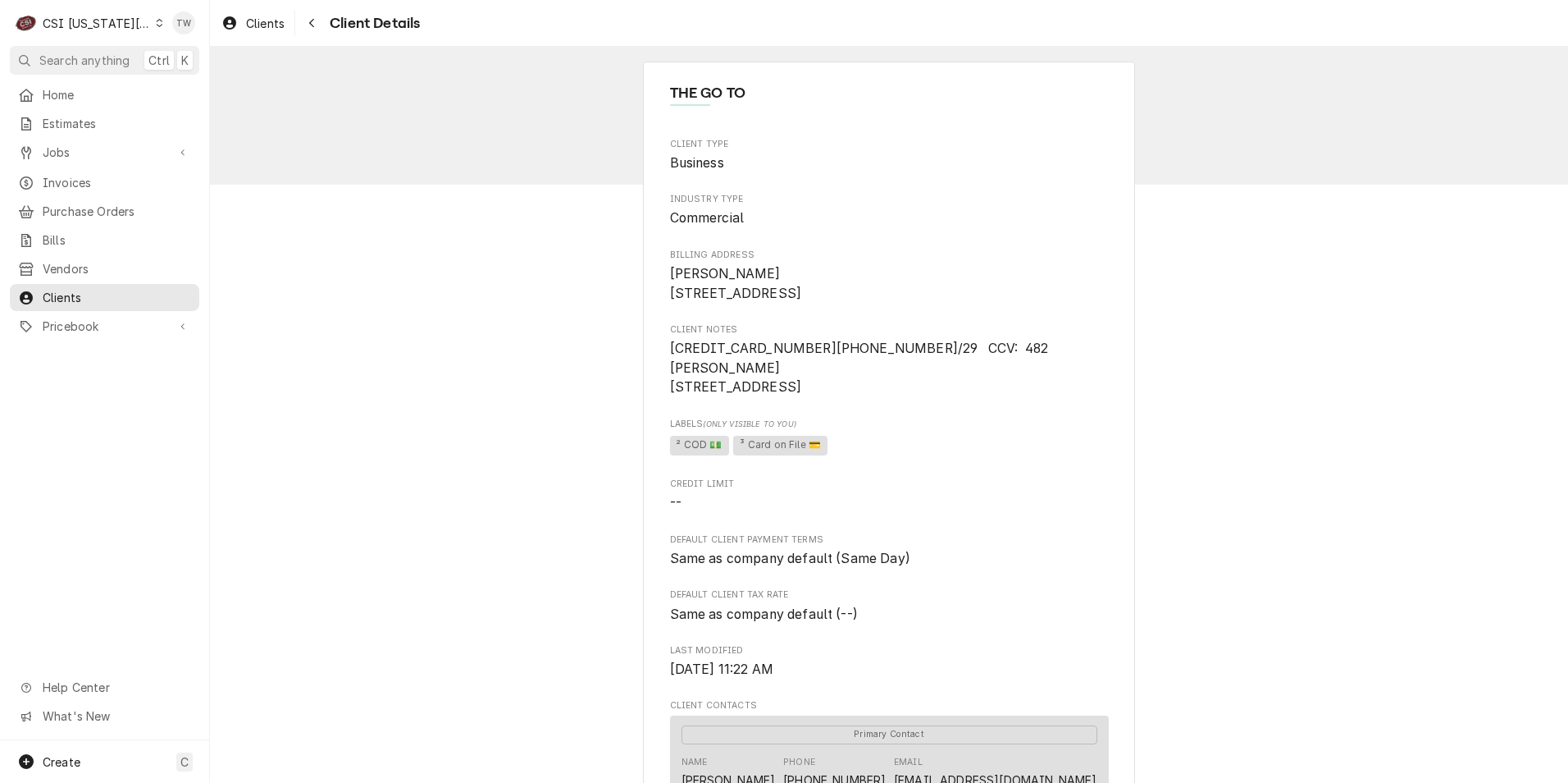
scroll to position [328, 0]
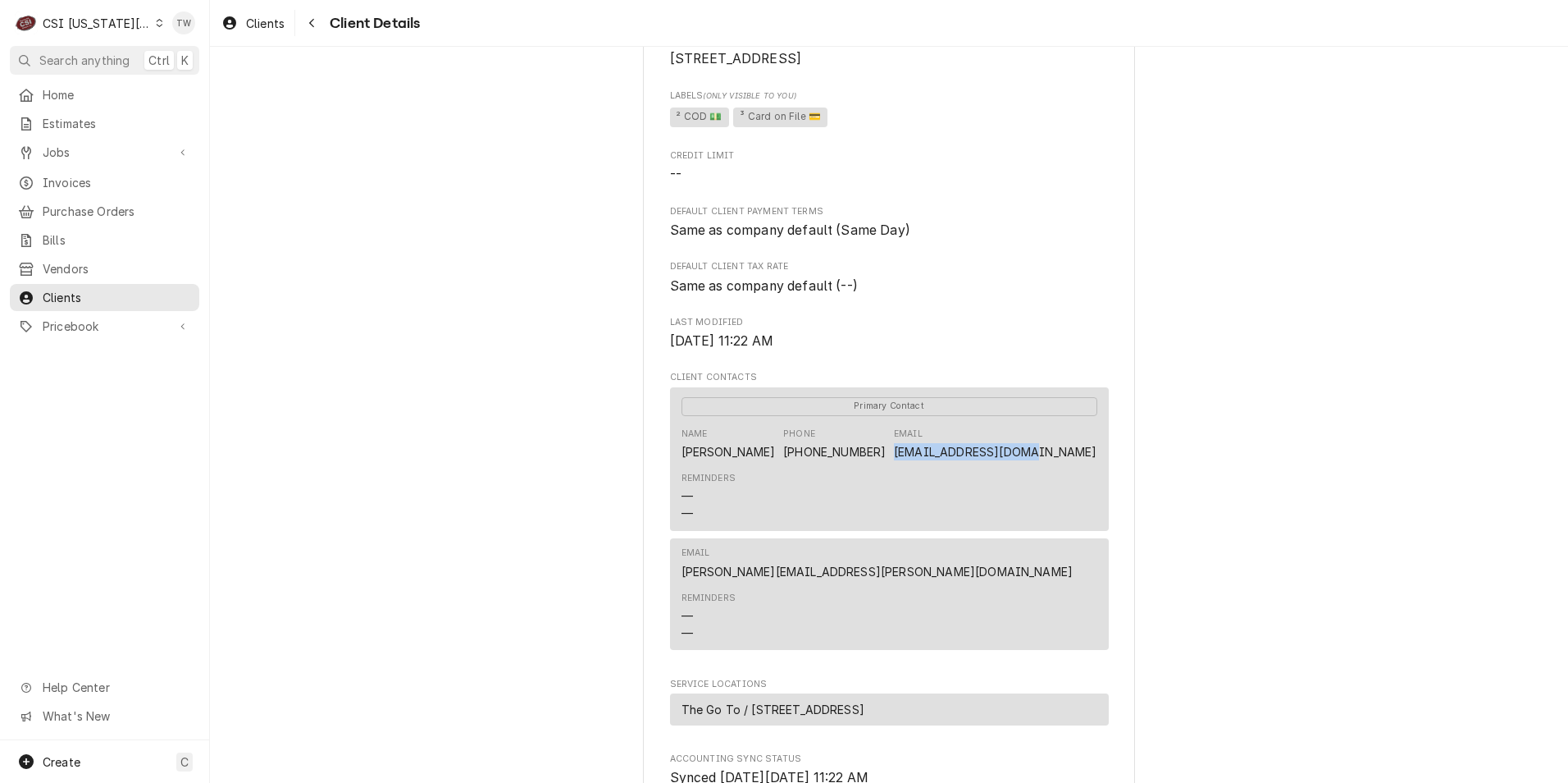
drag, startPoint x: 933, startPoint y: 455, endPoint x: 1100, endPoint y: 457, distance: 167.0
click at [1100, 457] on div "Primary Contact Name BRETT DeHART Phone (785) 806-9121 Email APEXCHEF09@GMAIL.C…" at bounding box center [889, 458] width 439 height 144
copy link "APEXCHEF09@GMAIL.COM"
click at [313, 22] on icon "Navigate back" at bounding box center [312, 23] width 7 height 12
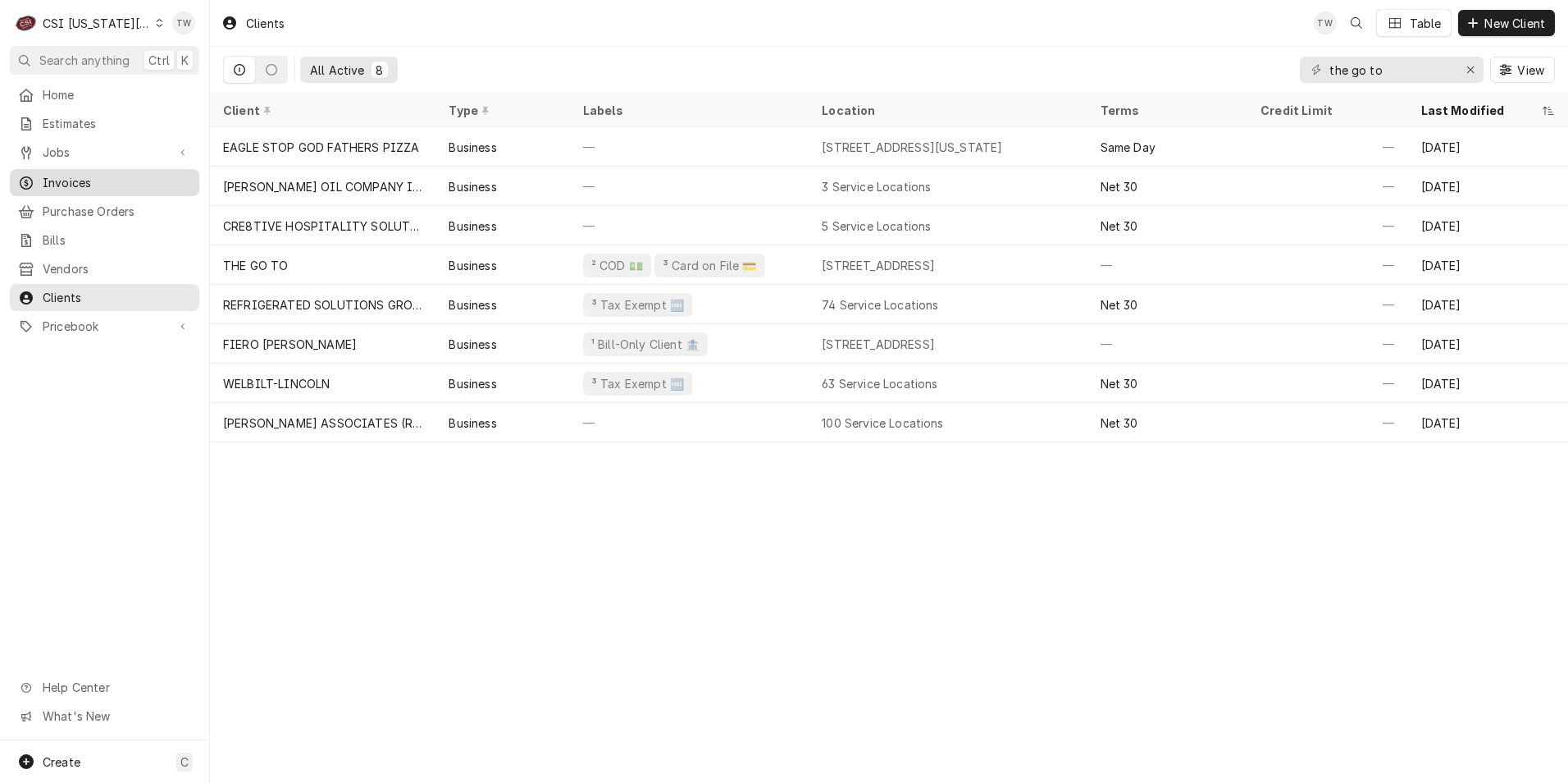
click at [72, 181] on span "Invoices" at bounding box center [117, 182] width 148 height 17
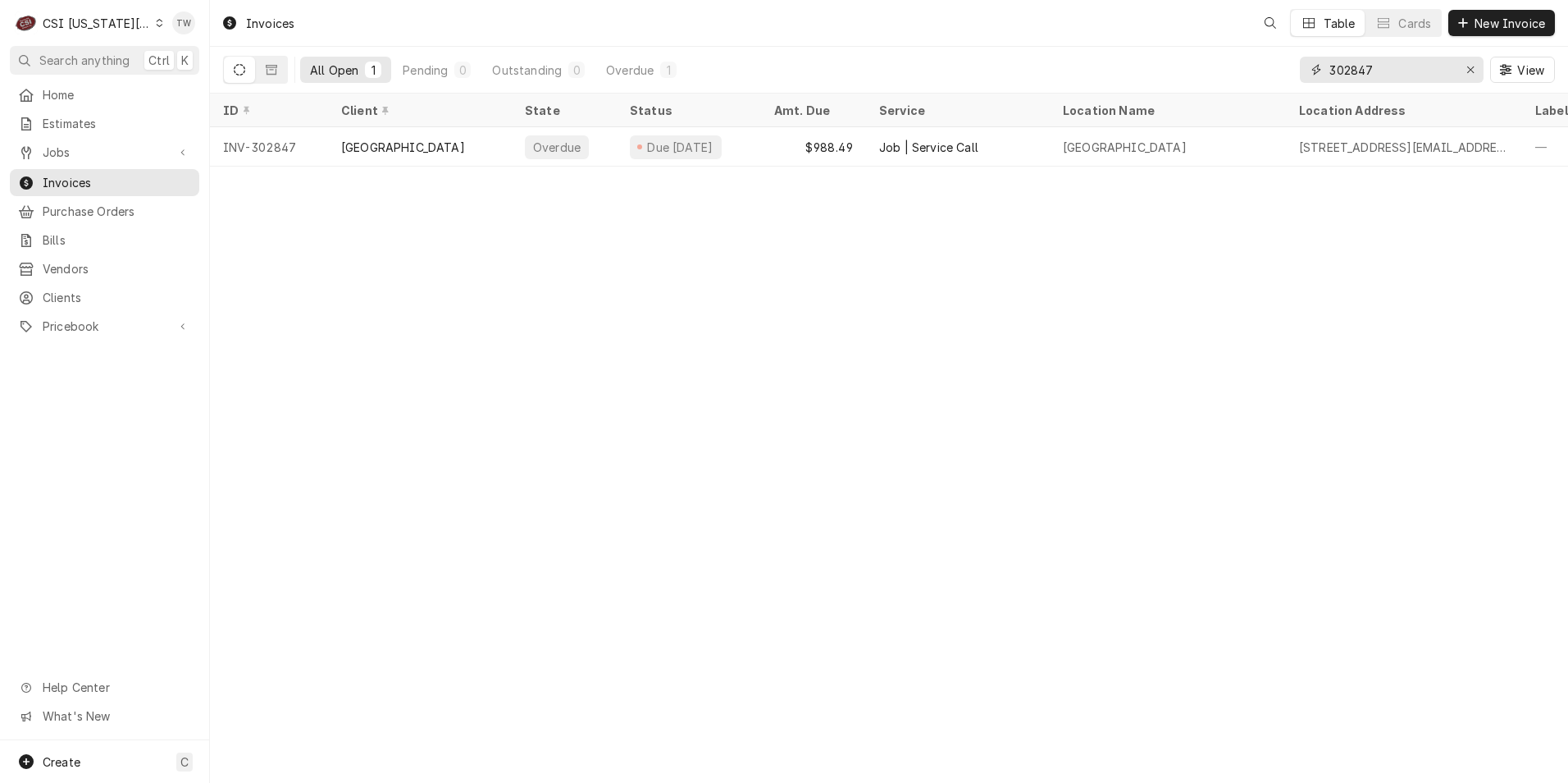
drag, startPoint x: 1412, startPoint y: 64, endPoint x: 1208, endPoint y: 50, distance: 204.5
click at [1212, 50] on div "All Open 1 Pending 0 Outstanding 0 Overdue 1 302847 View" at bounding box center [888, 70] width 1332 height 46
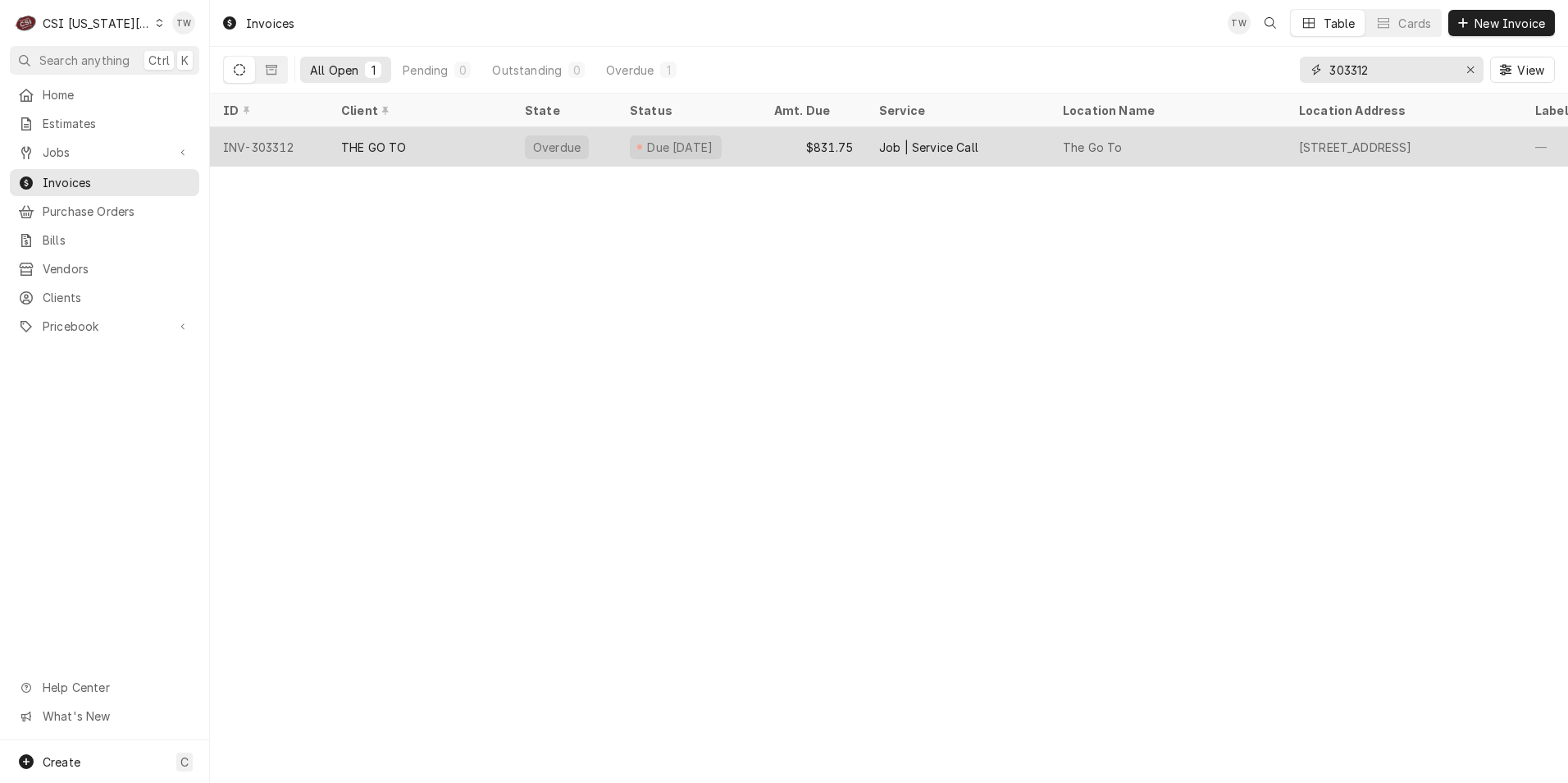
type input "303312"
click at [409, 134] on div "THE GO TO" at bounding box center [420, 147] width 183 height 39
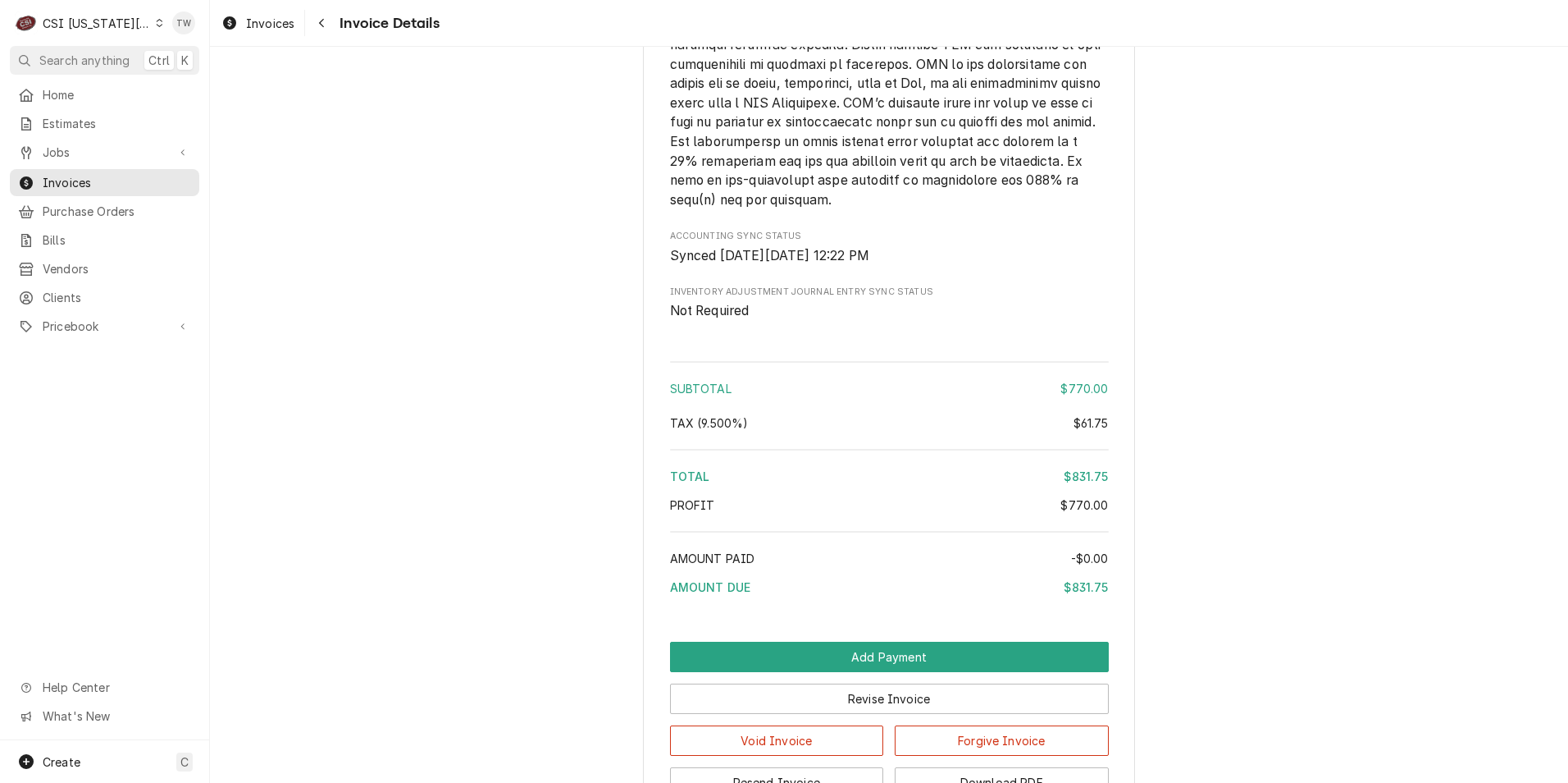
scroll to position [2533, 0]
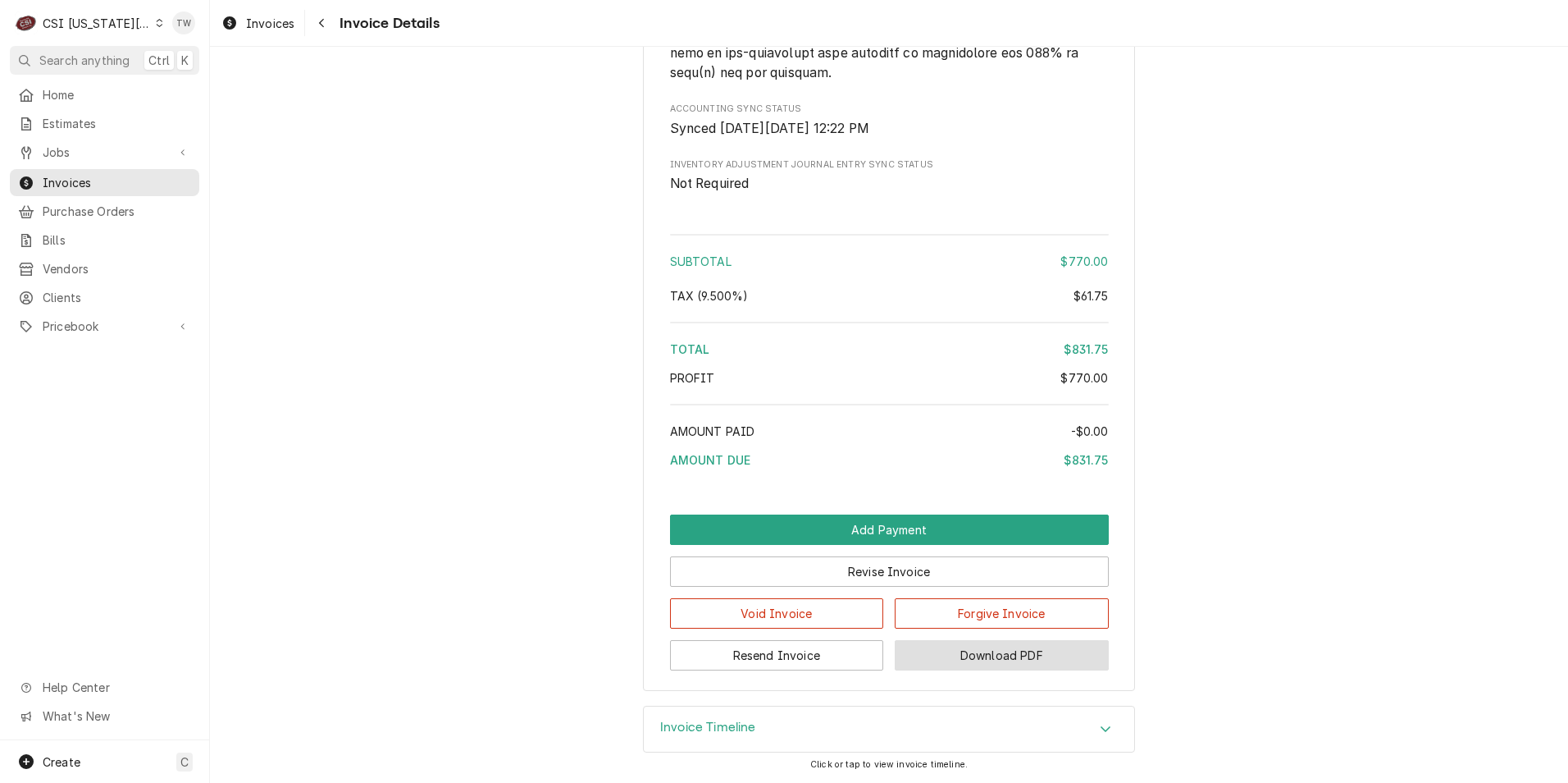
click at [1056, 664] on button "Download PDF" at bounding box center [1002, 655] width 214 height 30
click at [71, 177] on span "Invoices" at bounding box center [117, 182] width 148 height 17
